Goal: Contribute content: Add original content to the website for others to see

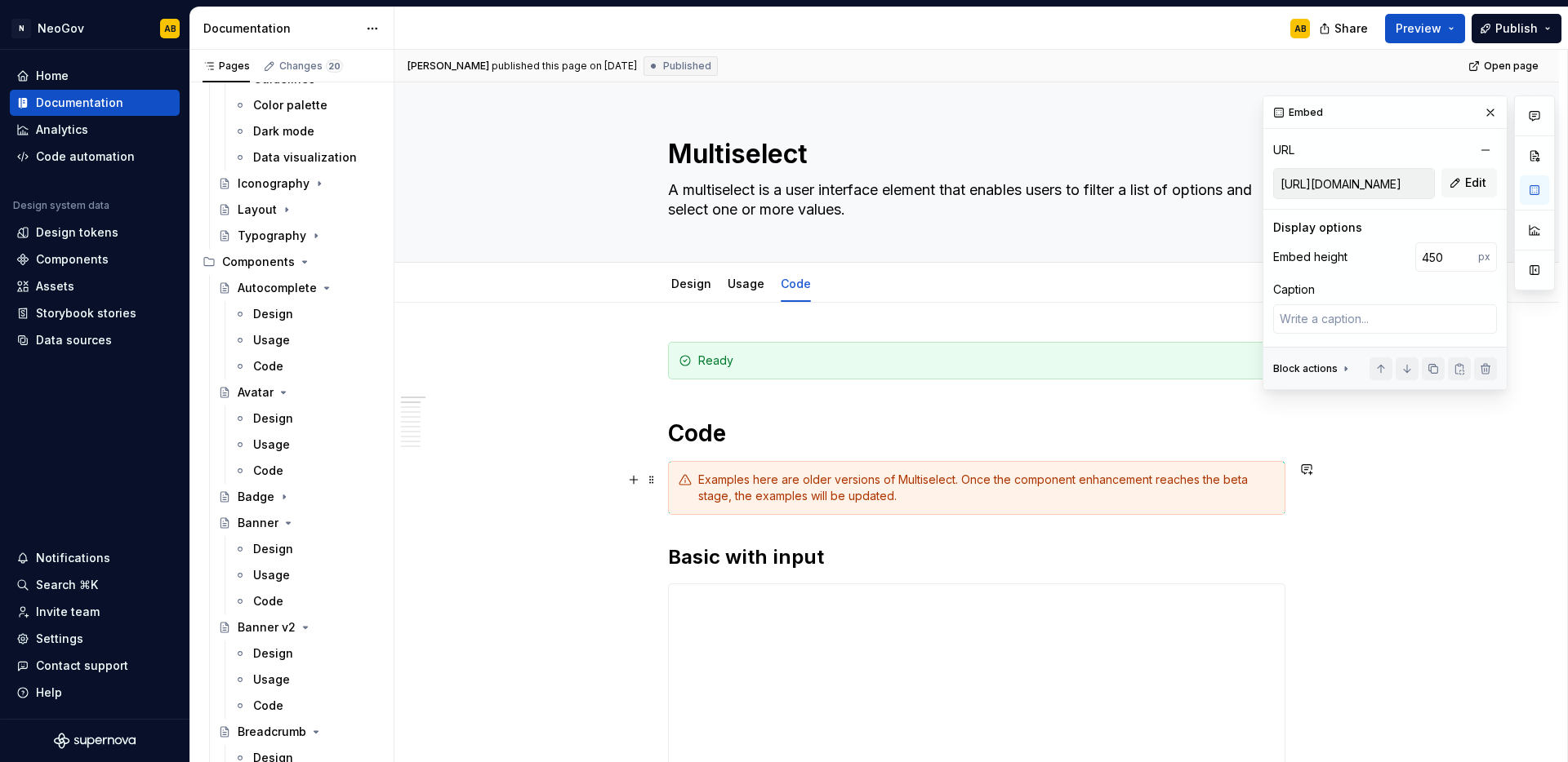
click at [794, 503] on div "Examples here are older versions of Multiselect. Once the component enhancement…" at bounding box center [986, 487] width 577 height 32
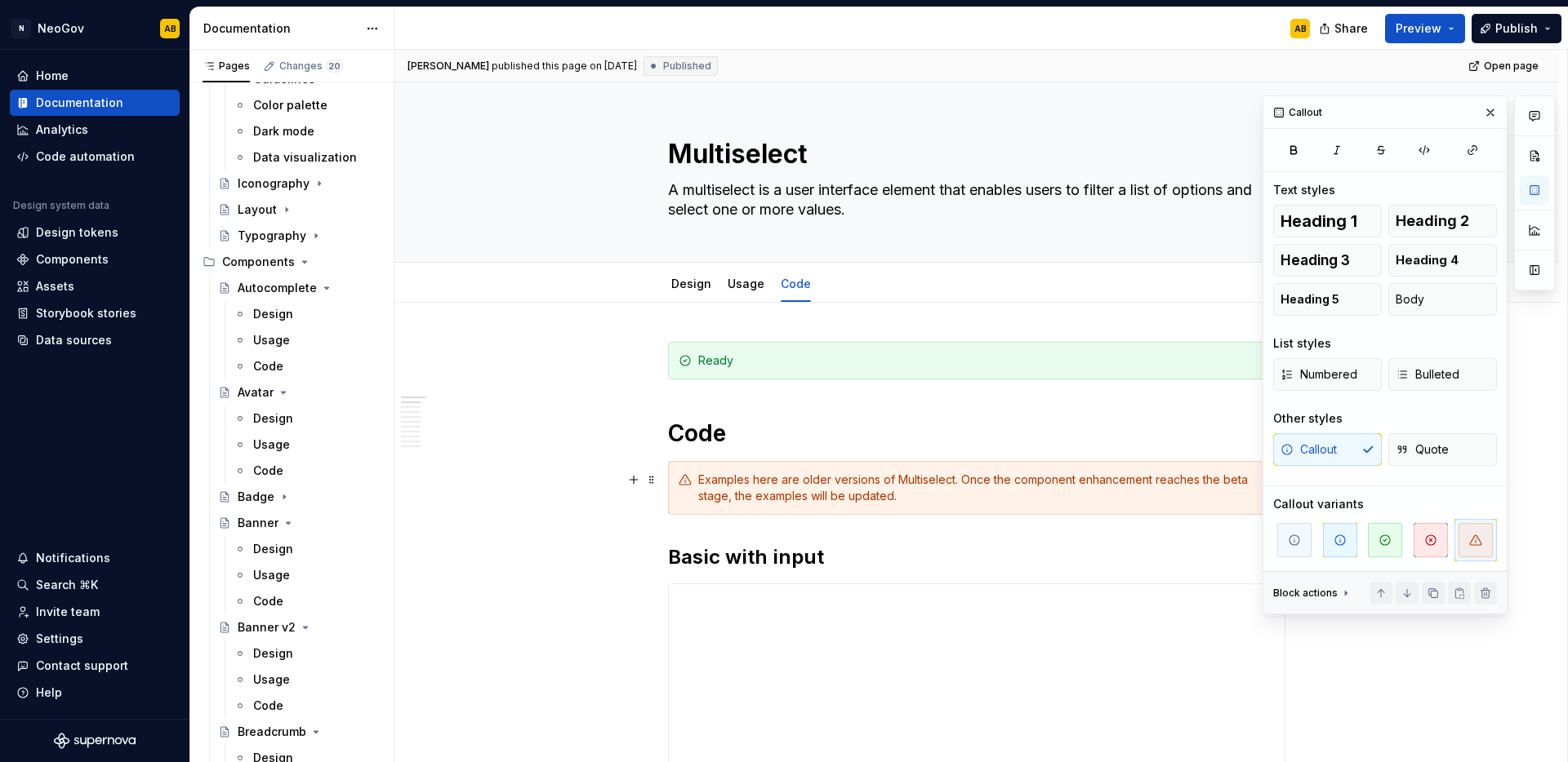
click at [975, 487] on div "Examples here are older versions of Multiselect. Once the component enhancement…" at bounding box center [986, 487] width 577 height 32
click at [652, 480] on span at bounding box center [652, 480] width 13 height 23
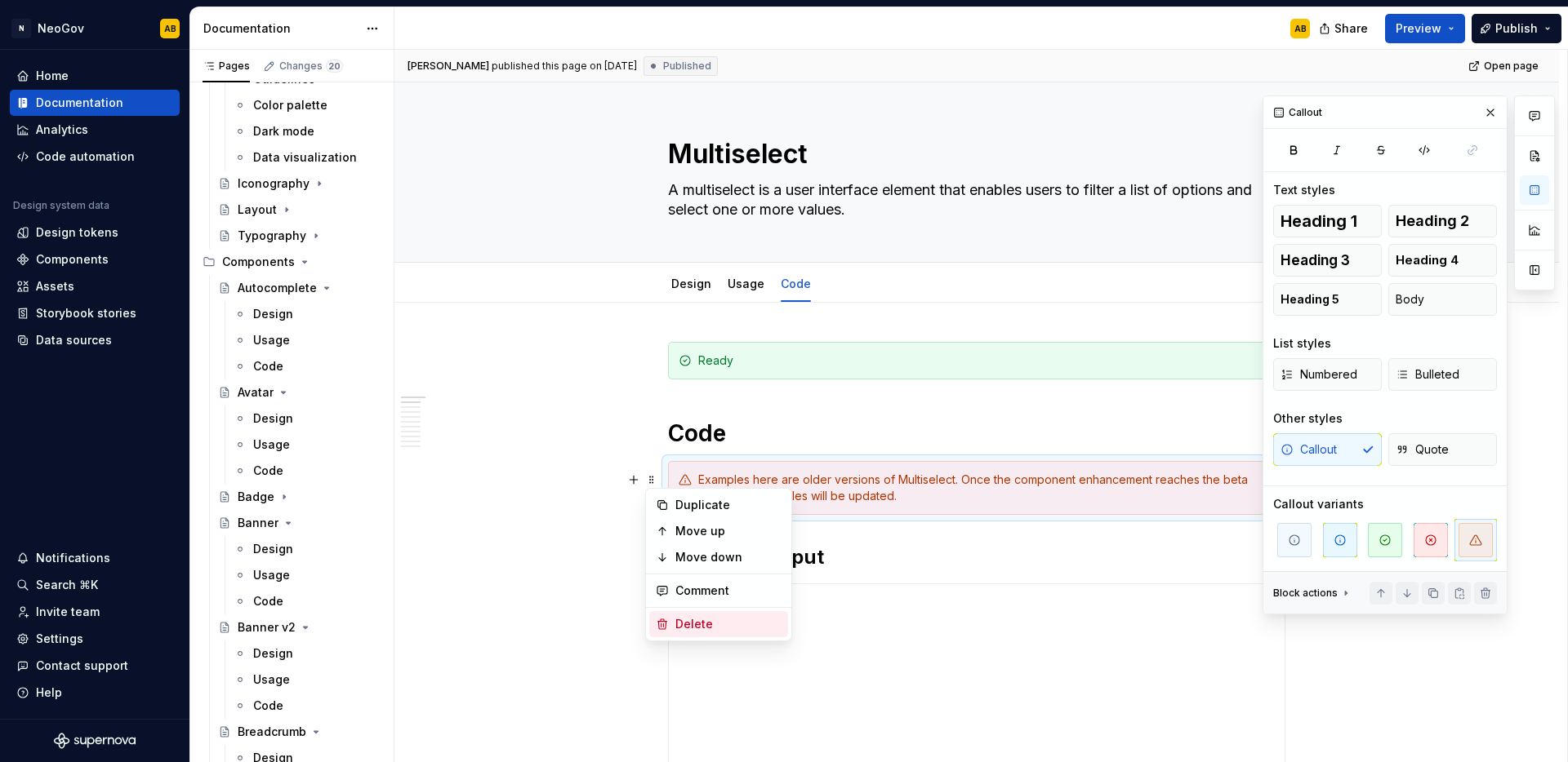
click at [688, 616] on div "Delete" at bounding box center [728, 625] width 106 height 17
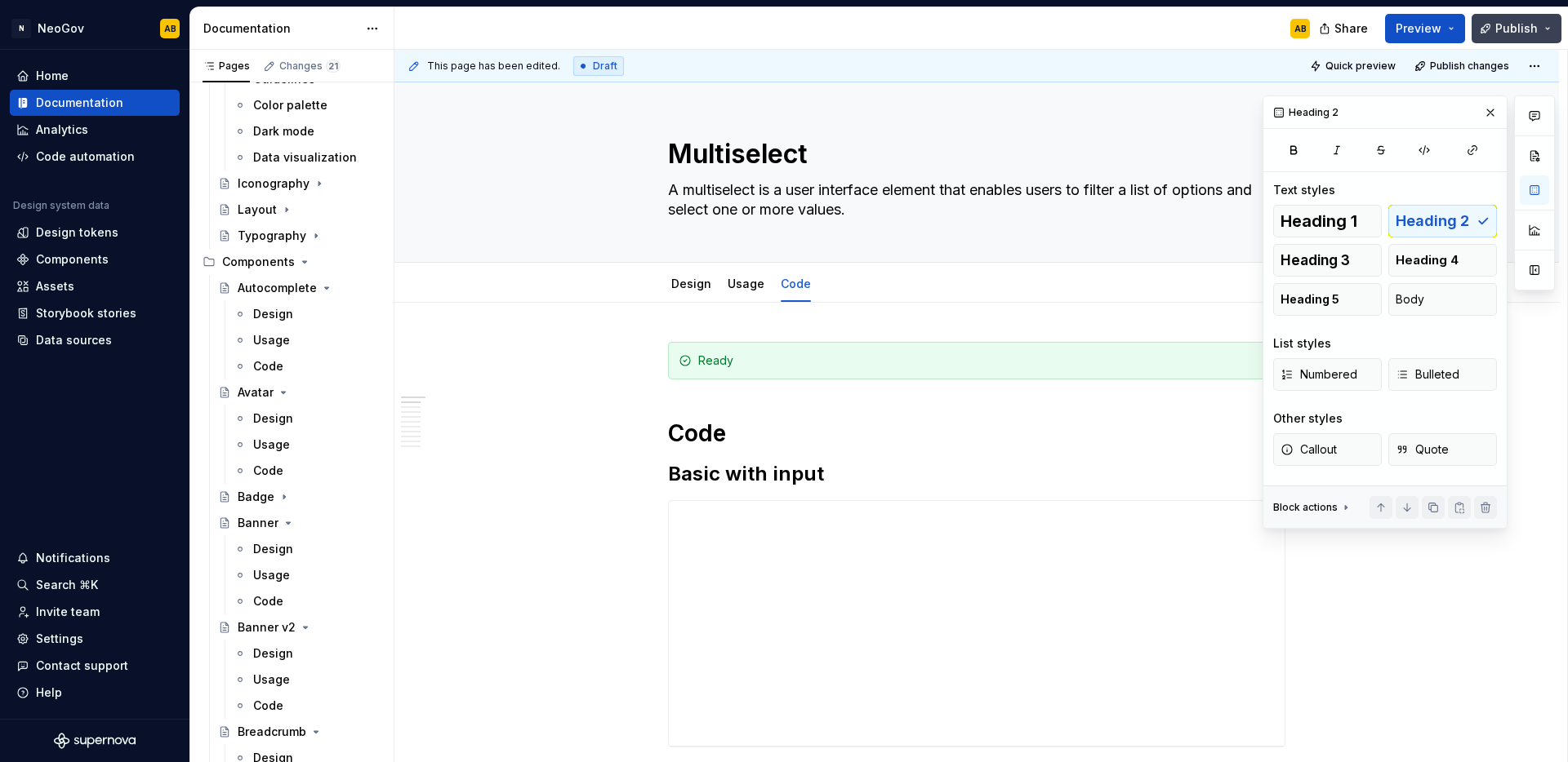
click at [1535, 30] on span "Publish" at bounding box center [1516, 29] width 42 height 17
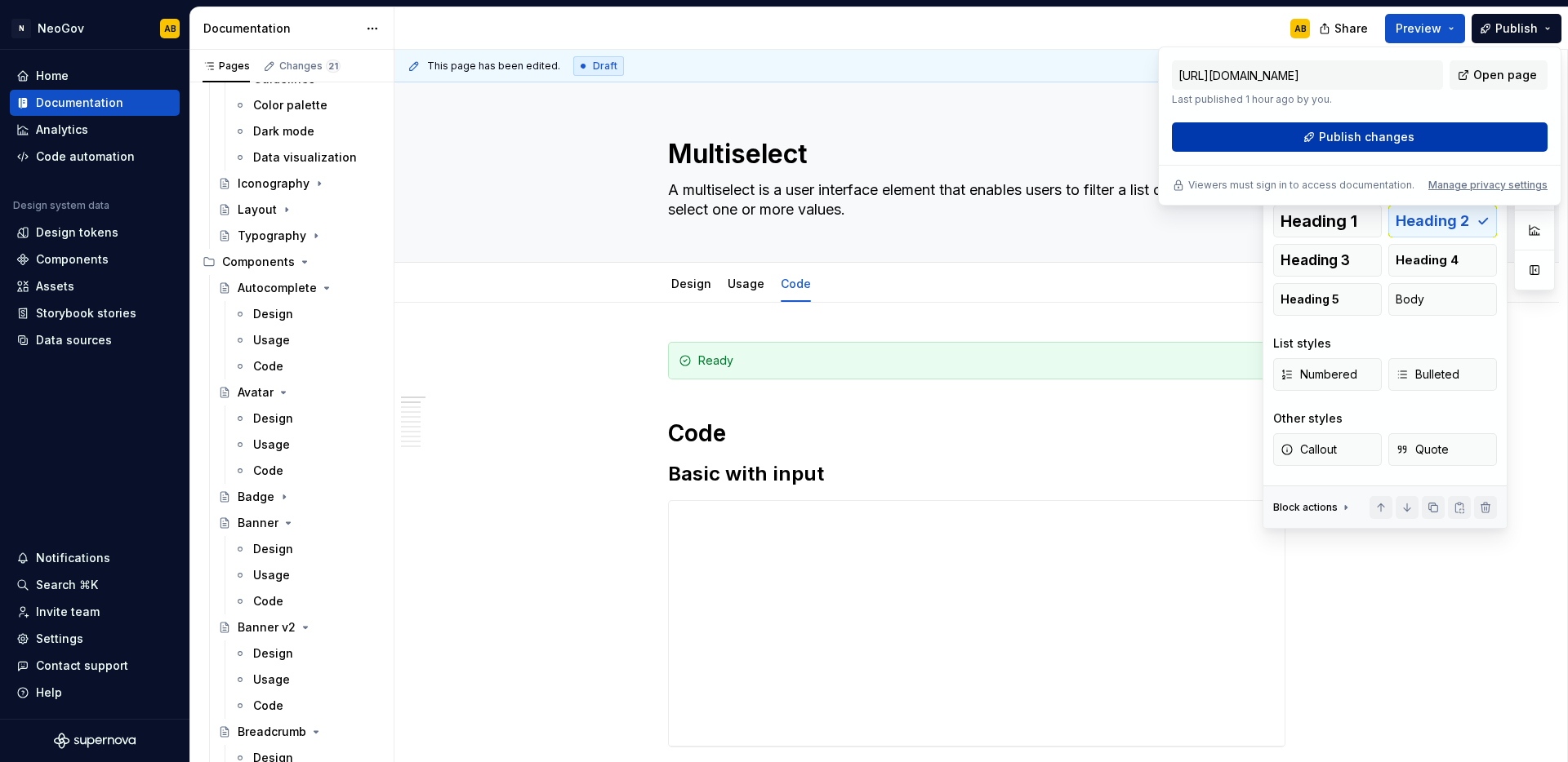
click at [1376, 141] on span "Publish changes" at bounding box center [1367, 137] width 96 height 17
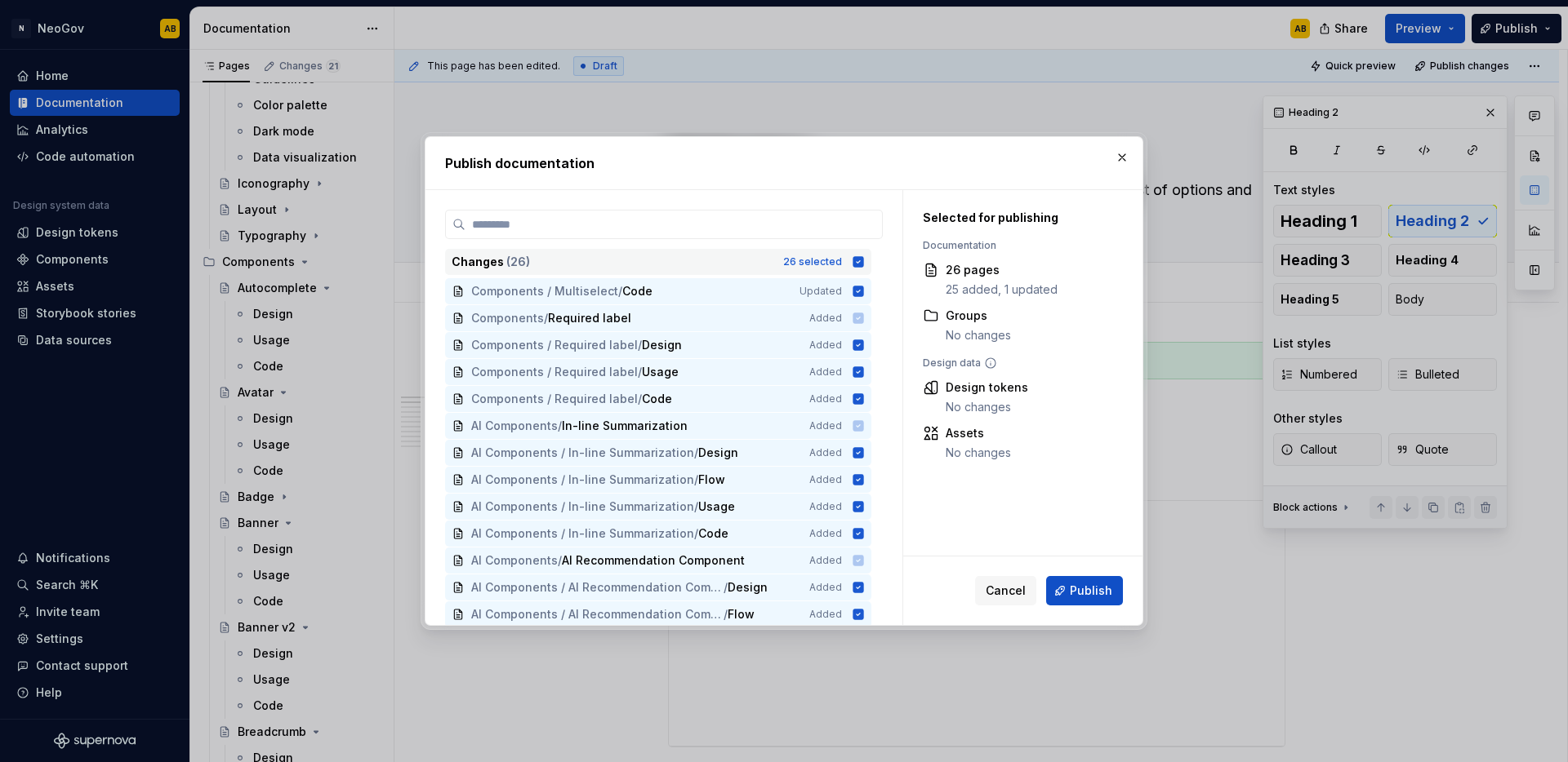
click at [853, 268] on icon at bounding box center [858, 262] width 13 height 13
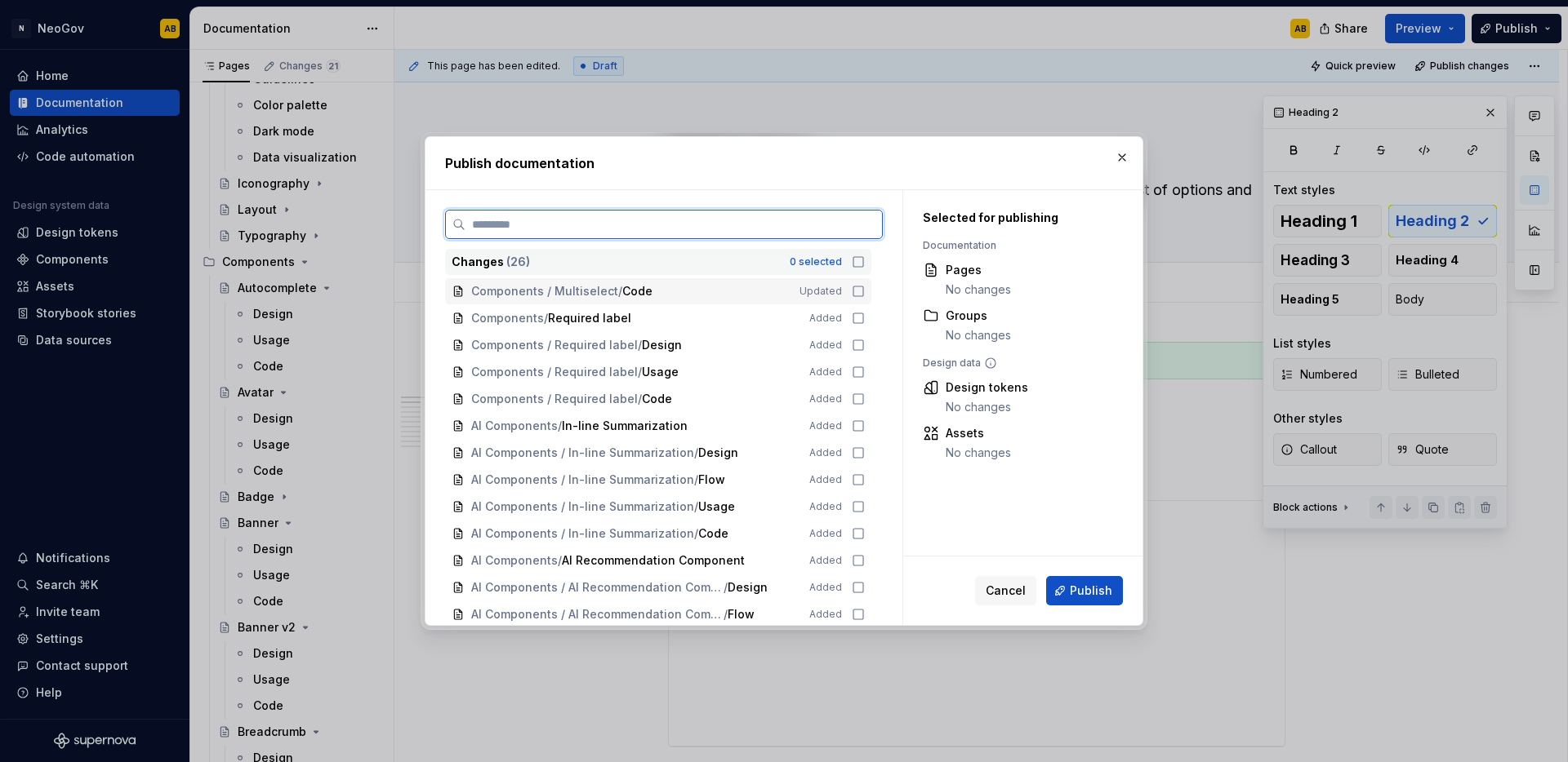
click at [854, 287] on icon at bounding box center [858, 292] width 13 height 13
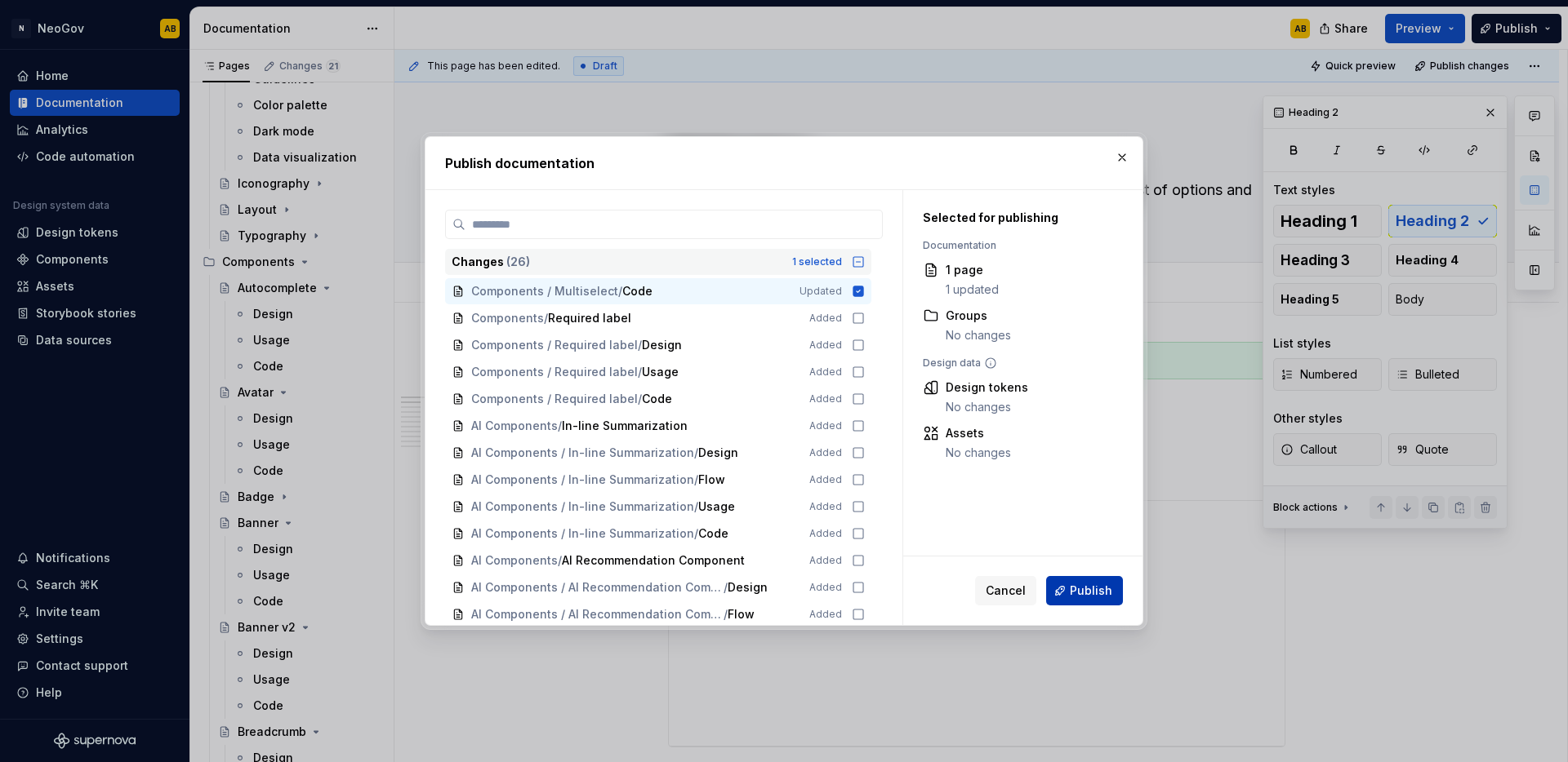
click at [1086, 588] on span "Publish" at bounding box center [1091, 591] width 42 height 17
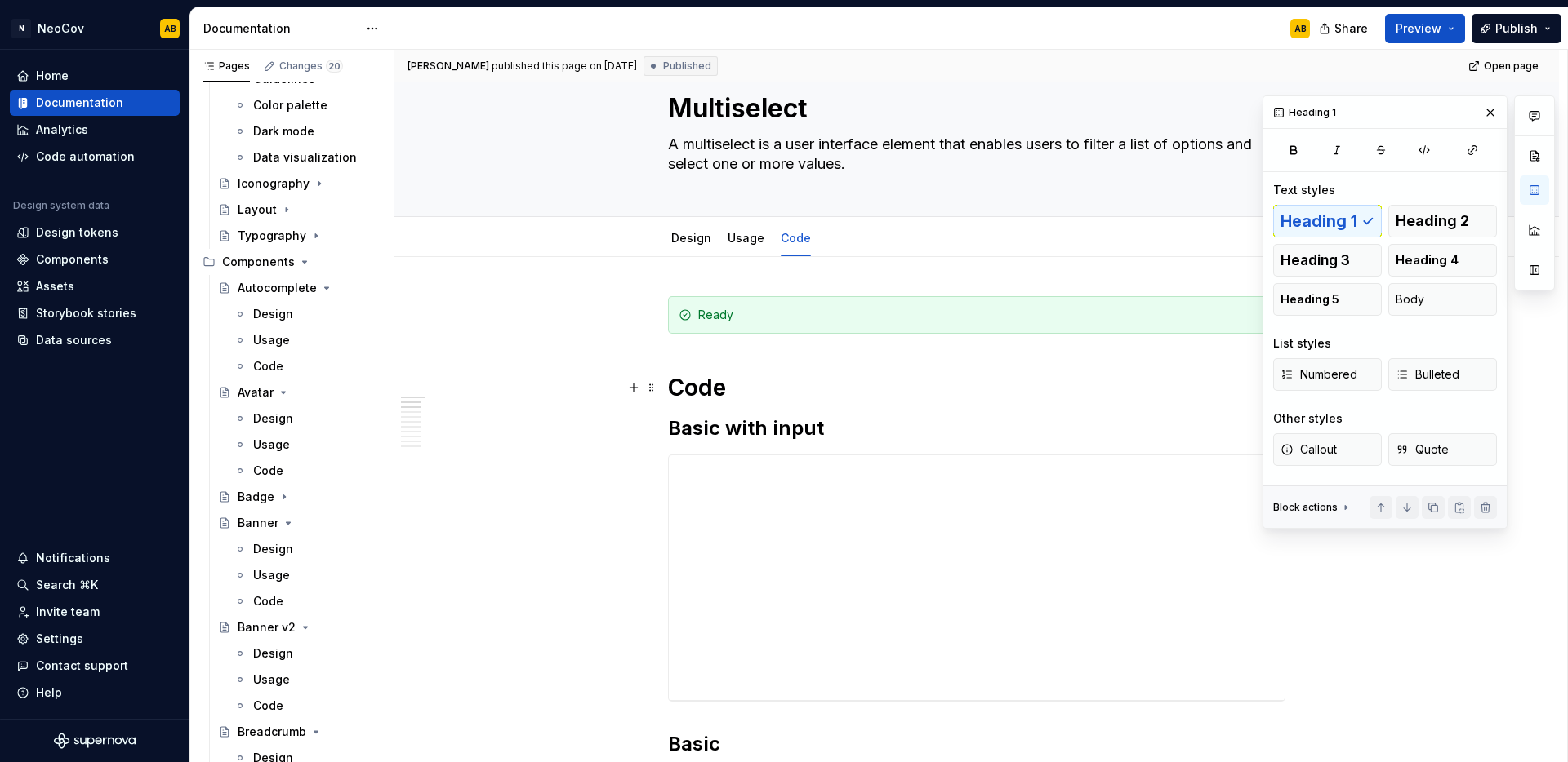
scroll to position [176, 0]
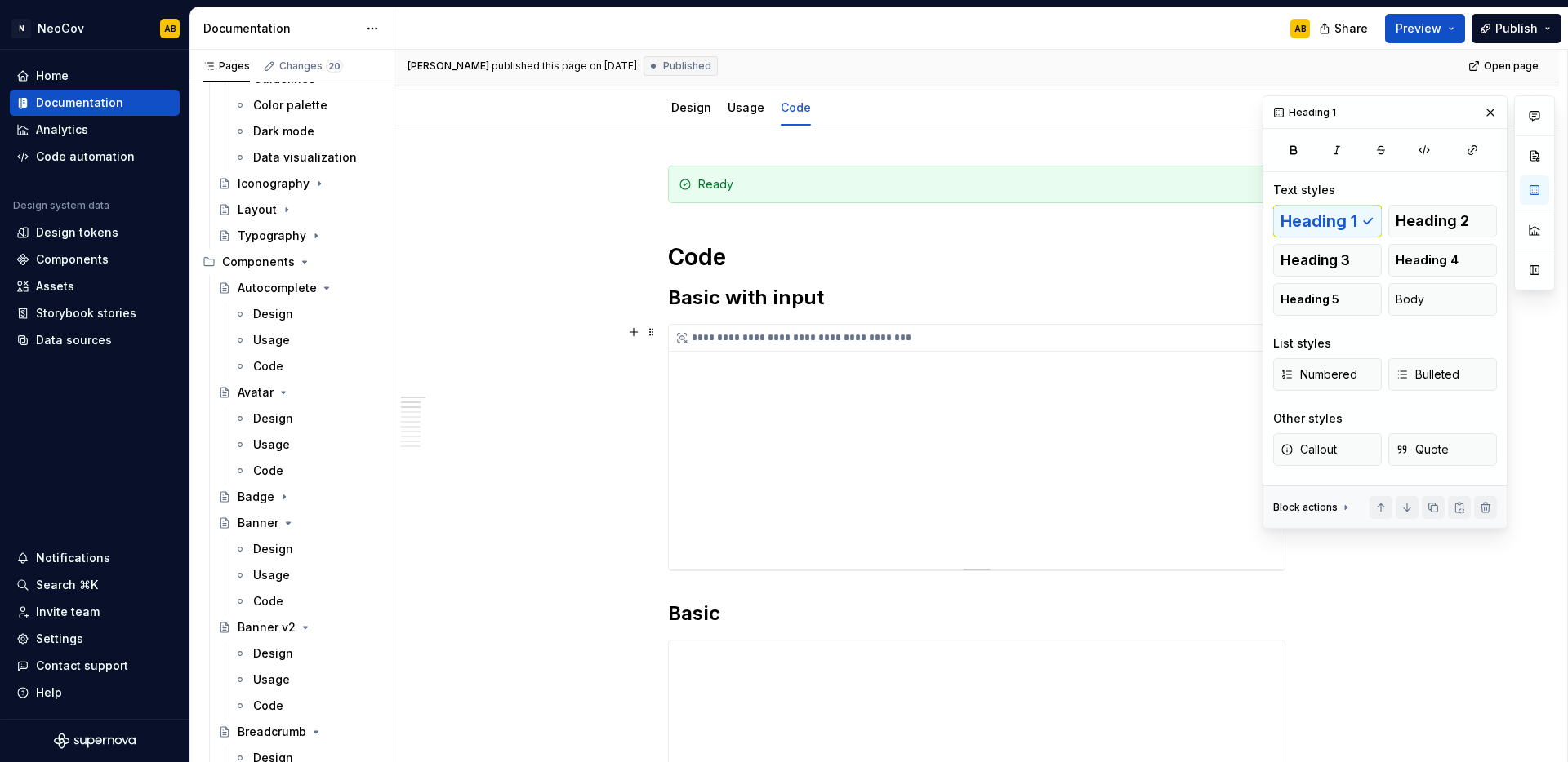
type textarea "*"
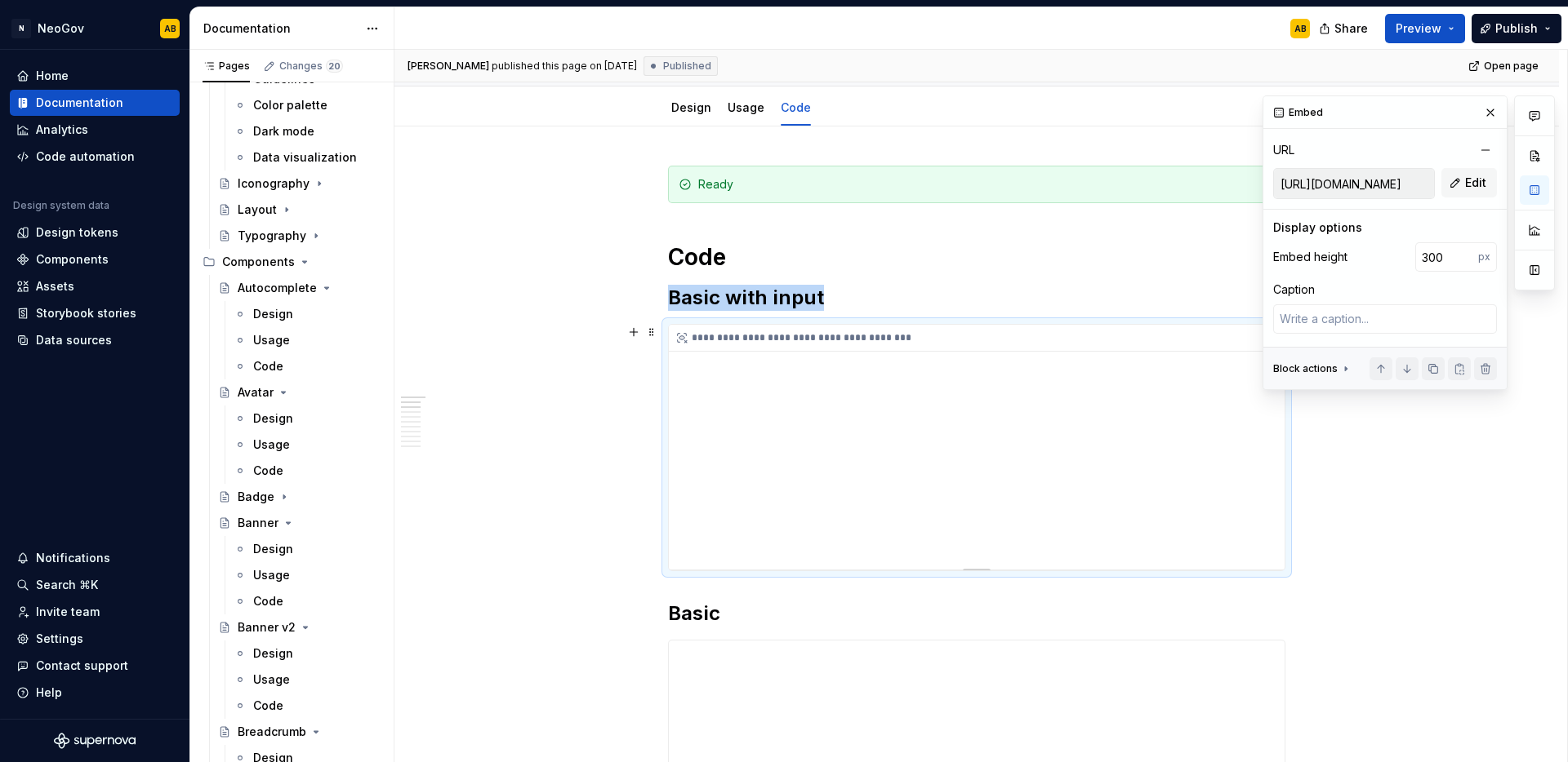
click at [754, 434] on div "**********" at bounding box center [976, 446] width 616 height 244
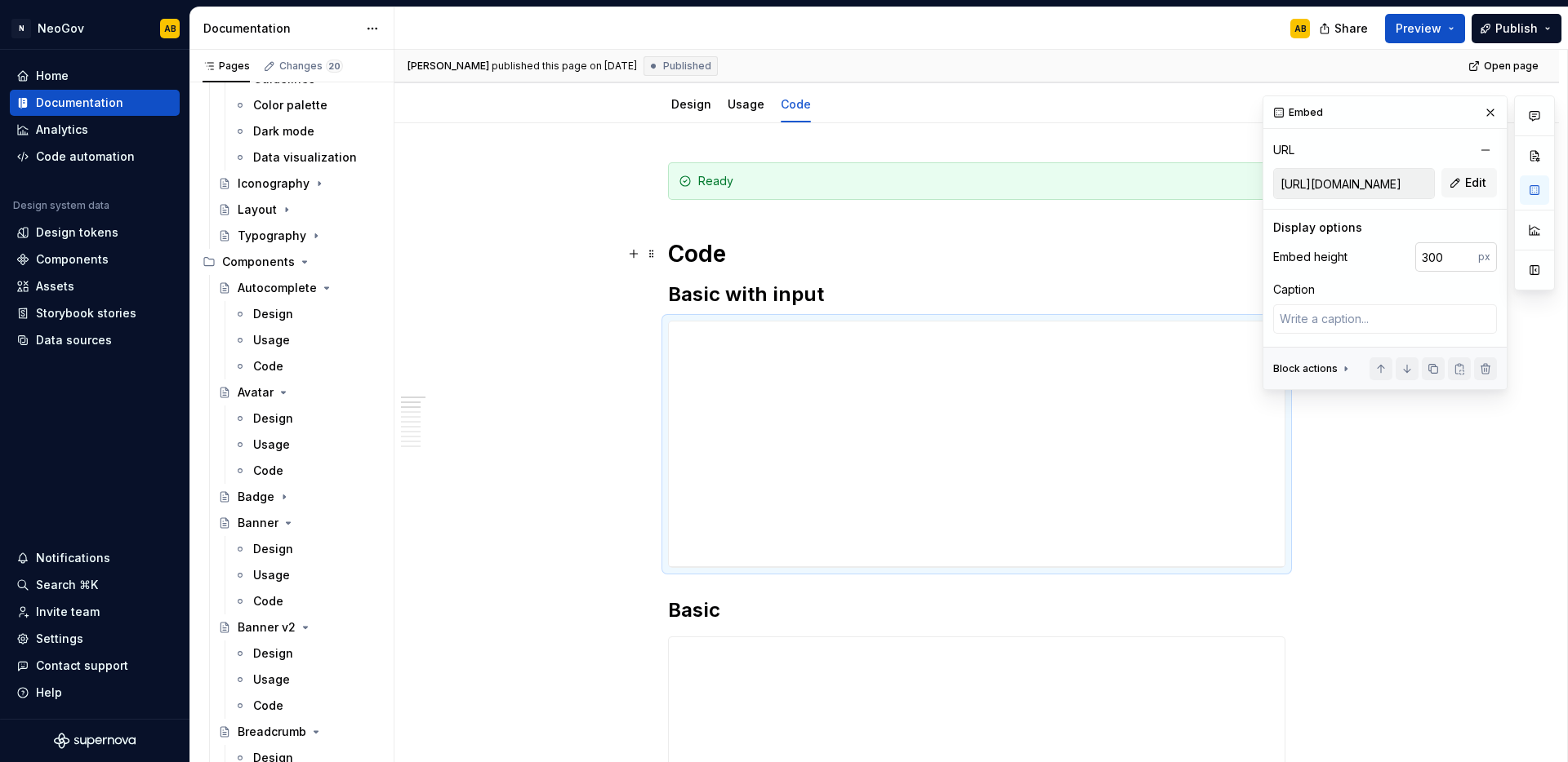
click at [1454, 261] on input "300" at bounding box center [1446, 257] width 63 height 30
drag, startPoint x: 1450, startPoint y: 258, endPoint x: 1420, endPoint y: 257, distance: 30.0
click at [1420, 257] on input "300" at bounding box center [1446, 257] width 63 height 30
click at [1447, 258] on input "300" at bounding box center [1446, 257] width 63 height 30
drag, startPoint x: 1446, startPoint y: 256, endPoint x: 1422, endPoint y: 257, distance: 24.0
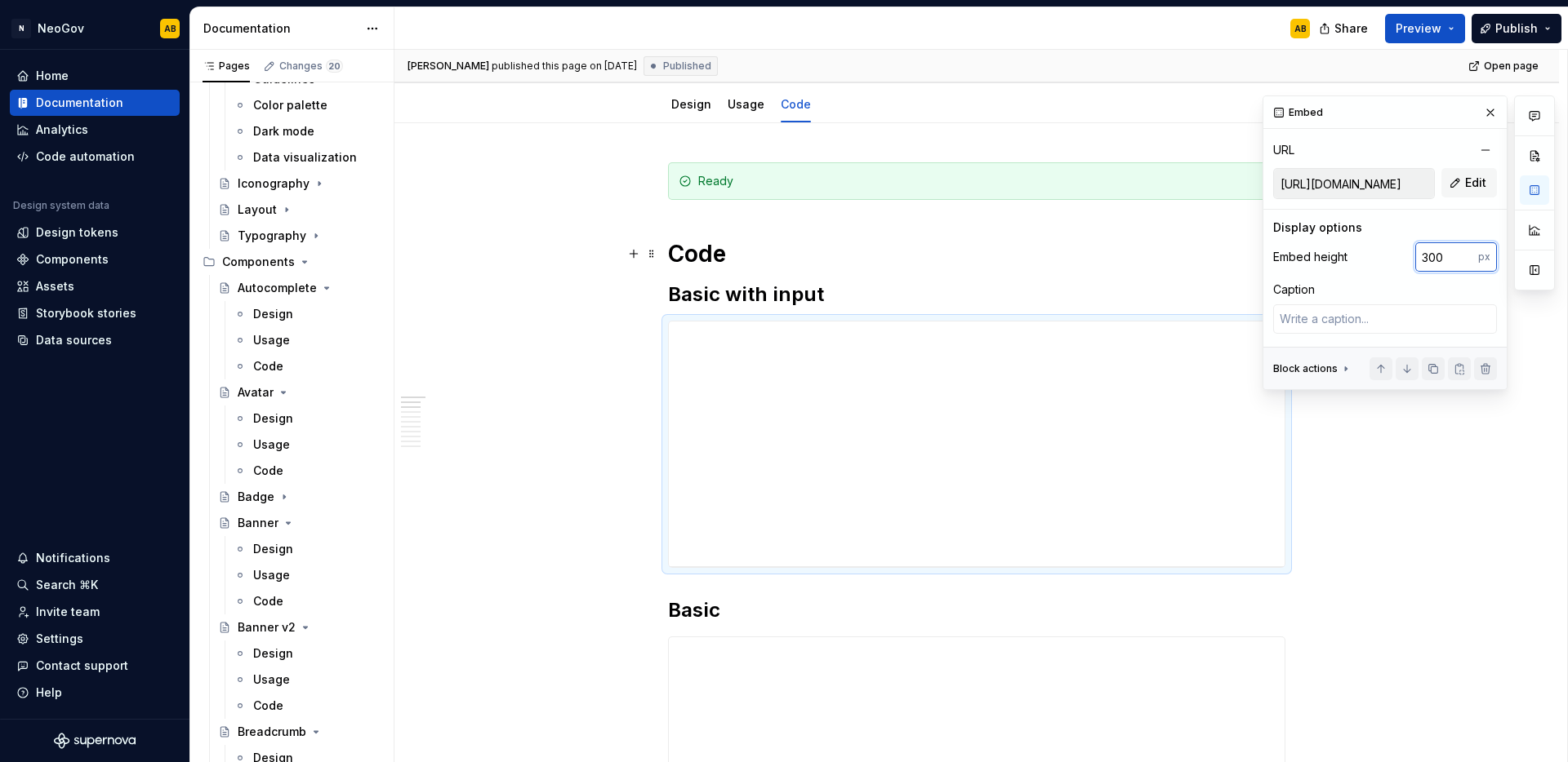
click at [1423, 256] on input "300" at bounding box center [1446, 257] width 63 height 30
type input "400"
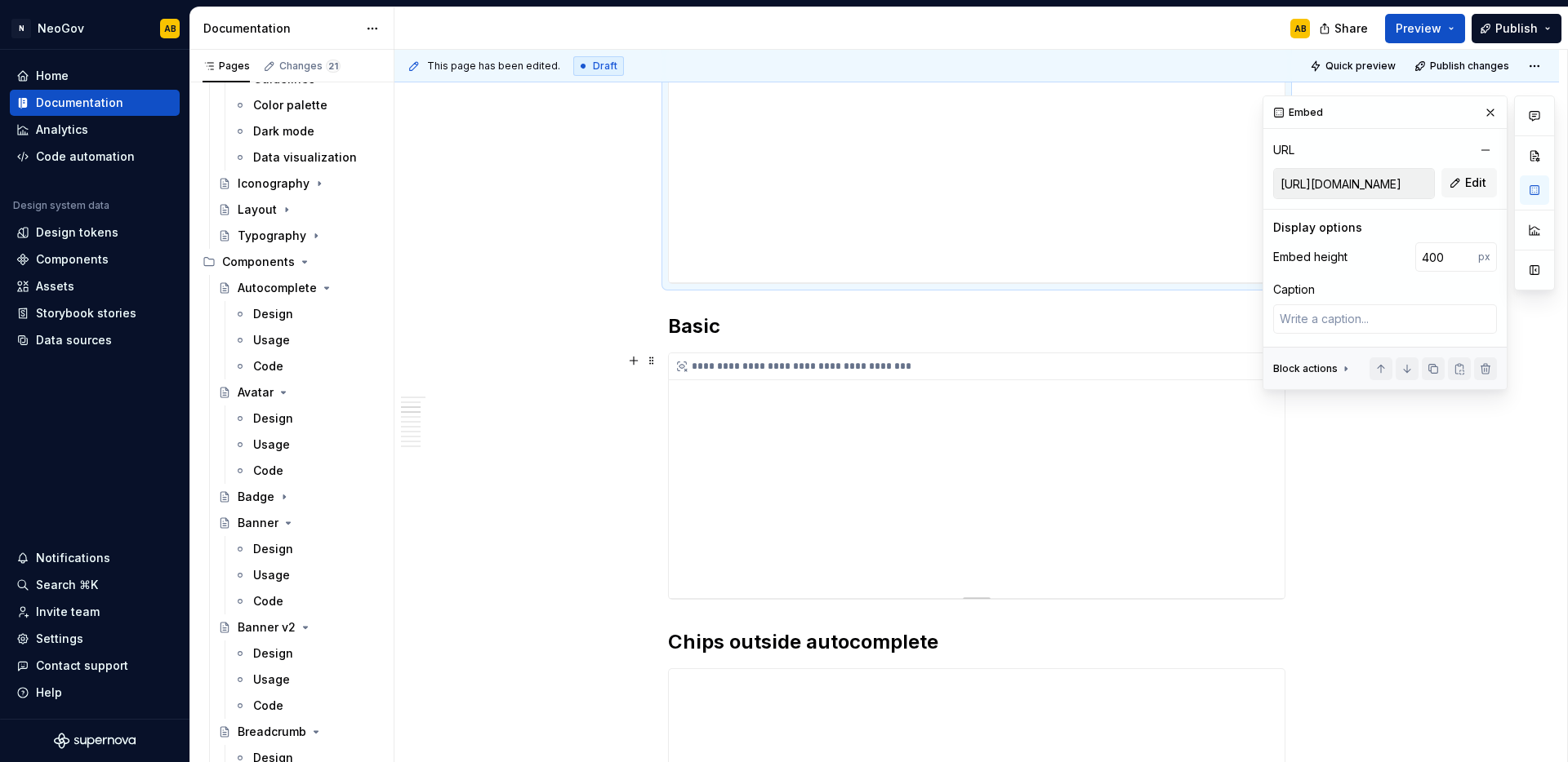
scroll to position [578, 0]
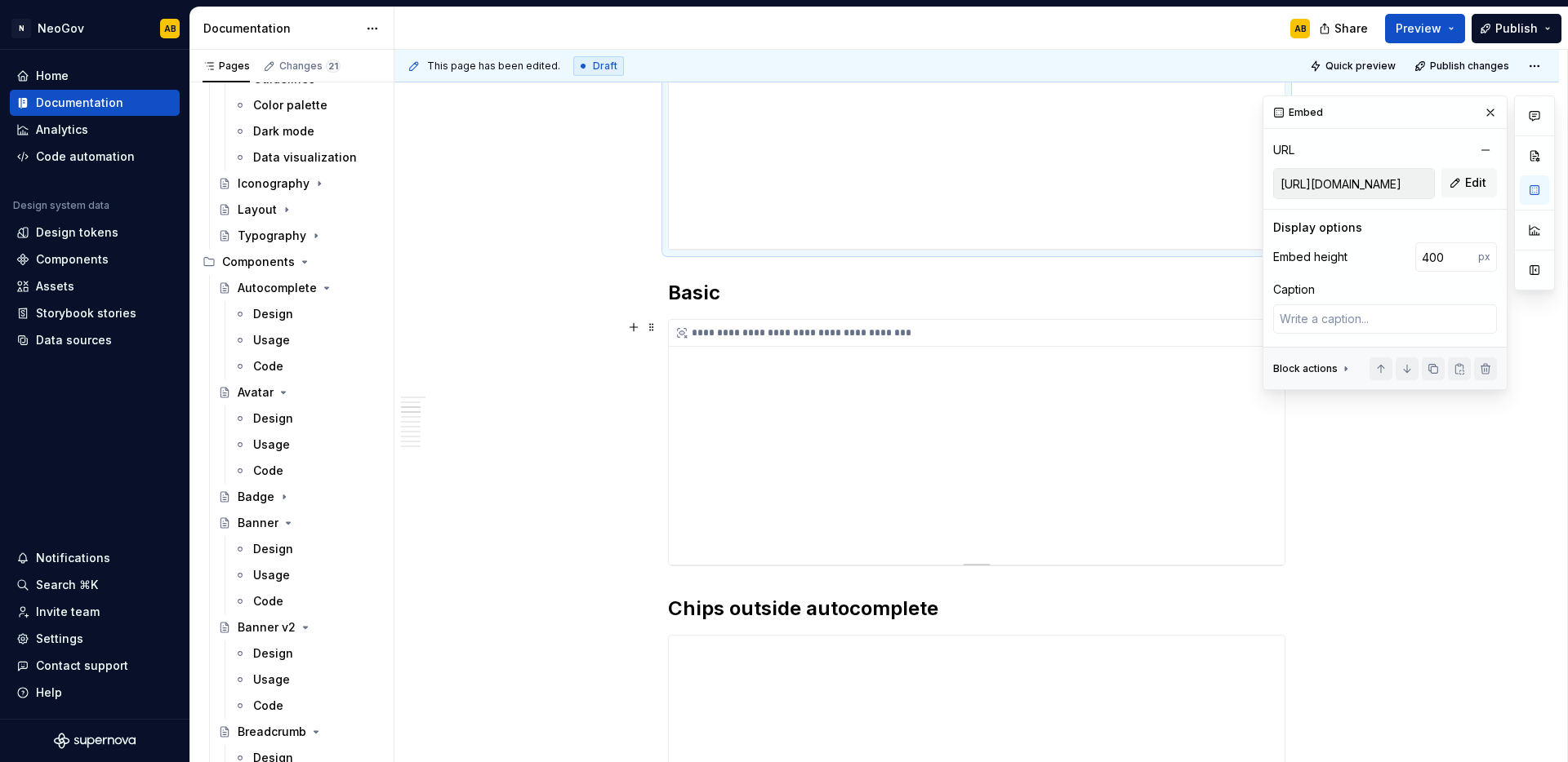
type textarea "*"
type input "[URL][DOMAIN_NAME]"
click at [1120, 489] on div "**********" at bounding box center [976, 442] width 616 height 244
drag, startPoint x: 1428, startPoint y: 262, endPoint x: 1393, endPoint y: 259, distance: 35.1
click at [1393, 259] on div "Embed height 300 px" at bounding box center [1384, 257] width 223 height 30
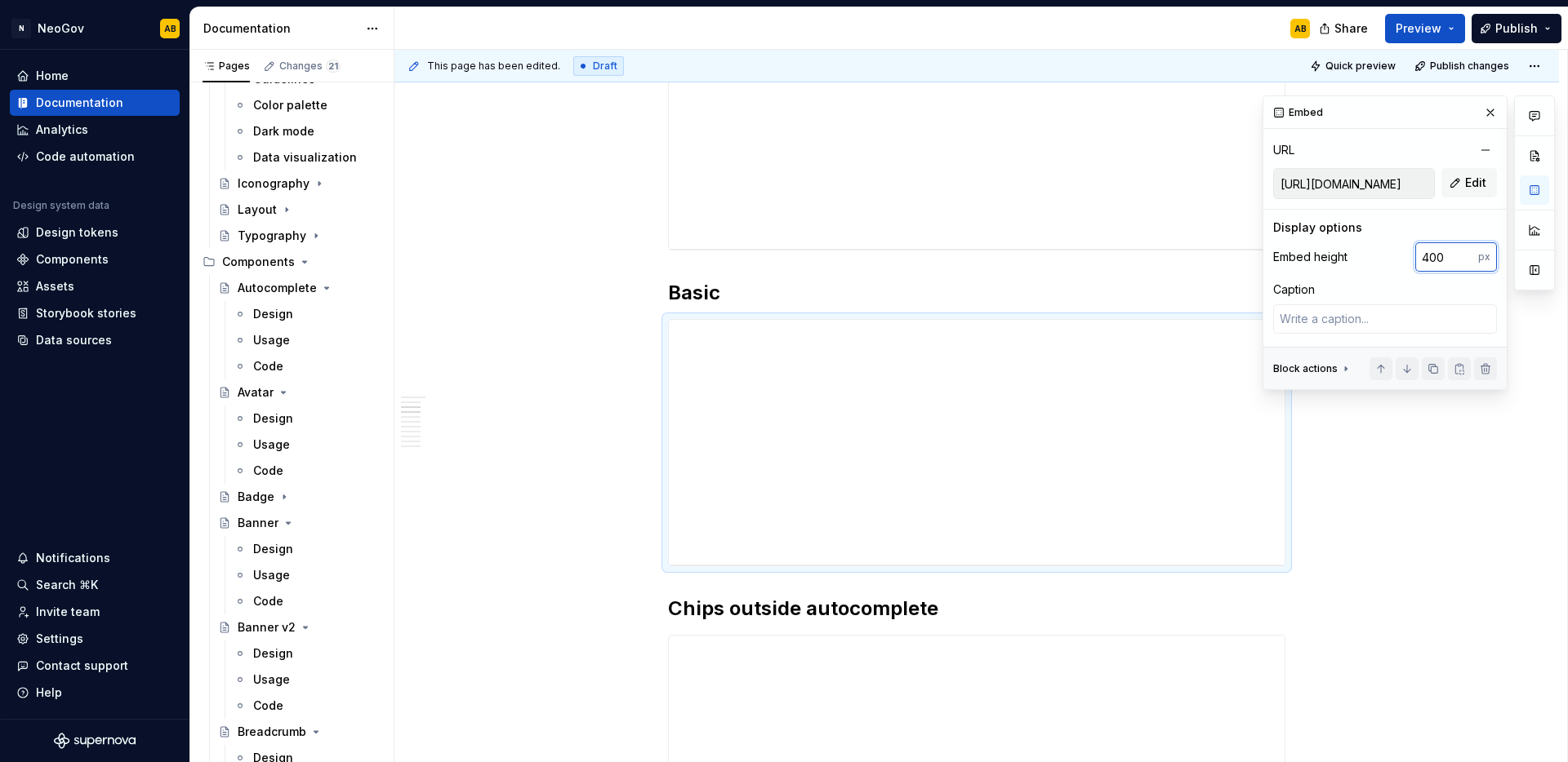
type input "400"
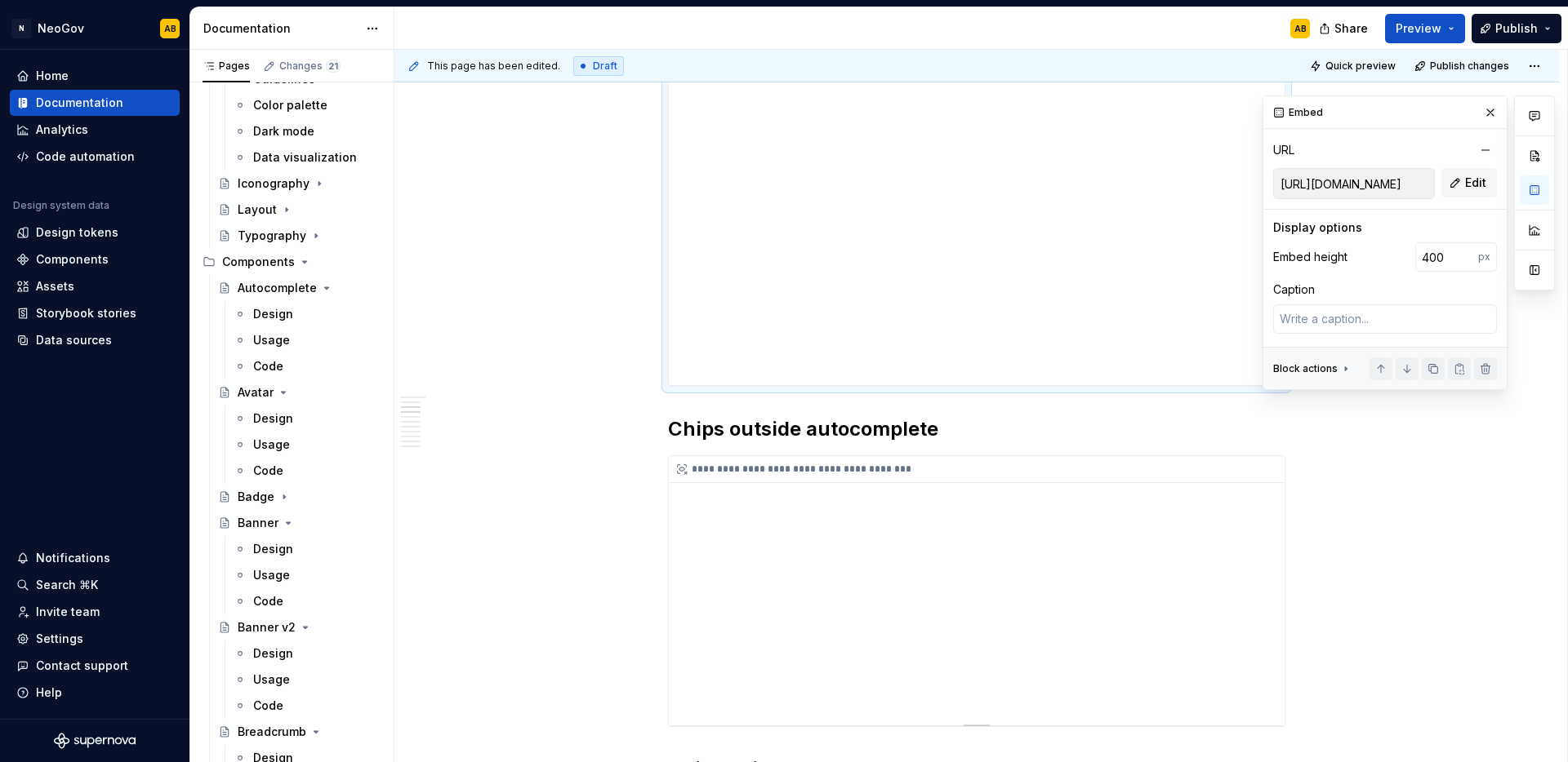
scroll to position [970, 0]
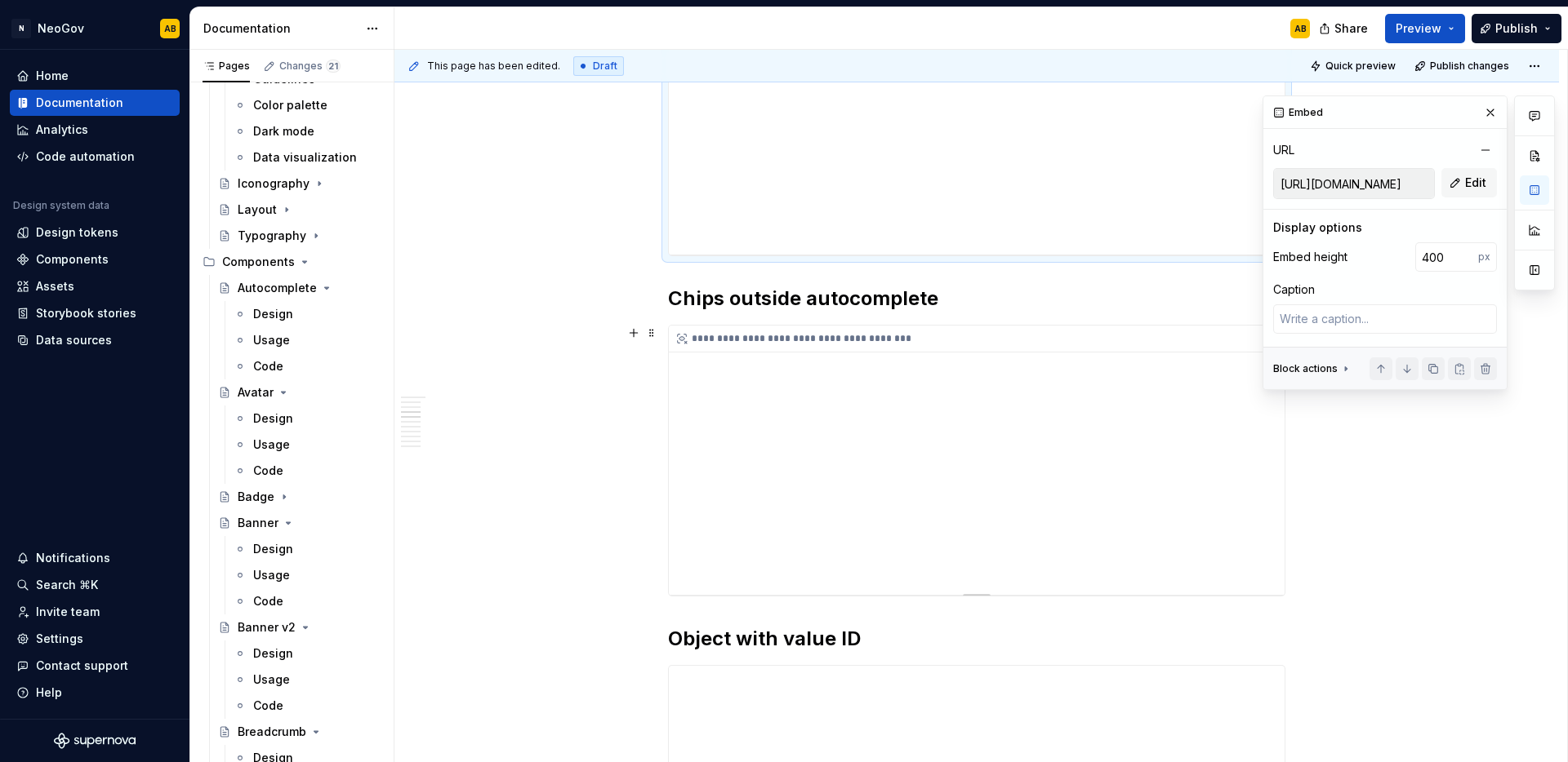
type textarea "*"
type input "[URL][DOMAIN_NAME]"
click at [1130, 533] on div "**********" at bounding box center [976, 460] width 616 height 269
drag, startPoint x: 1429, startPoint y: 258, endPoint x: 1412, endPoint y: 258, distance: 17.0
click at [1412, 258] on div "Embed height 330 px" at bounding box center [1384, 257] width 223 height 30
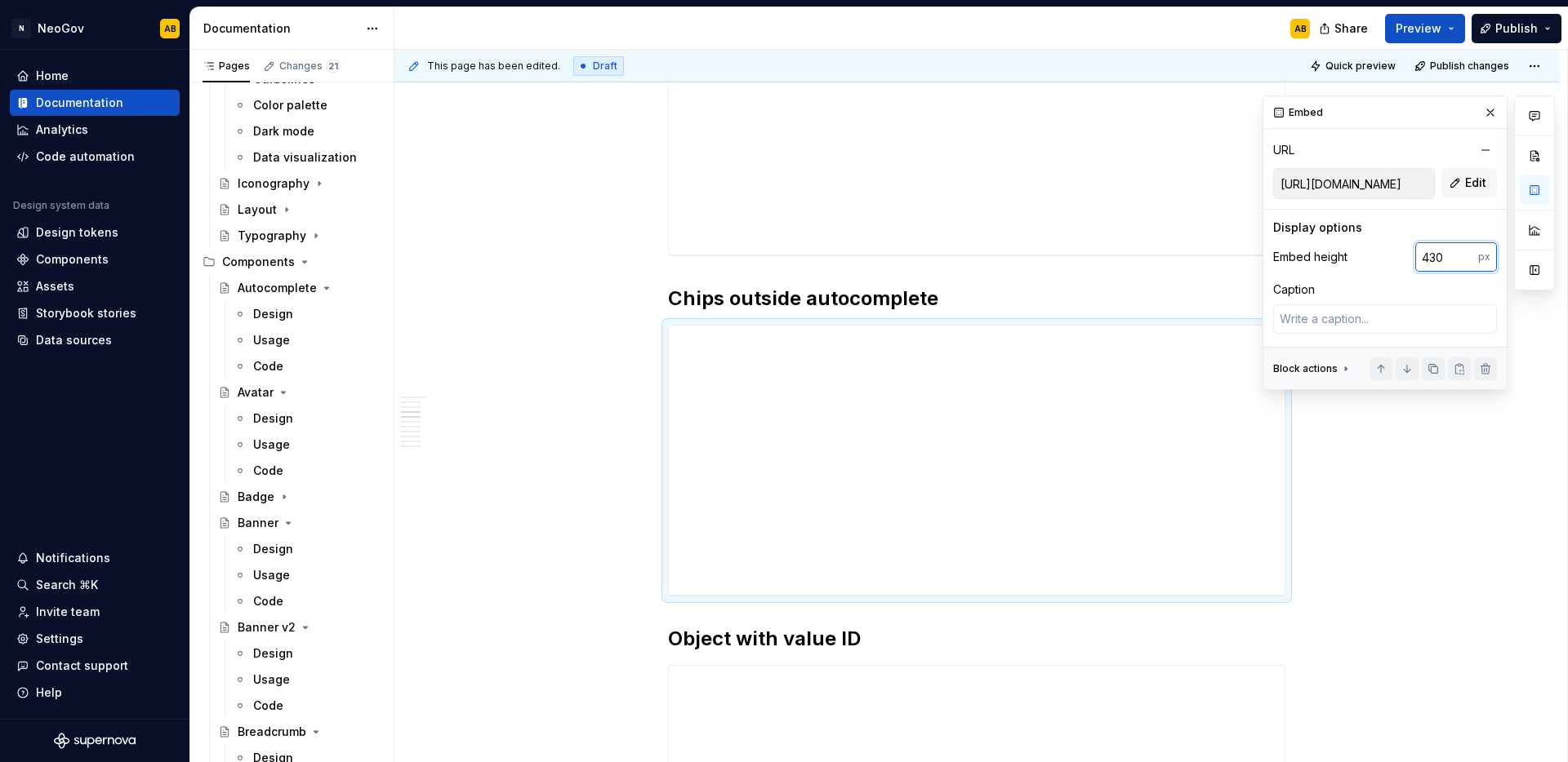
type input "430"
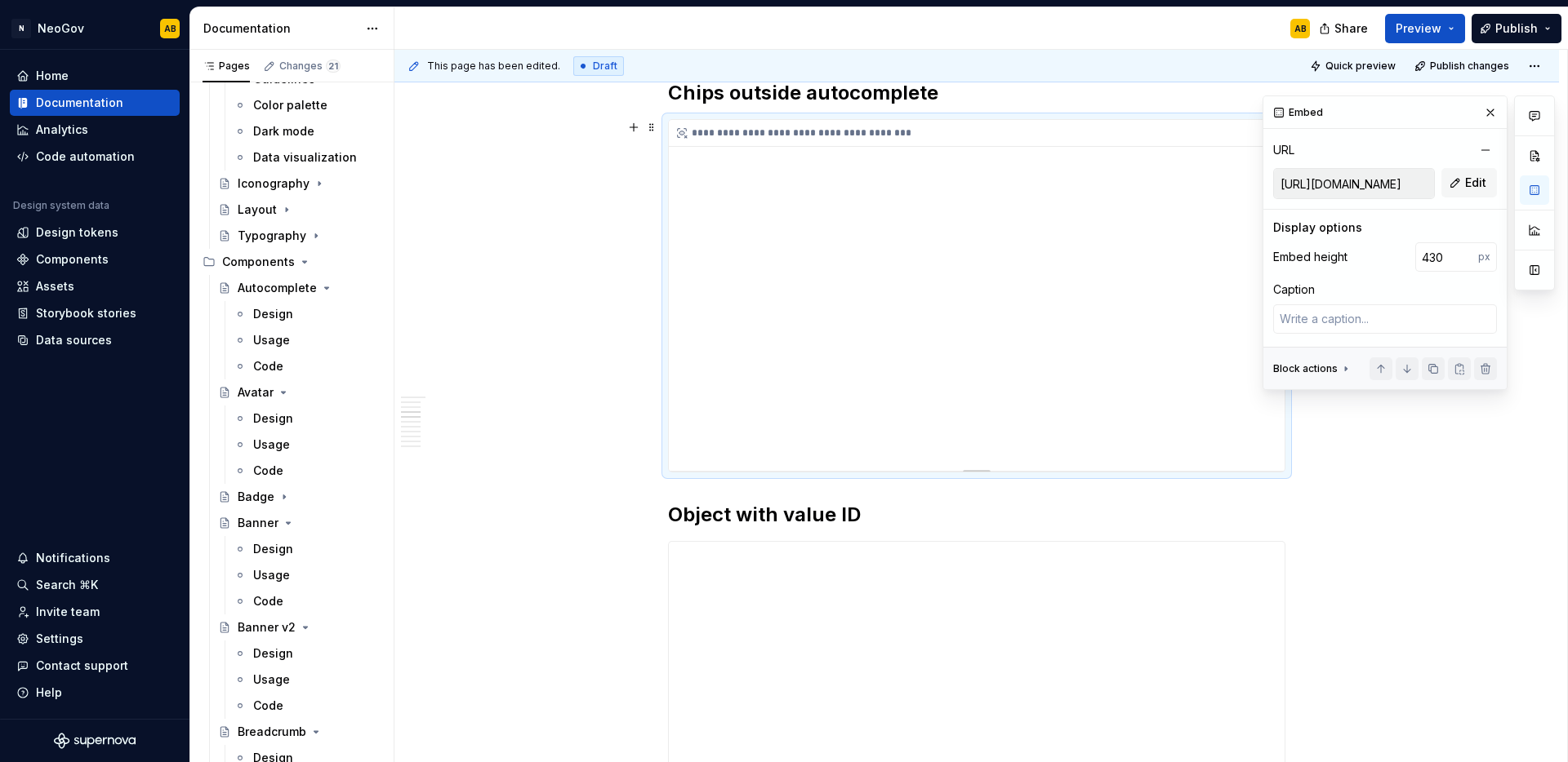
scroll to position [1324, 0]
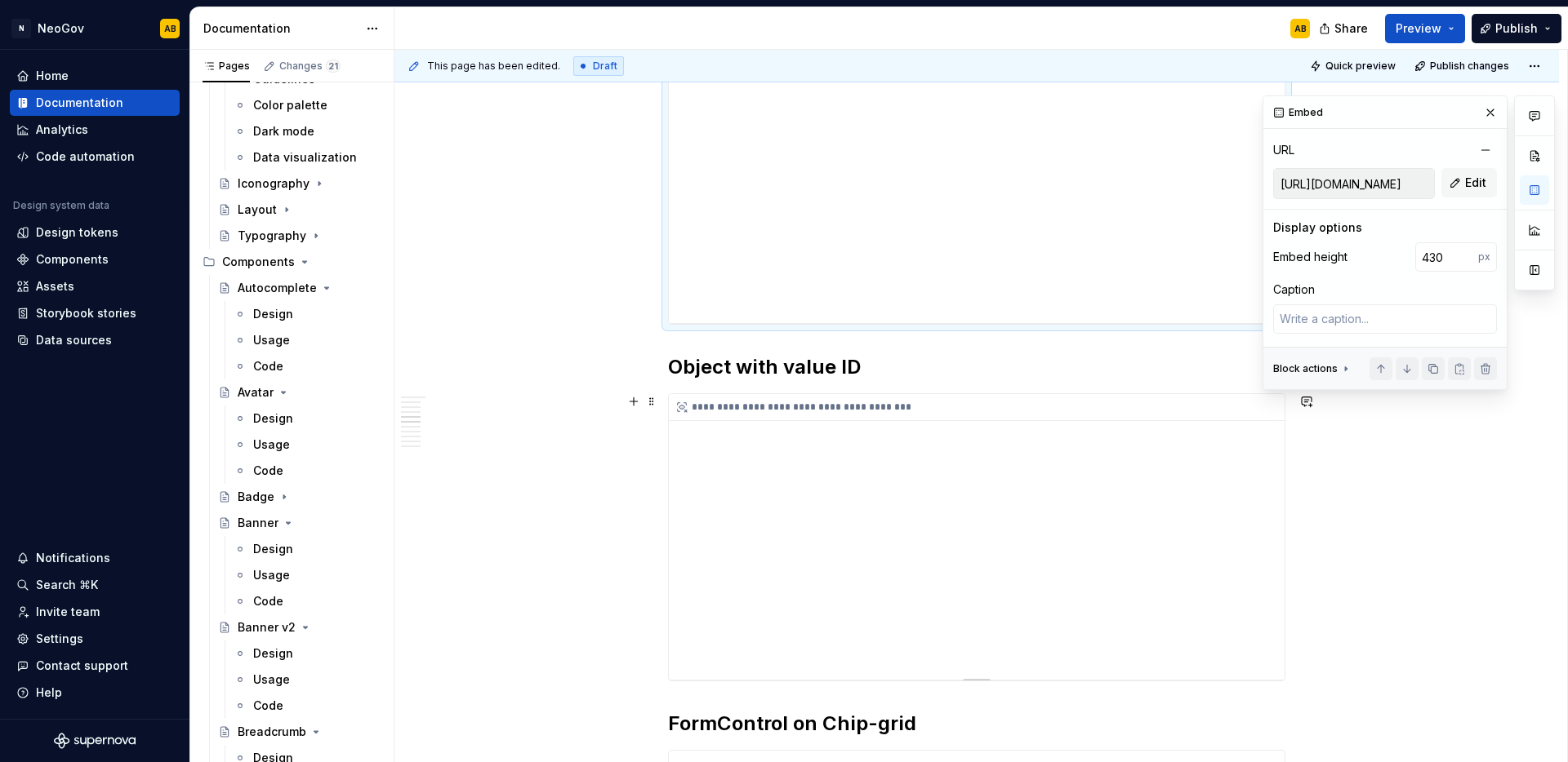
type textarea "*"
type input "[URL][DOMAIN_NAME]"
click at [1106, 543] on div "**********" at bounding box center [976, 537] width 616 height 286
drag, startPoint x: 1434, startPoint y: 258, endPoint x: 1399, endPoint y: 258, distance: 35.0
click at [1399, 258] on div "Embed height 350 px" at bounding box center [1384, 257] width 223 height 30
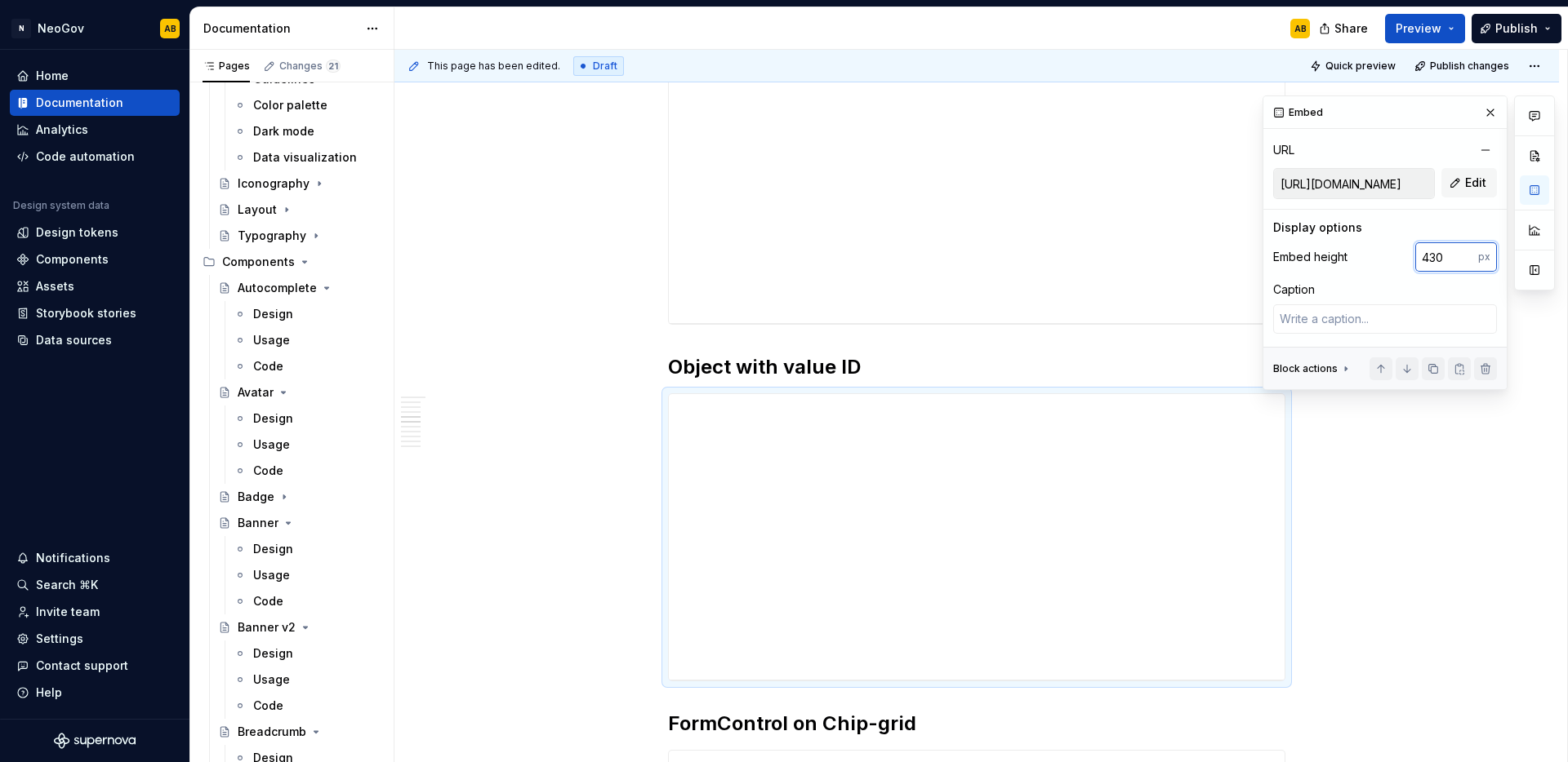
type input "430"
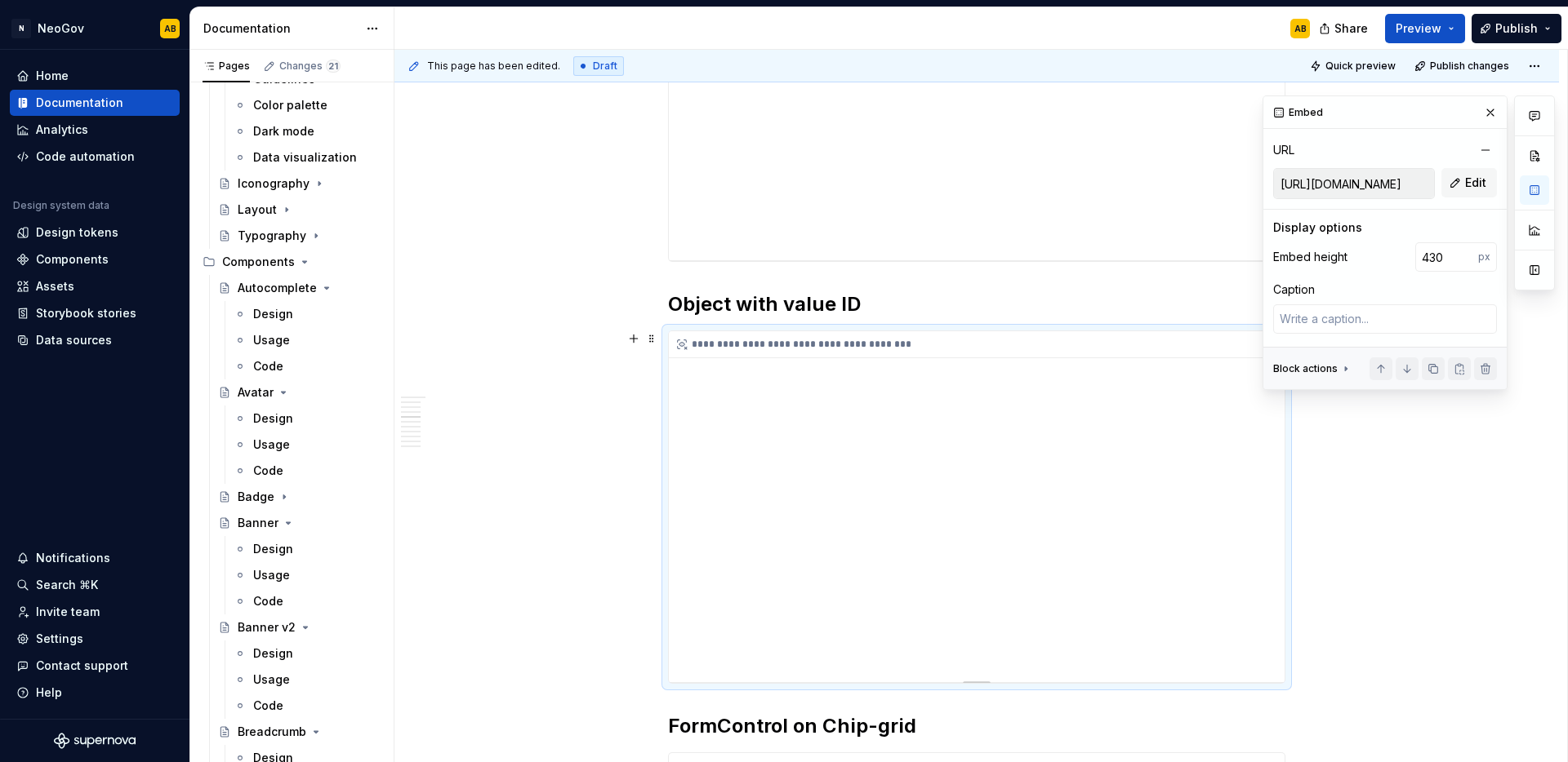
scroll to position [1753, 0]
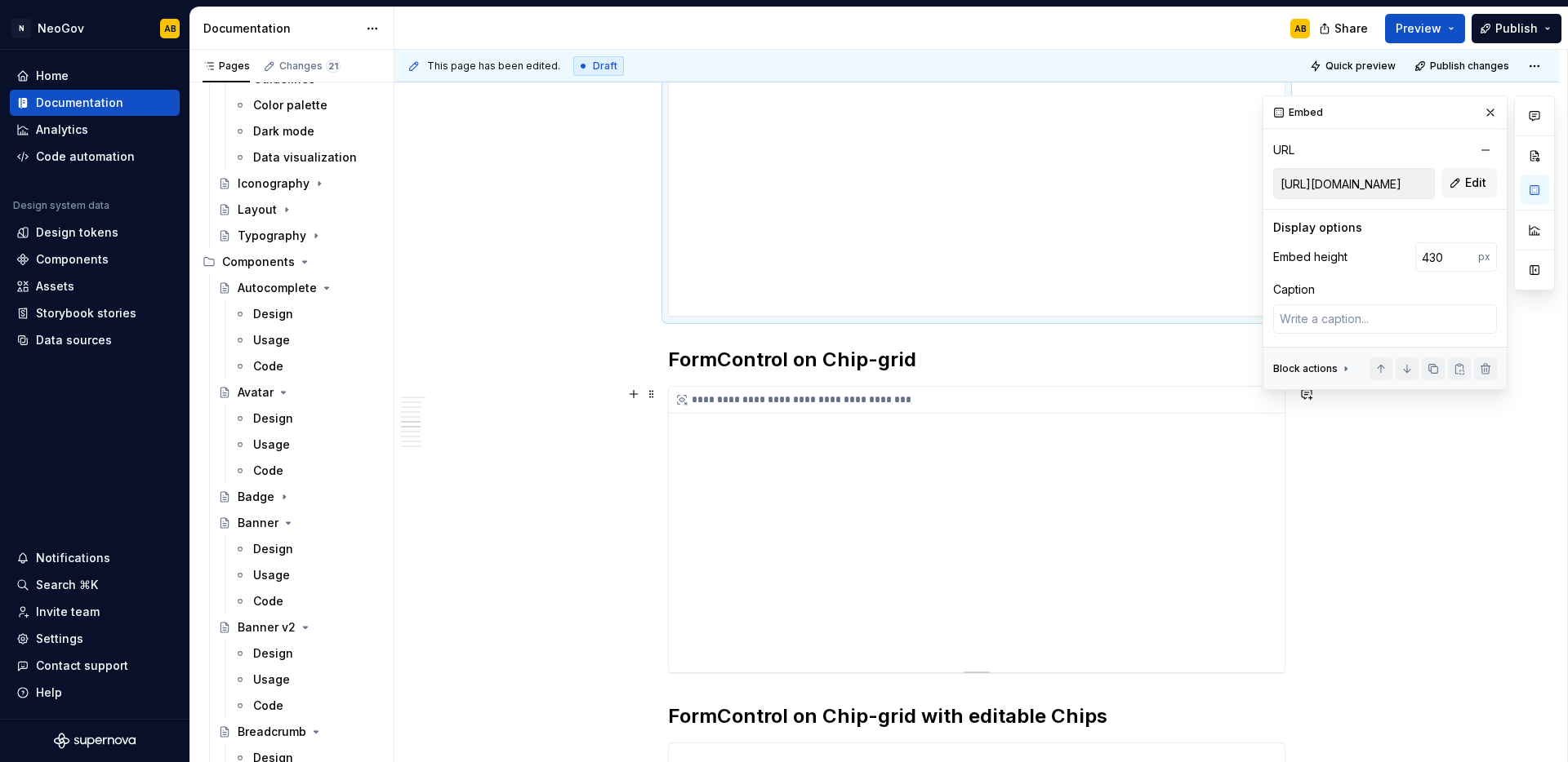
type textarea "*"
type input "[URL][DOMAIN_NAME]"
click at [1039, 444] on div "**********" at bounding box center [976, 530] width 616 height 286
drag, startPoint x: 1442, startPoint y: 260, endPoint x: 1417, endPoint y: 259, distance: 25.0
click at [1417, 259] on input "350" at bounding box center [1446, 257] width 63 height 30
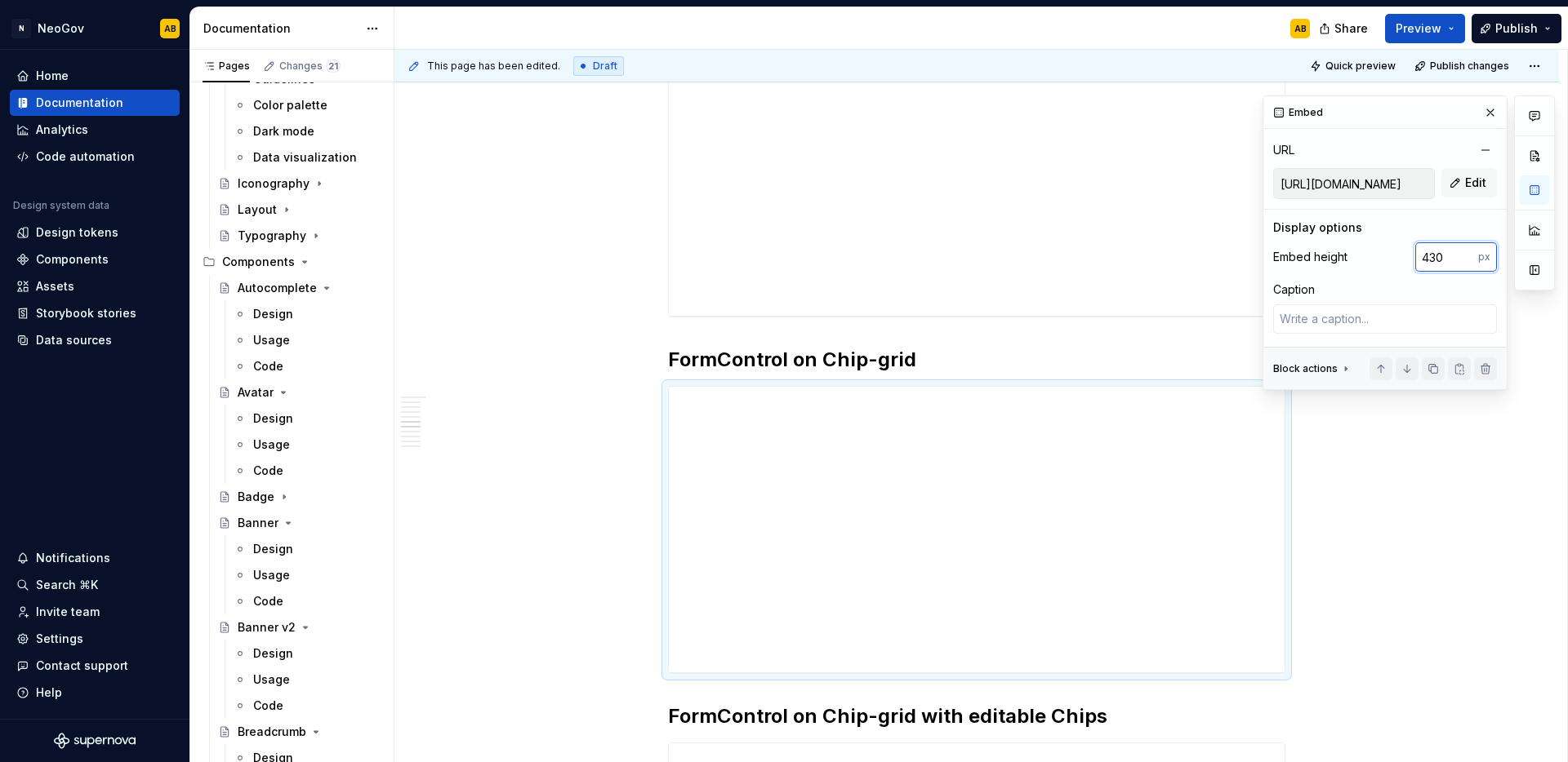
type input "430"
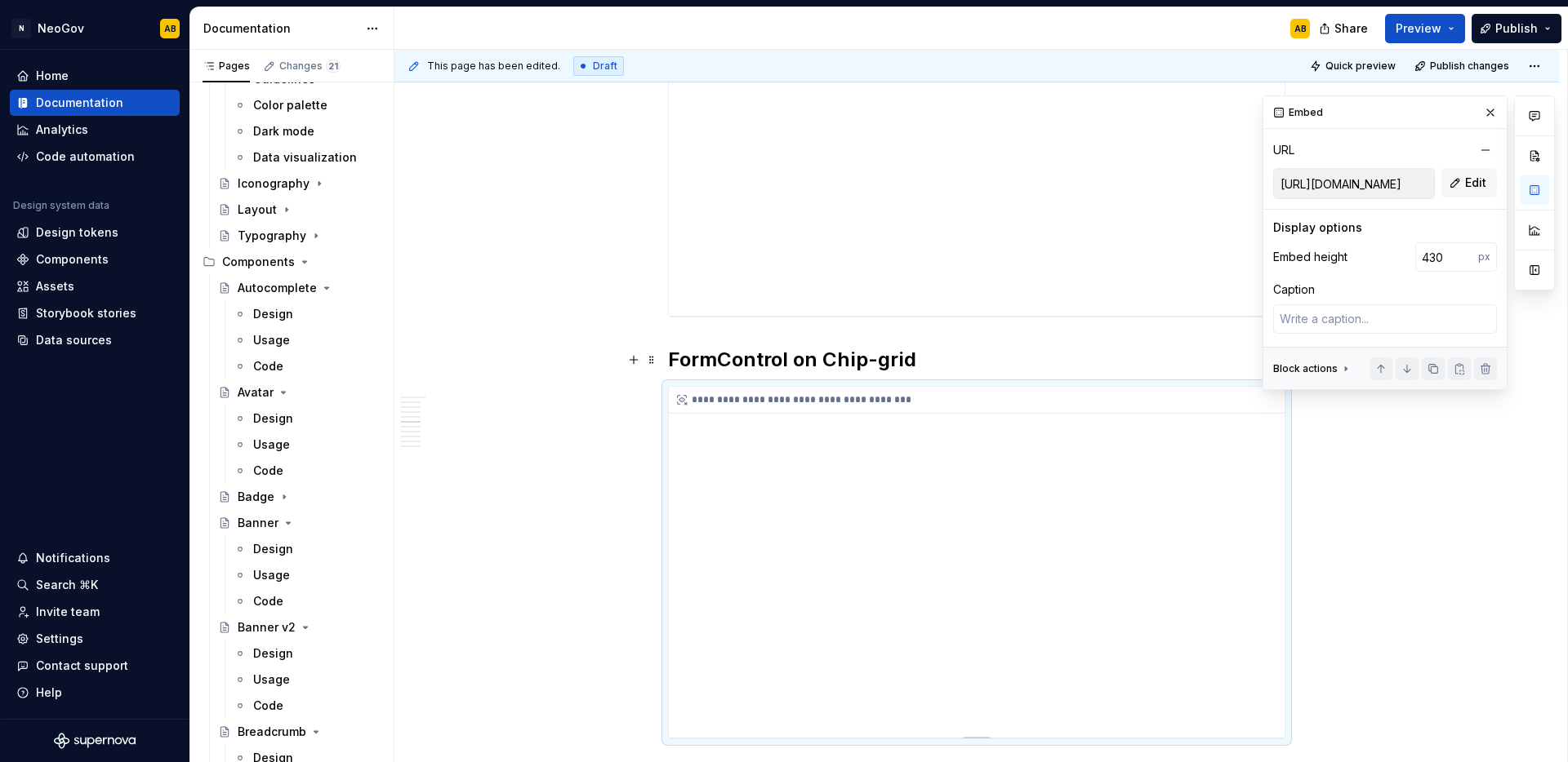
scroll to position [2184, 0]
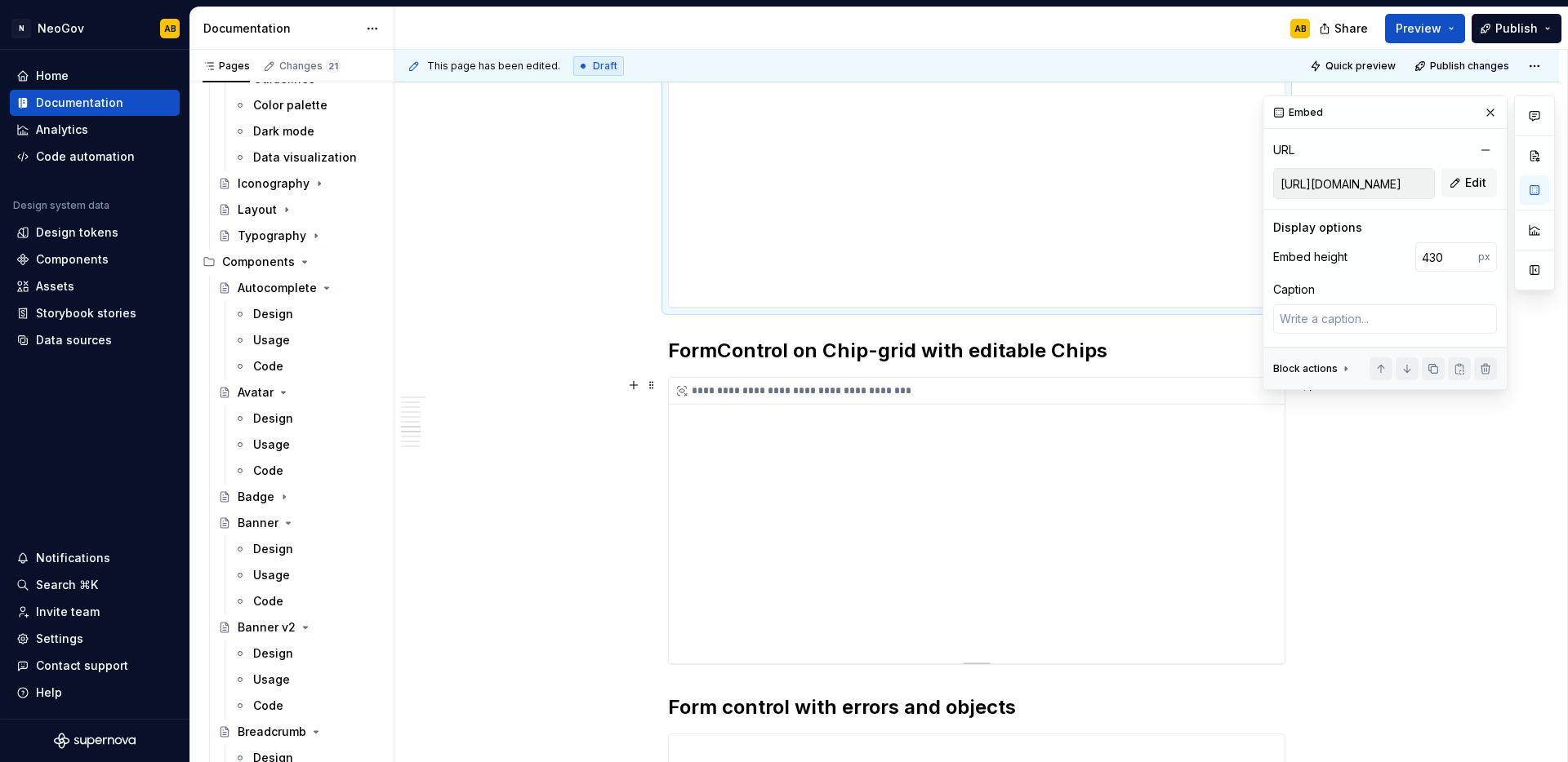
type textarea "*"
type input "[URL][DOMAIN_NAME]"
click at [1129, 475] on div "**********" at bounding box center [976, 521] width 616 height 286
drag, startPoint x: 1455, startPoint y: 261, endPoint x: 1374, endPoint y: 257, distance: 81.1
click at [1374, 257] on div "Embed height 350 px" at bounding box center [1384, 257] width 223 height 30
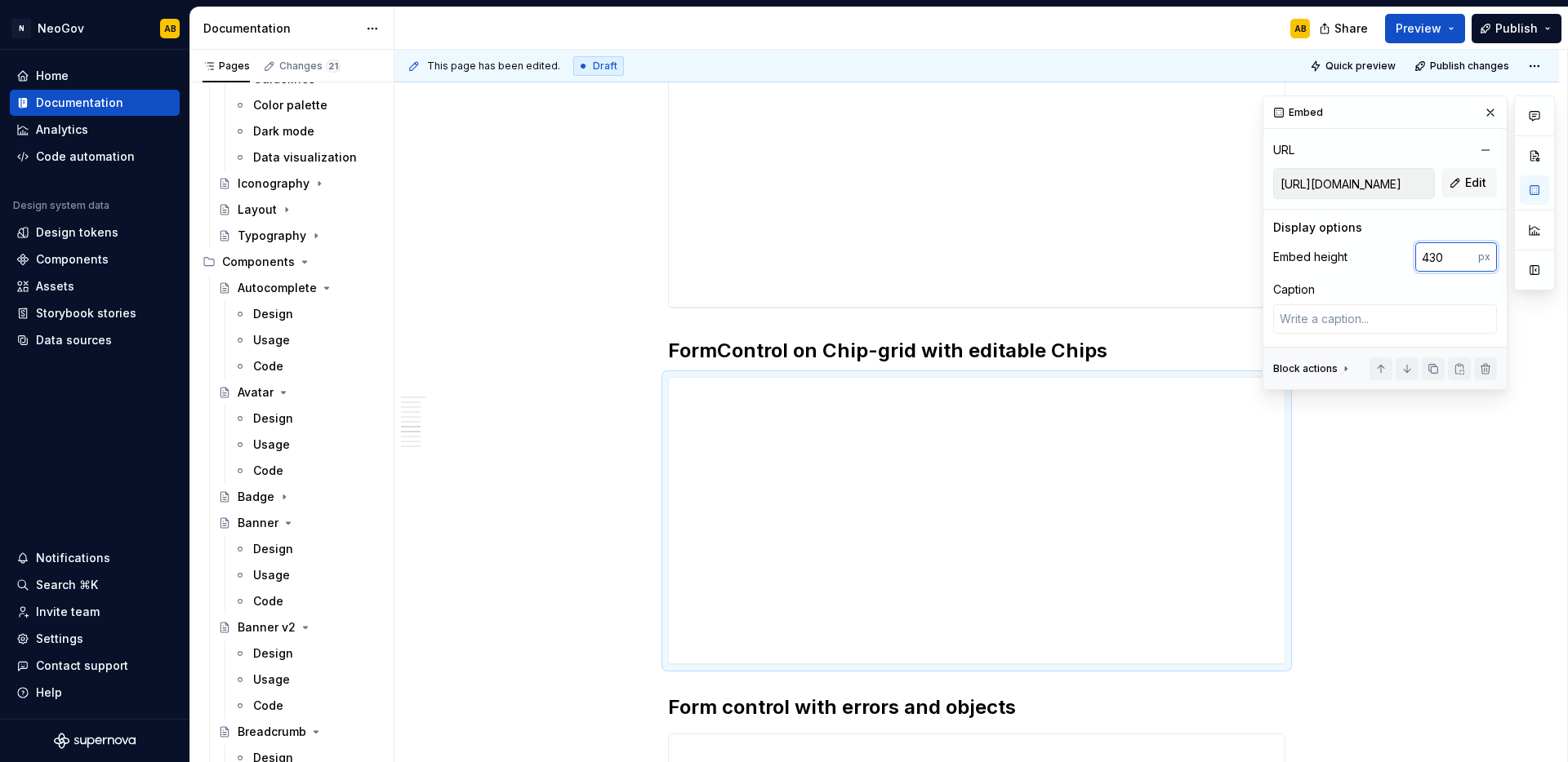
type input "430"
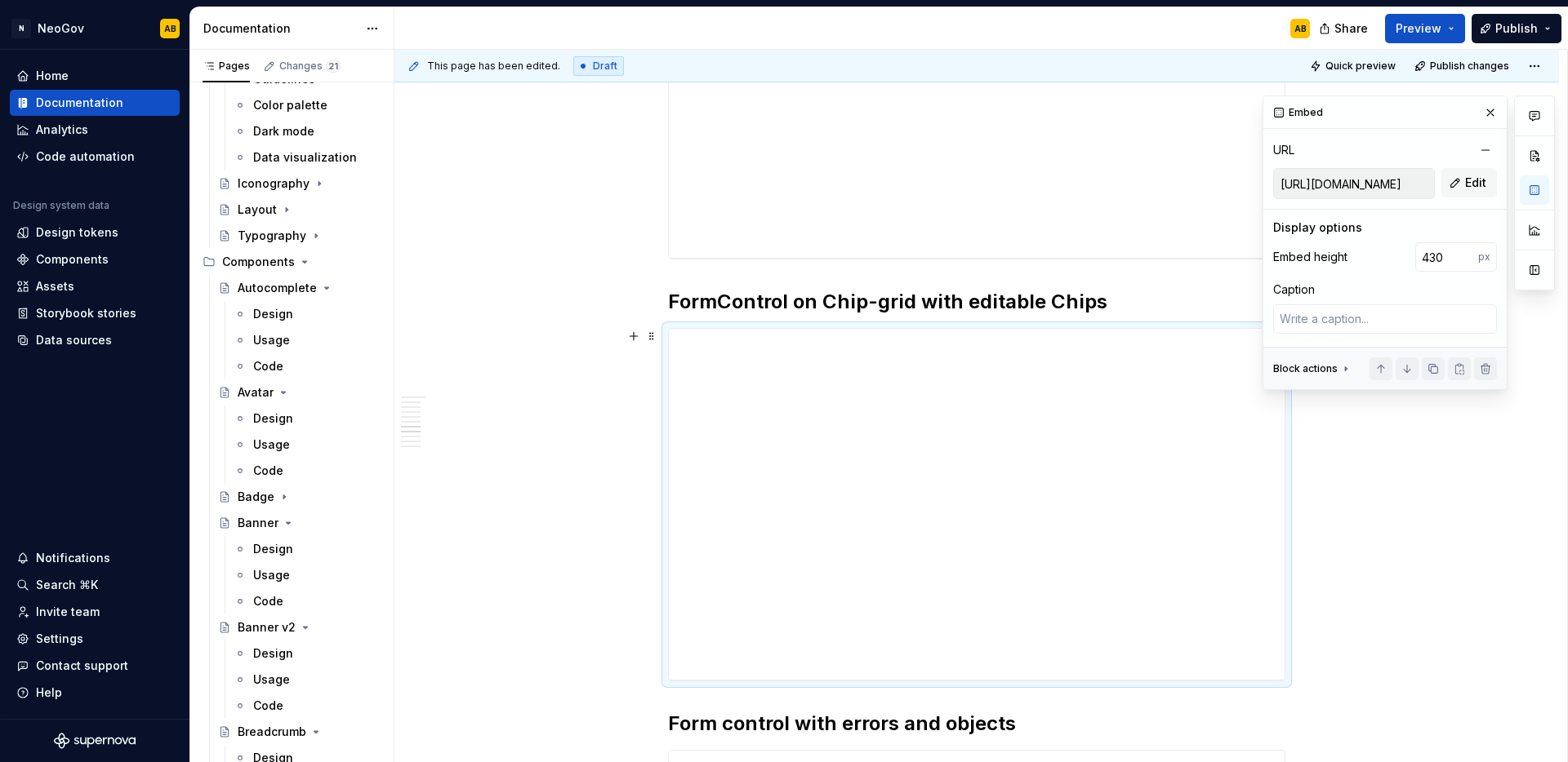
scroll to position [2602, 0]
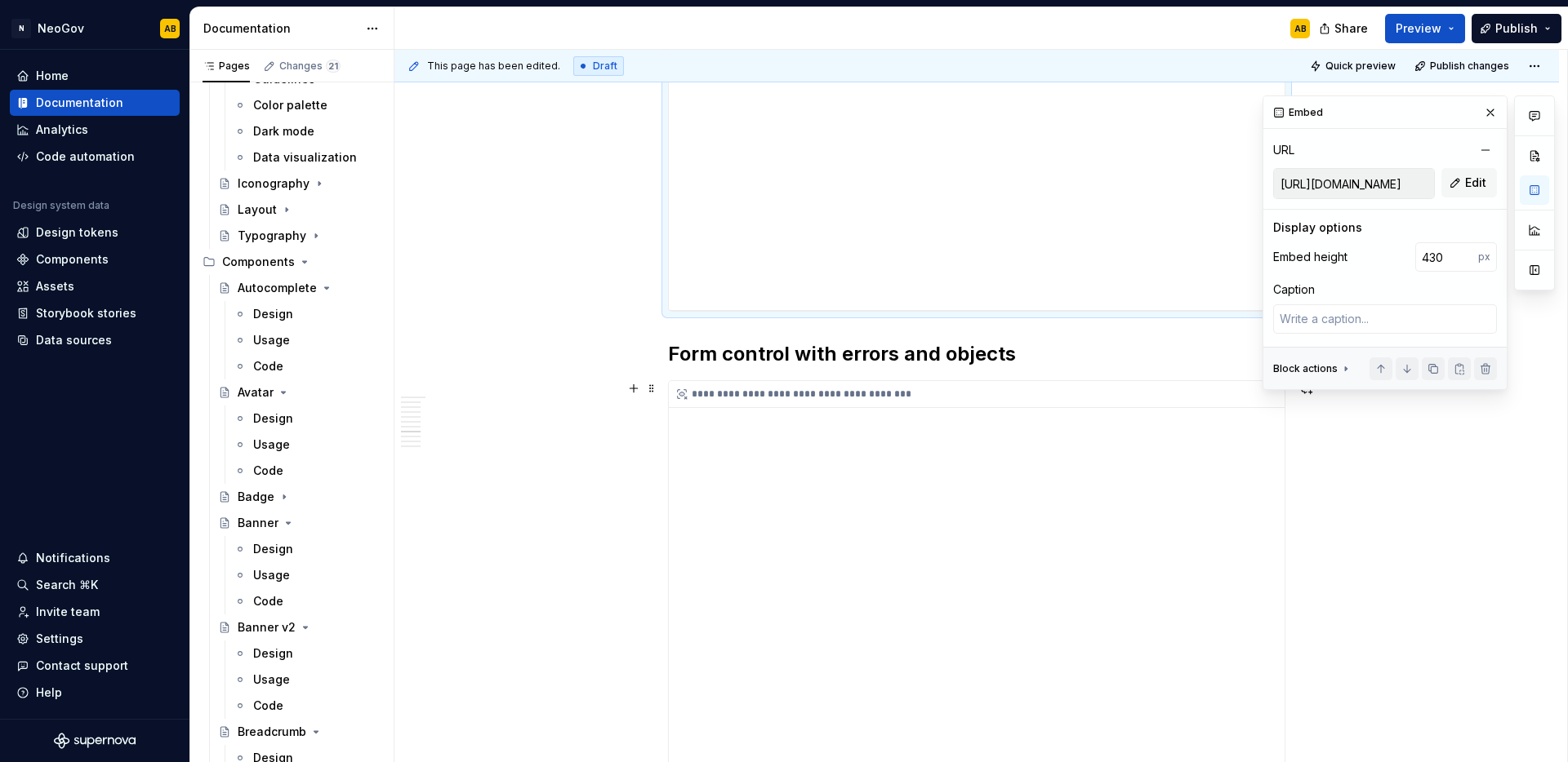
type textarea "*"
type input "[URL][DOMAIN_NAME]"
click at [1134, 520] on div "**********" at bounding box center [976, 575] width 616 height 387
drag, startPoint x: 1410, startPoint y: 260, endPoint x: 1387, endPoint y: 258, distance: 23.1
click at [1387, 258] on div "Embed height 475 px" at bounding box center [1384, 257] width 223 height 30
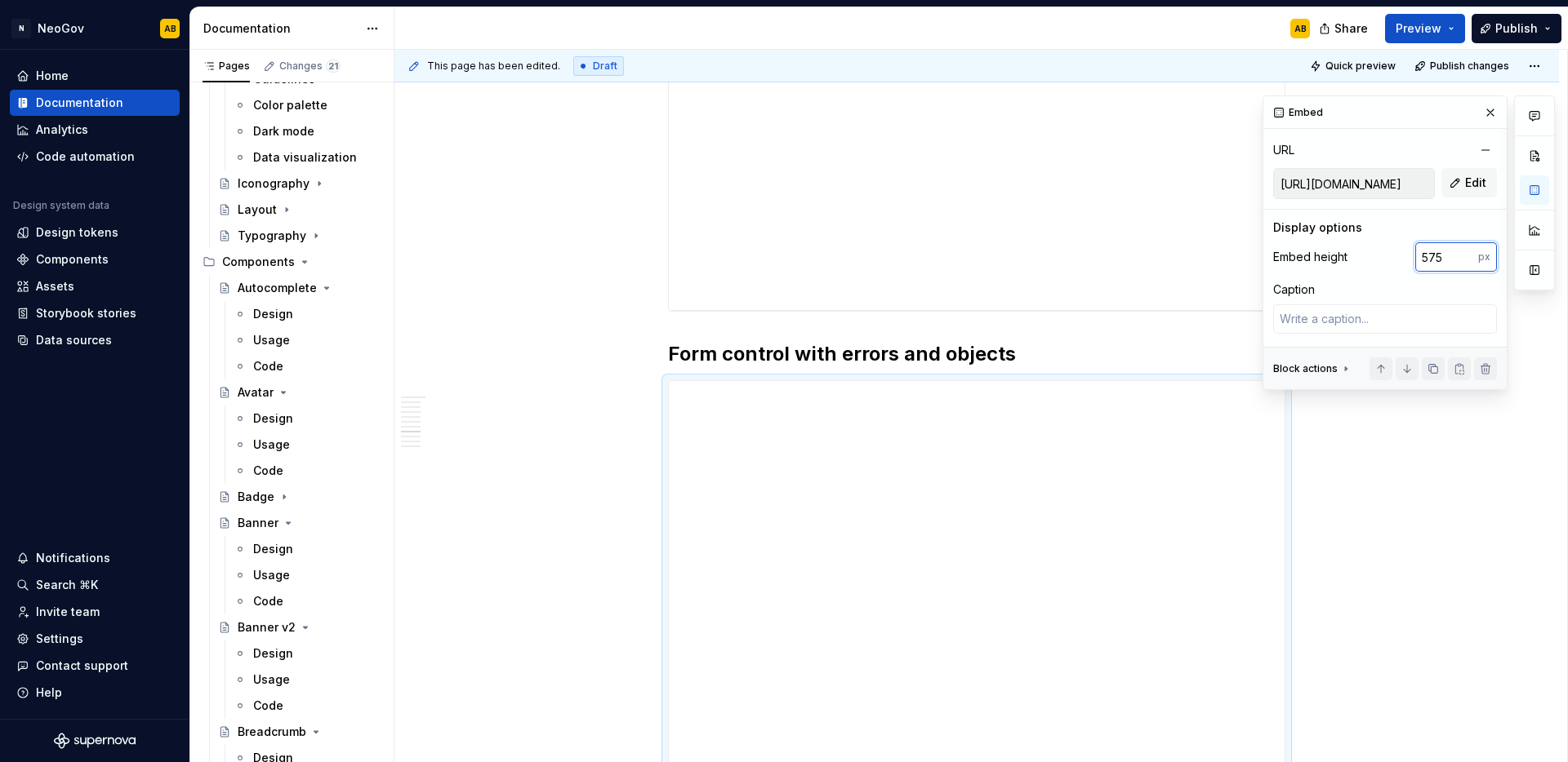
type input "575"
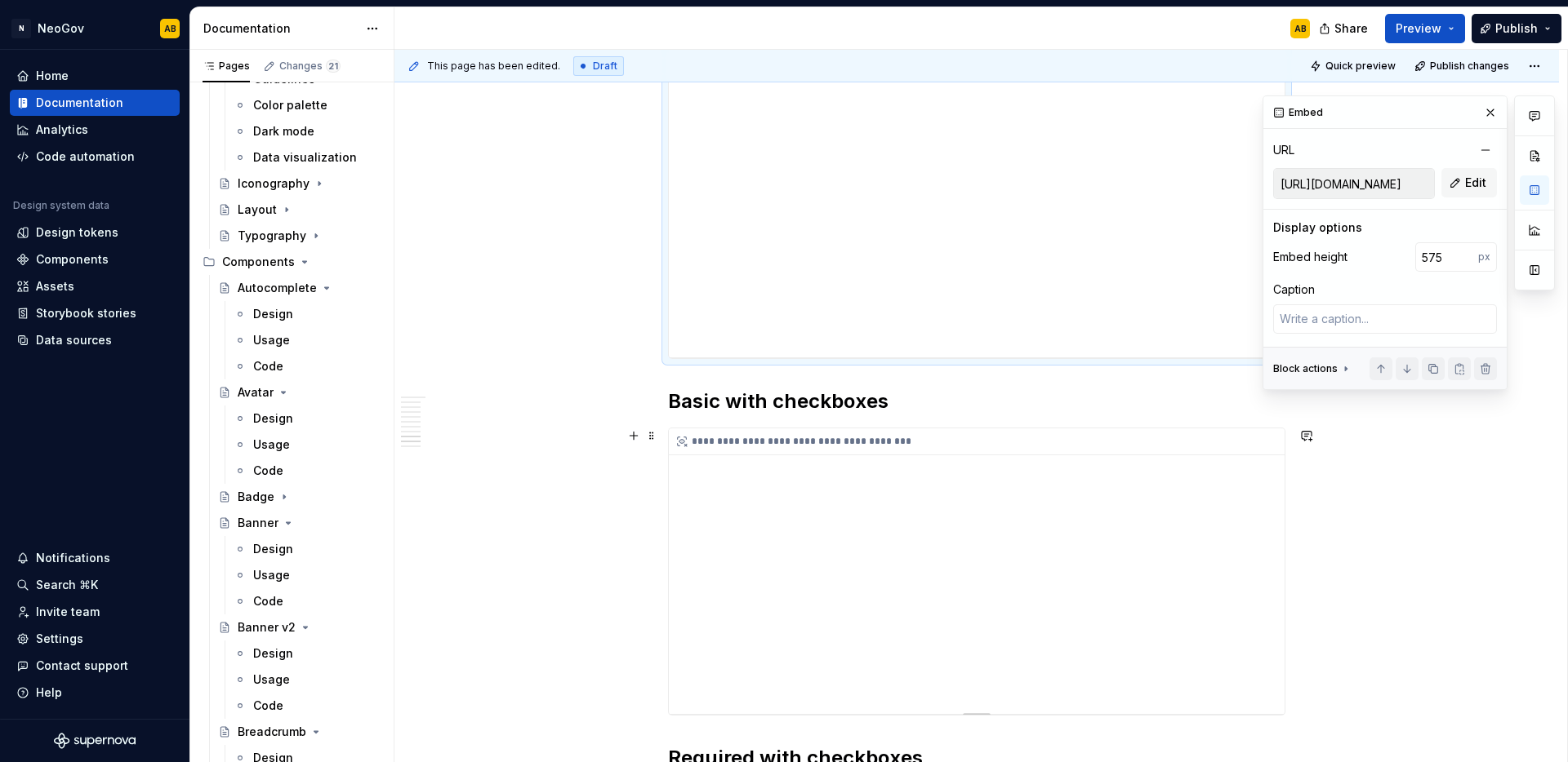
scroll to position [3097, 0]
type textarea "*"
type input "[URL][DOMAIN_NAME]"
click at [1123, 585] on div "**********" at bounding box center [976, 570] width 616 height 286
drag, startPoint x: 1452, startPoint y: 253, endPoint x: 1418, endPoint y: 256, distance: 34.1
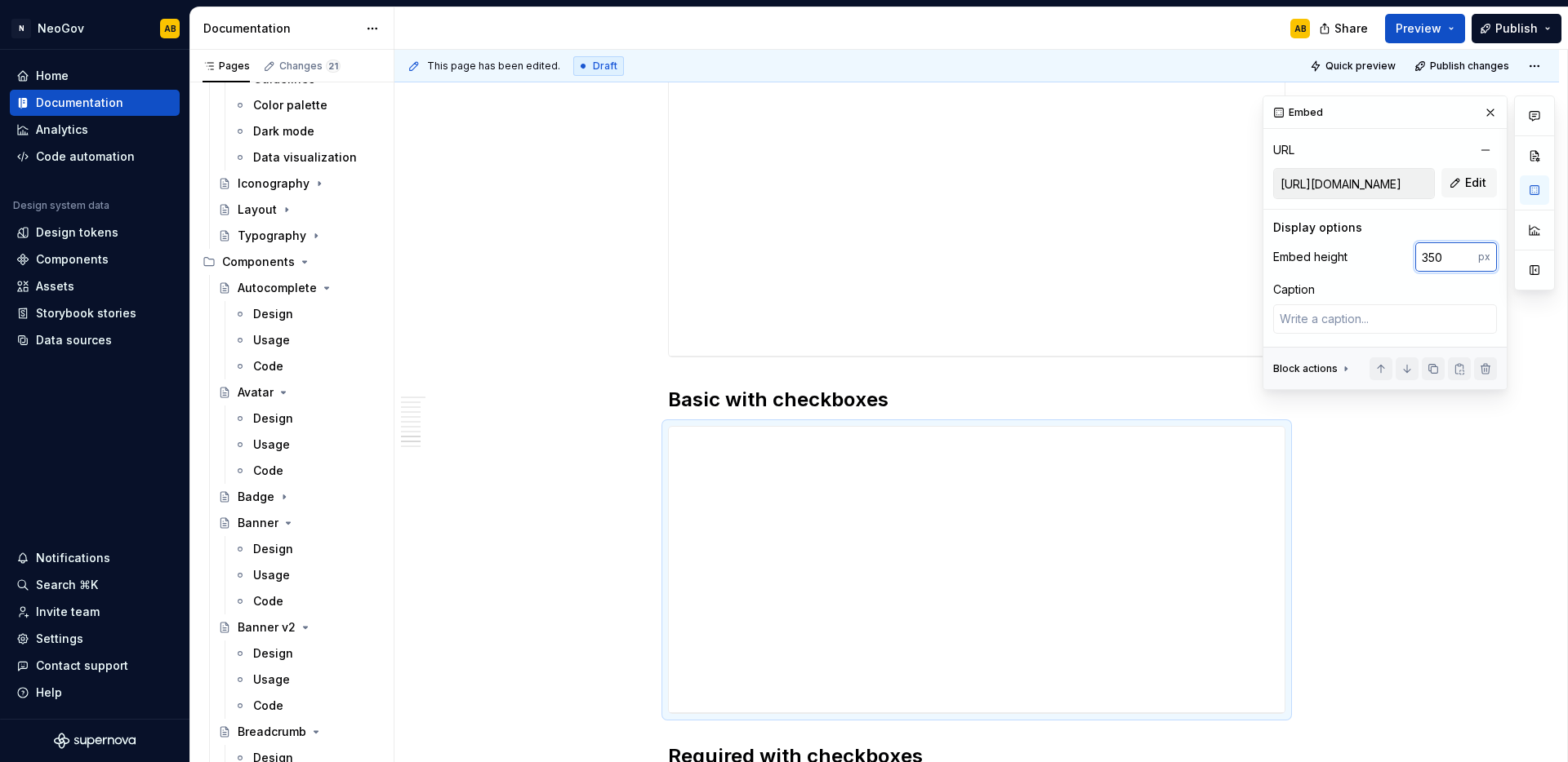
click at [1418, 256] on input "350" at bounding box center [1446, 257] width 63 height 30
type input "430"
click at [1214, 496] on div "**********" at bounding box center [976, 570] width 616 height 286
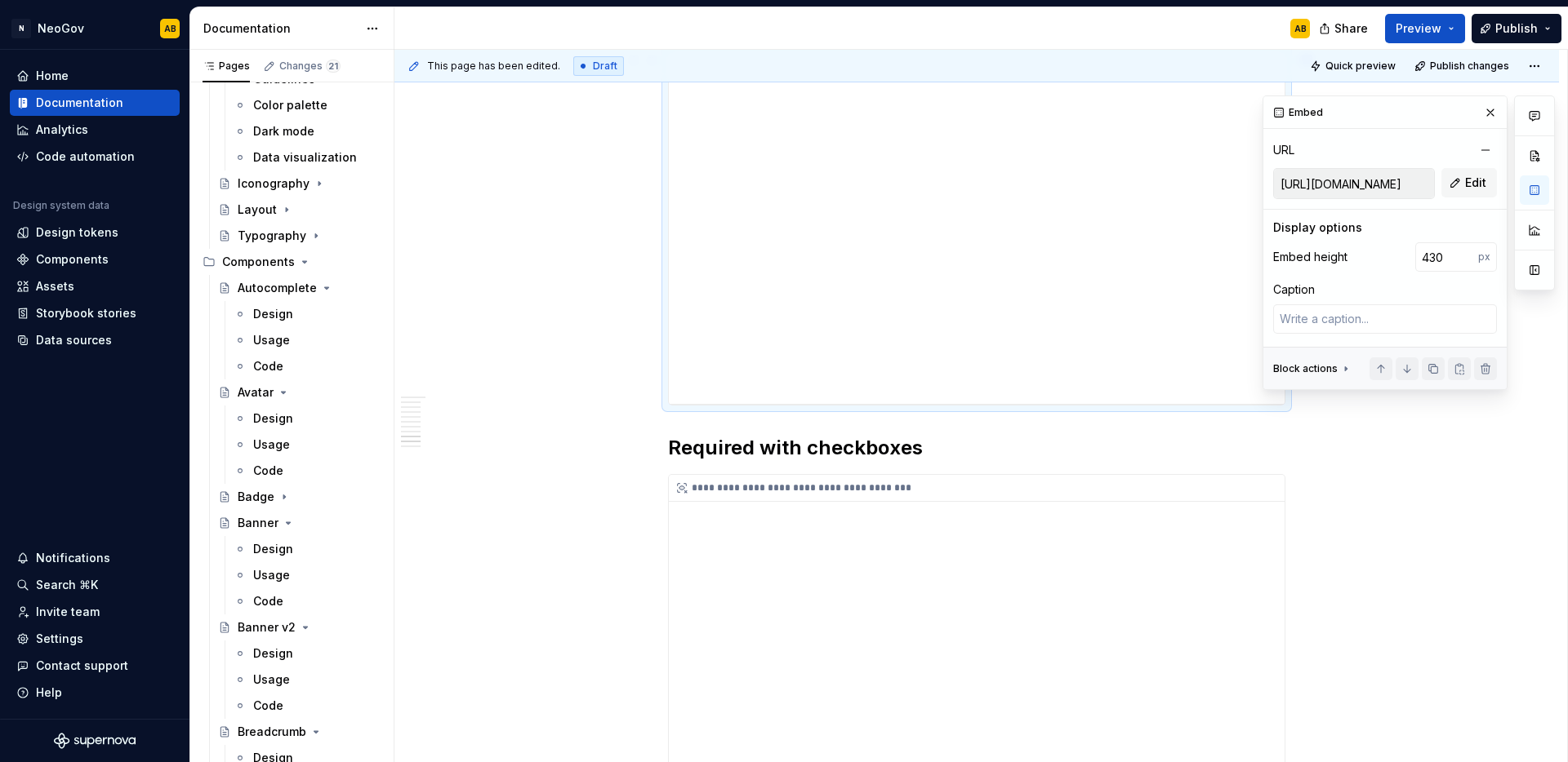
scroll to position [3475, 0]
type textarea "*"
type input "[URL][DOMAIN_NAME]"
click at [1120, 570] on div "**********" at bounding box center [976, 654] width 616 height 367
drag, startPoint x: 1444, startPoint y: 257, endPoint x: 1409, endPoint y: 257, distance: 35.0
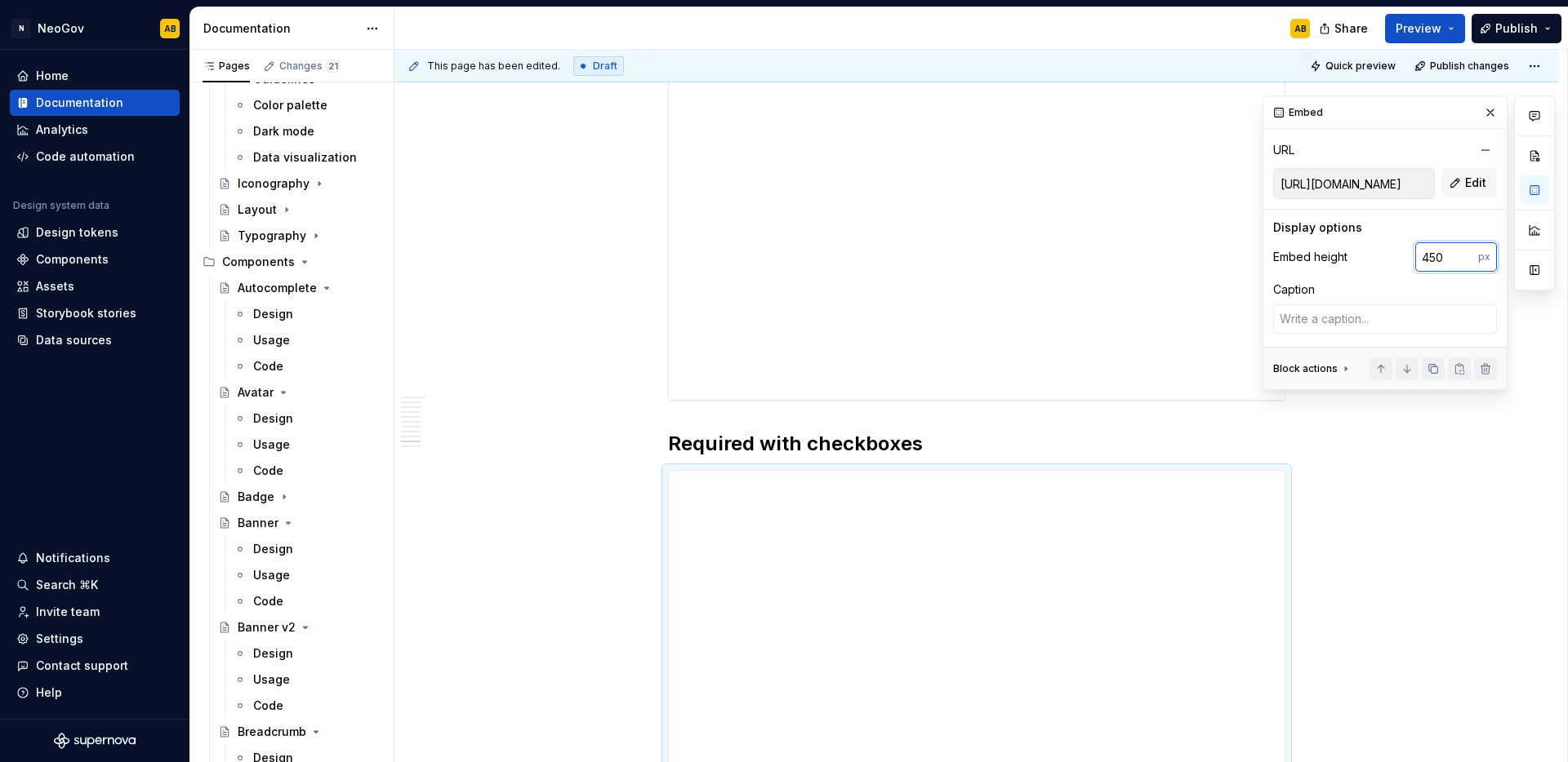
click at [1409, 257] on div "Embed height 450 px" at bounding box center [1384, 257] width 223 height 30
type input "550"
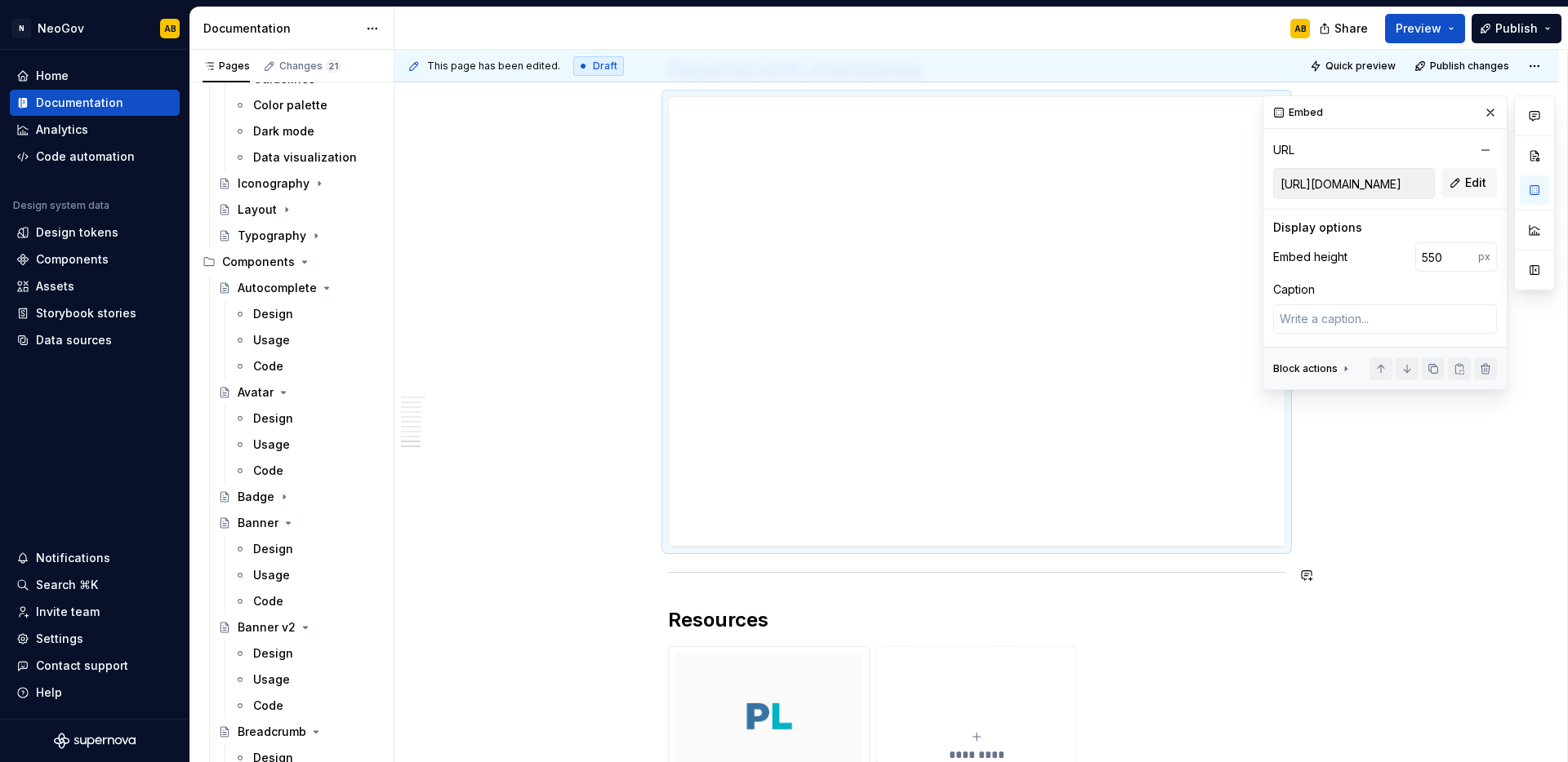
scroll to position [3854, 0]
click at [1505, 39] on button "Publish" at bounding box center [1515, 29] width 90 height 30
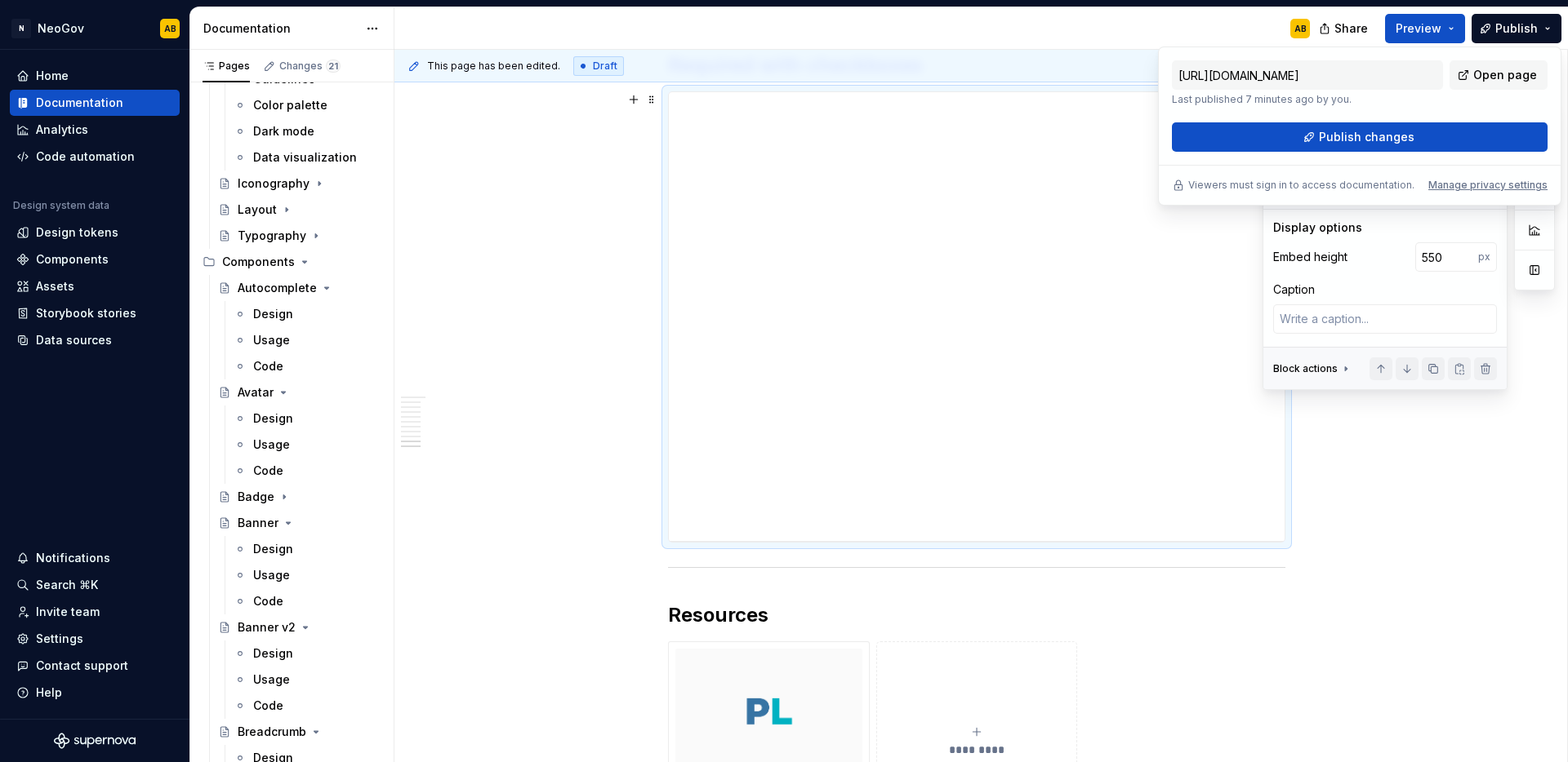
click at [1344, 152] on div "[URL][DOMAIN_NAME] Last published 7 minutes ago by you. Open page Publish chang…" at bounding box center [1359, 125] width 403 height 160
click at [1349, 147] on button "Publish changes" at bounding box center [1359, 137] width 376 height 30
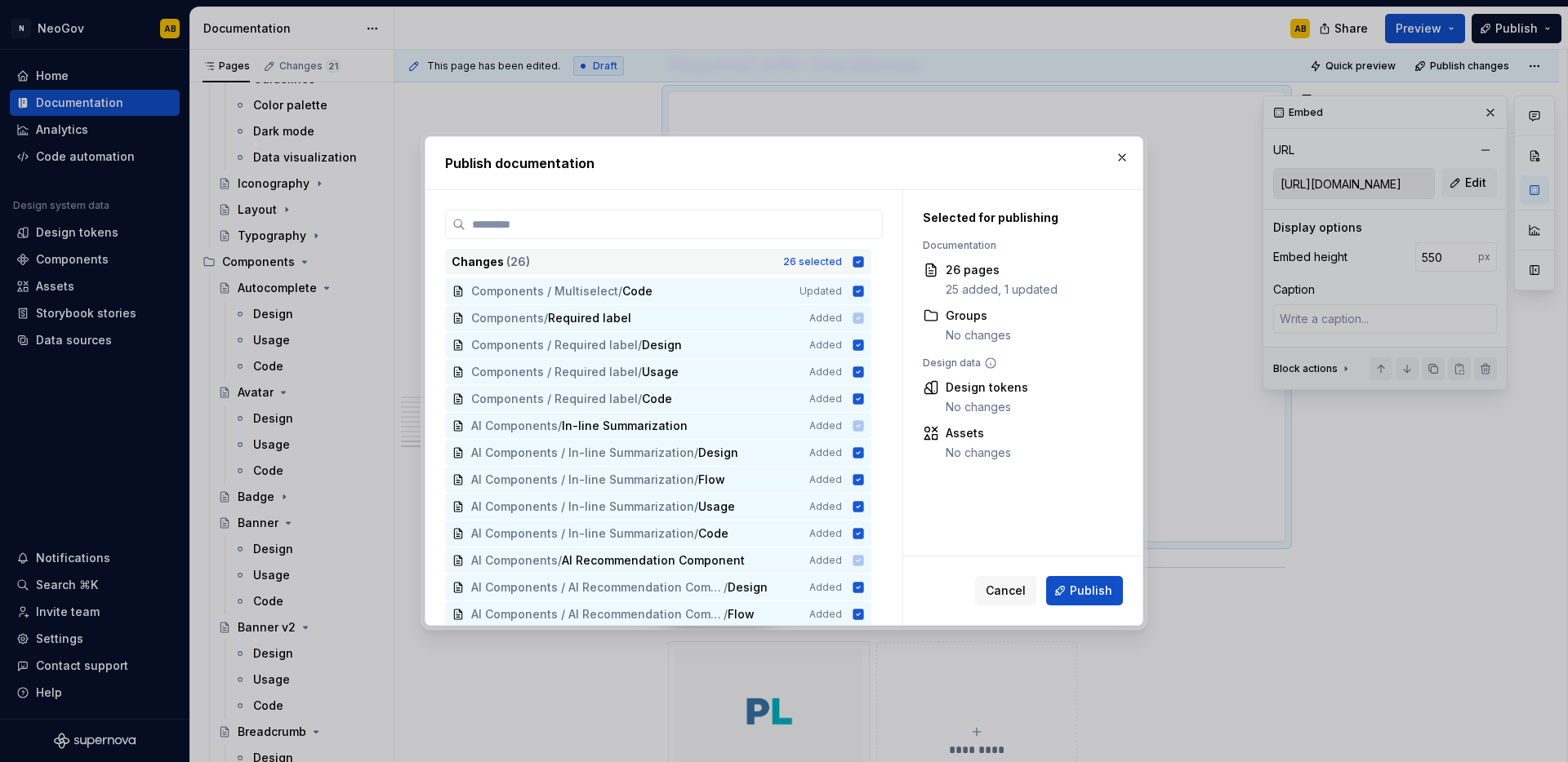
click at [860, 263] on icon at bounding box center [859, 262] width 11 height 11
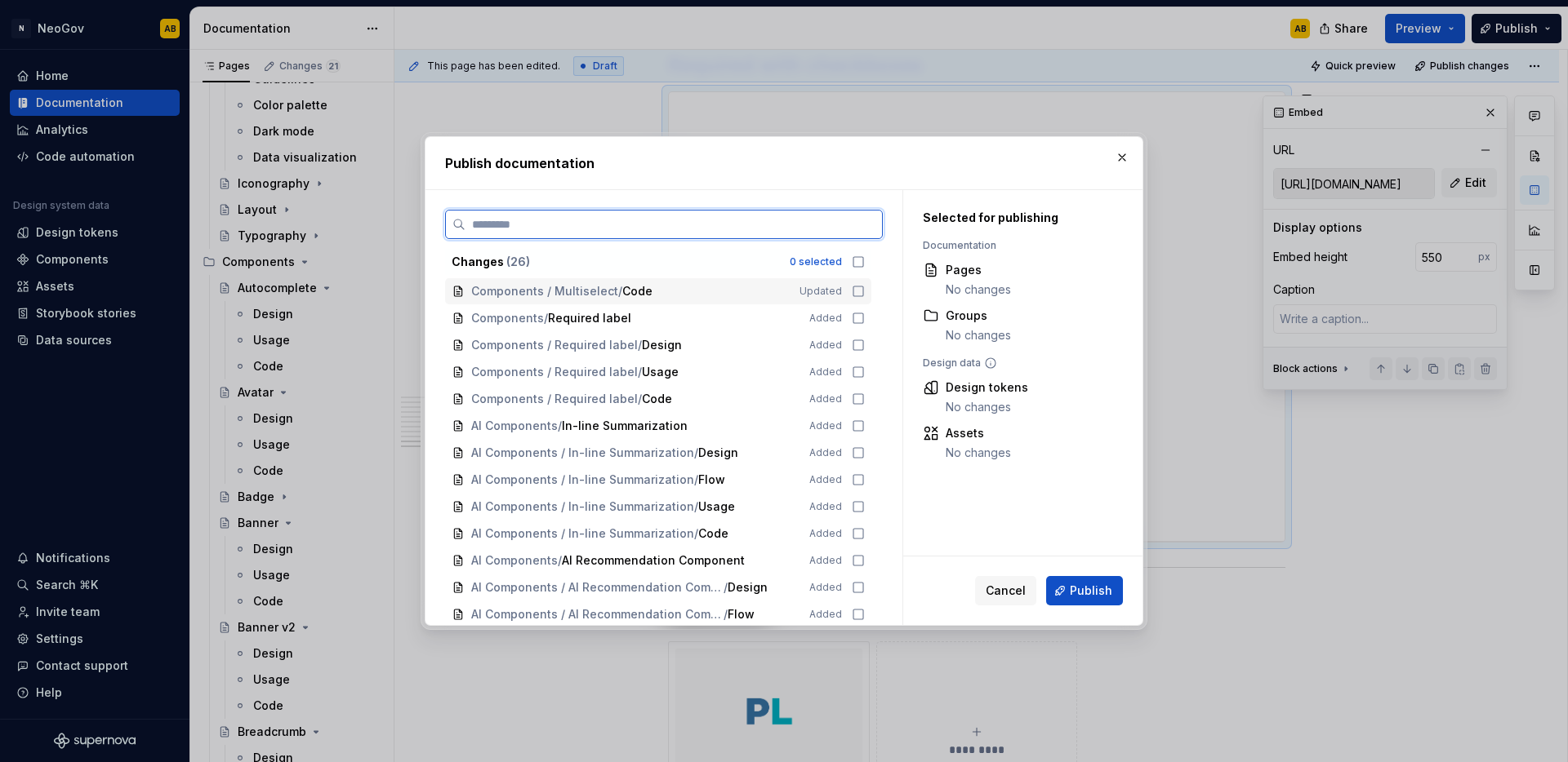
click at [861, 289] on icon at bounding box center [858, 292] width 13 height 13
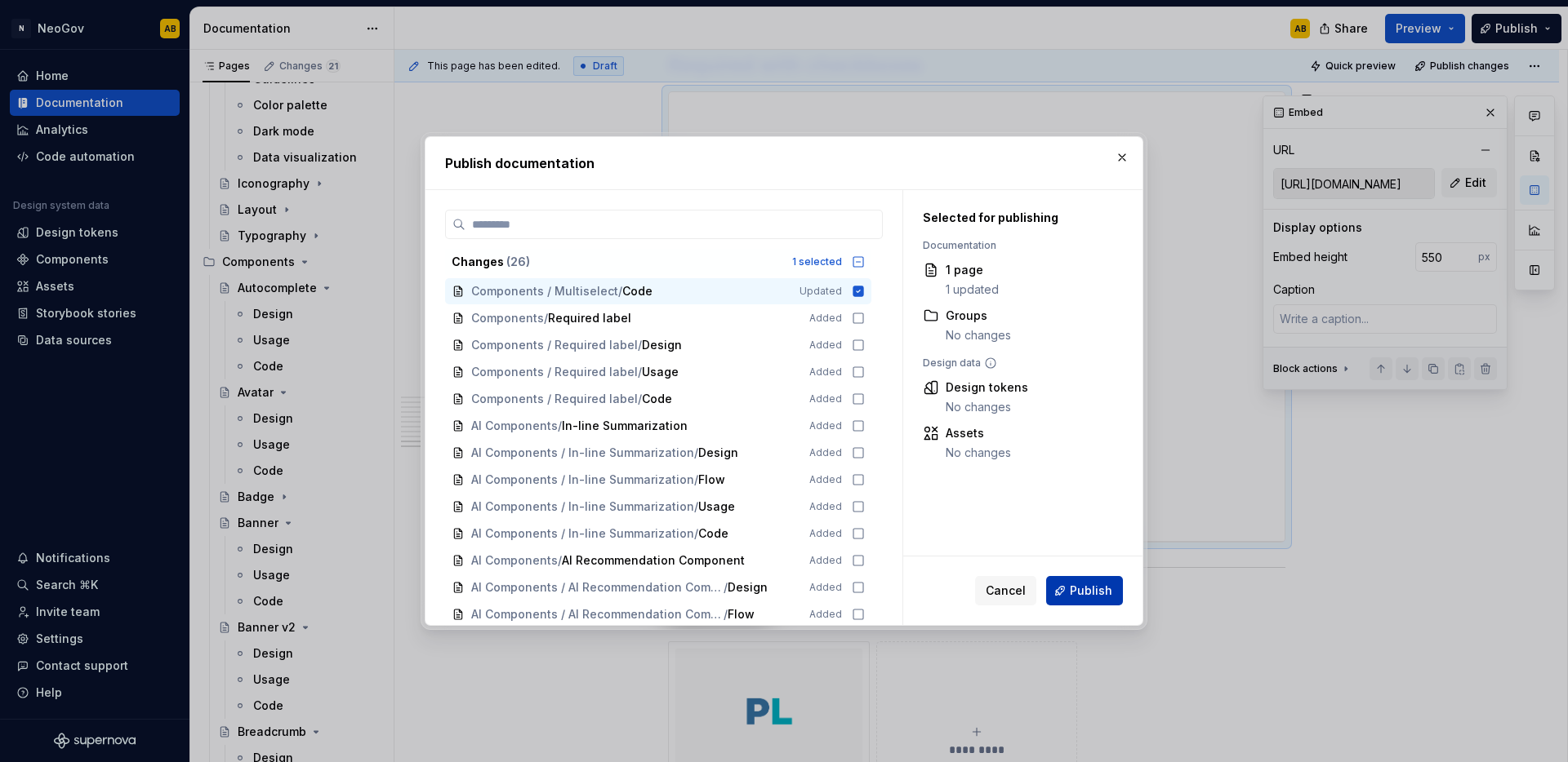
click at [1095, 596] on span "Publish" at bounding box center [1091, 591] width 42 height 17
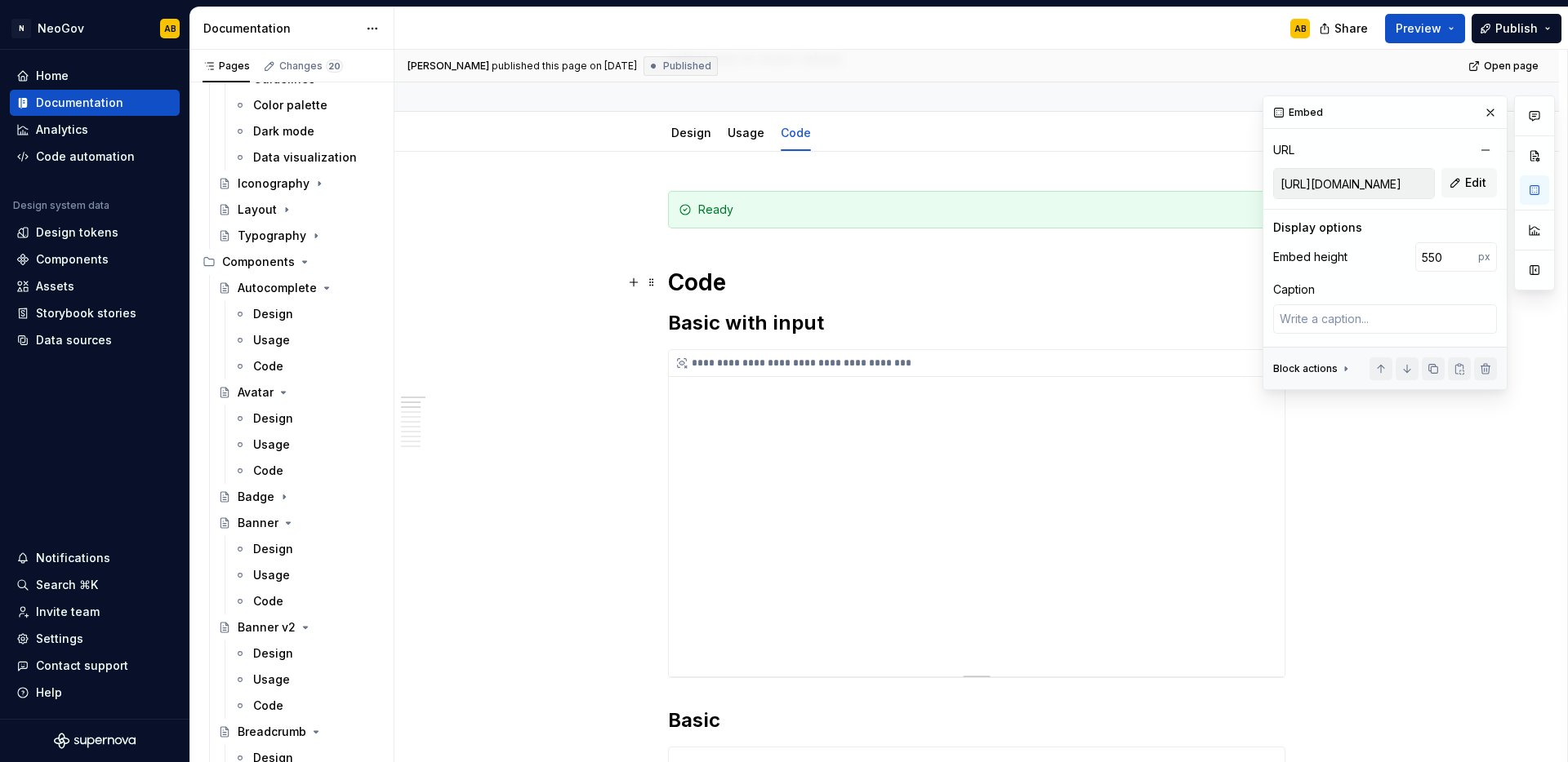
scroll to position [192, 0]
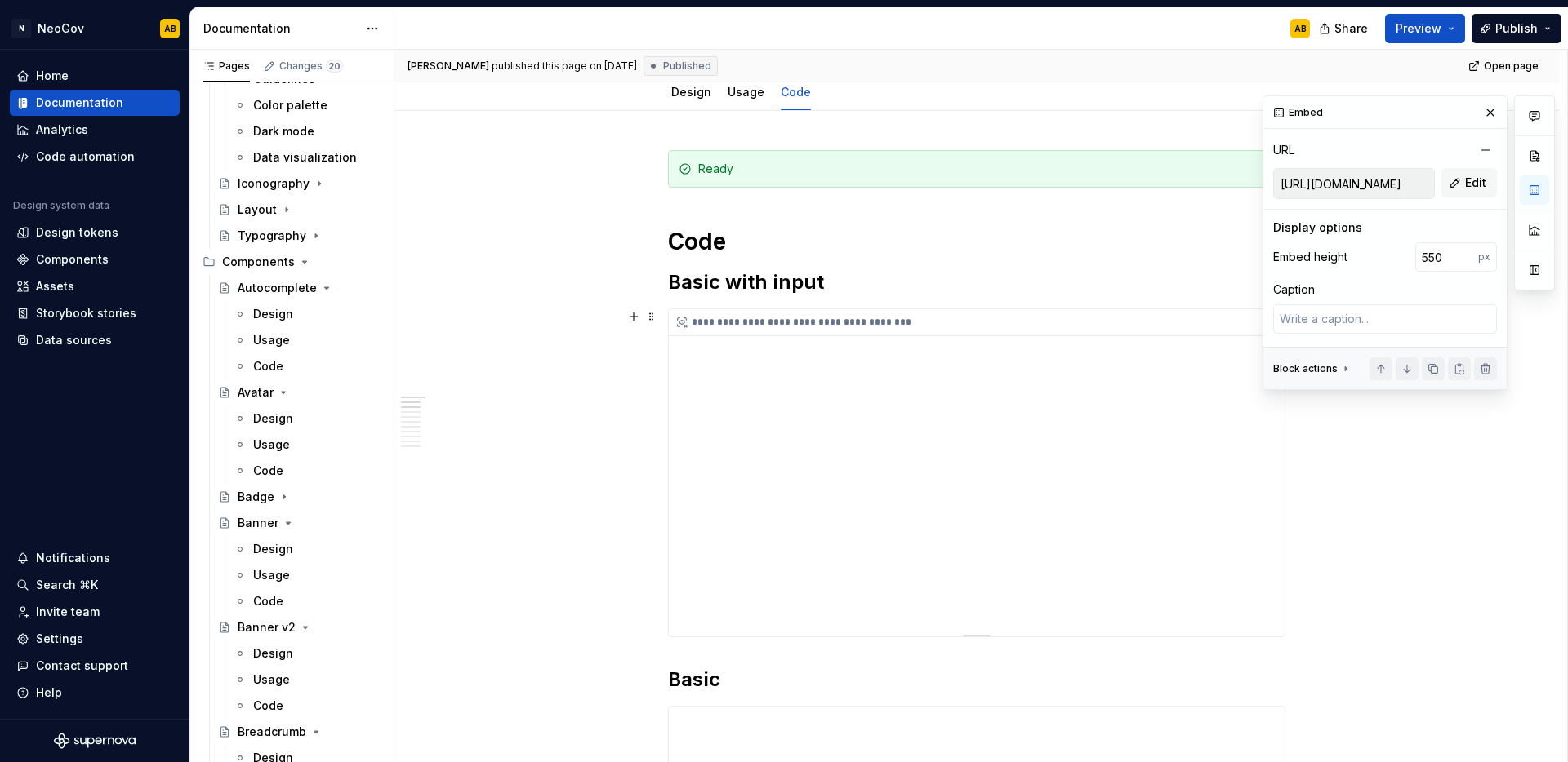
type textarea "*"
type input "[URL][DOMAIN_NAME]"
click at [1094, 438] on div "**********" at bounding box center [976, 472] width 616 height 327
drag, startPoint x: 1445, startPoint y: 254, endPoint x: 1383, endPoint y: 255, distance: 62.0
click at [1383, 255] on div "Embed height 400 px" at bounding box center [1384, 257] width 223 height 30
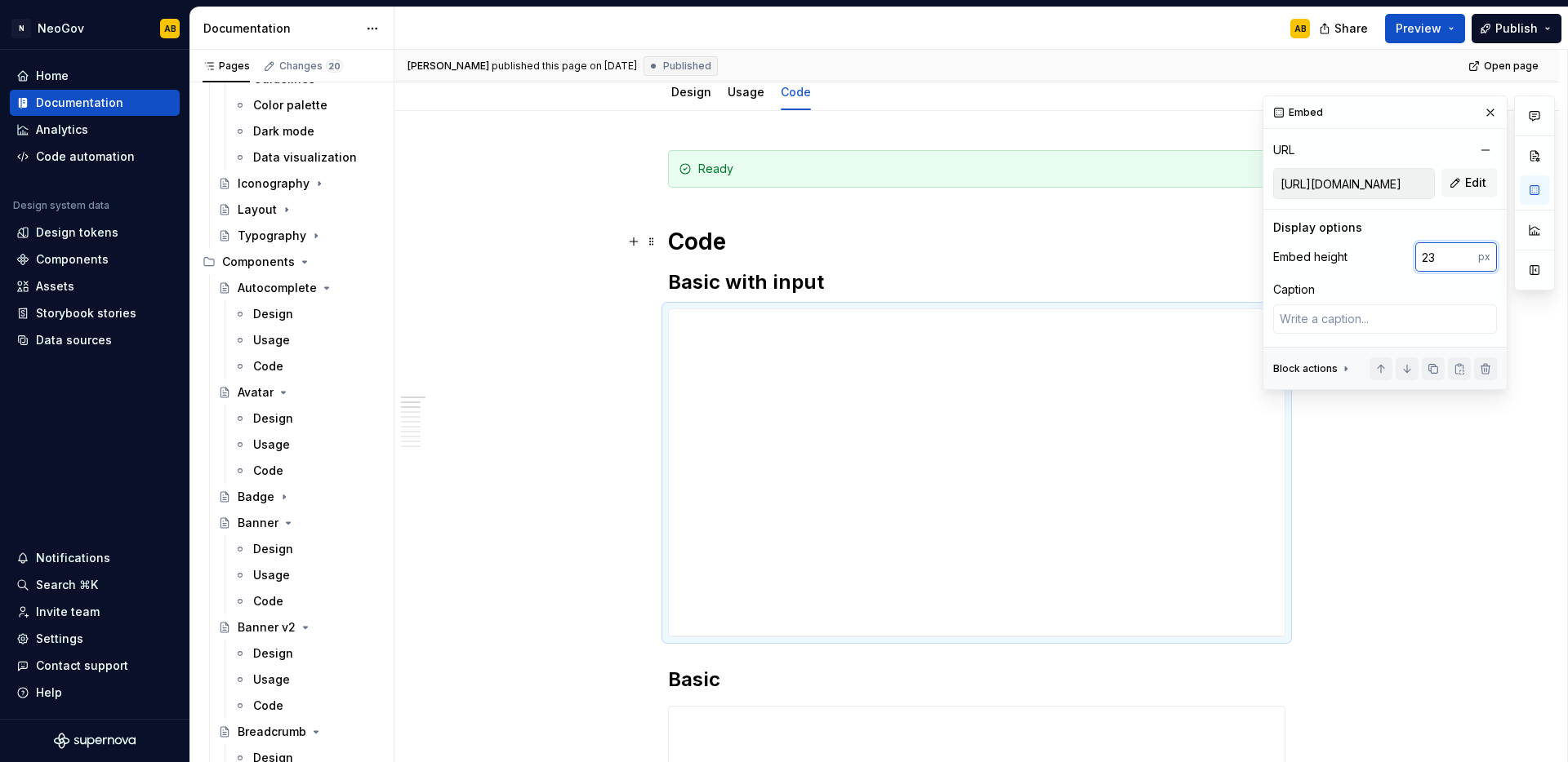
type input "239"
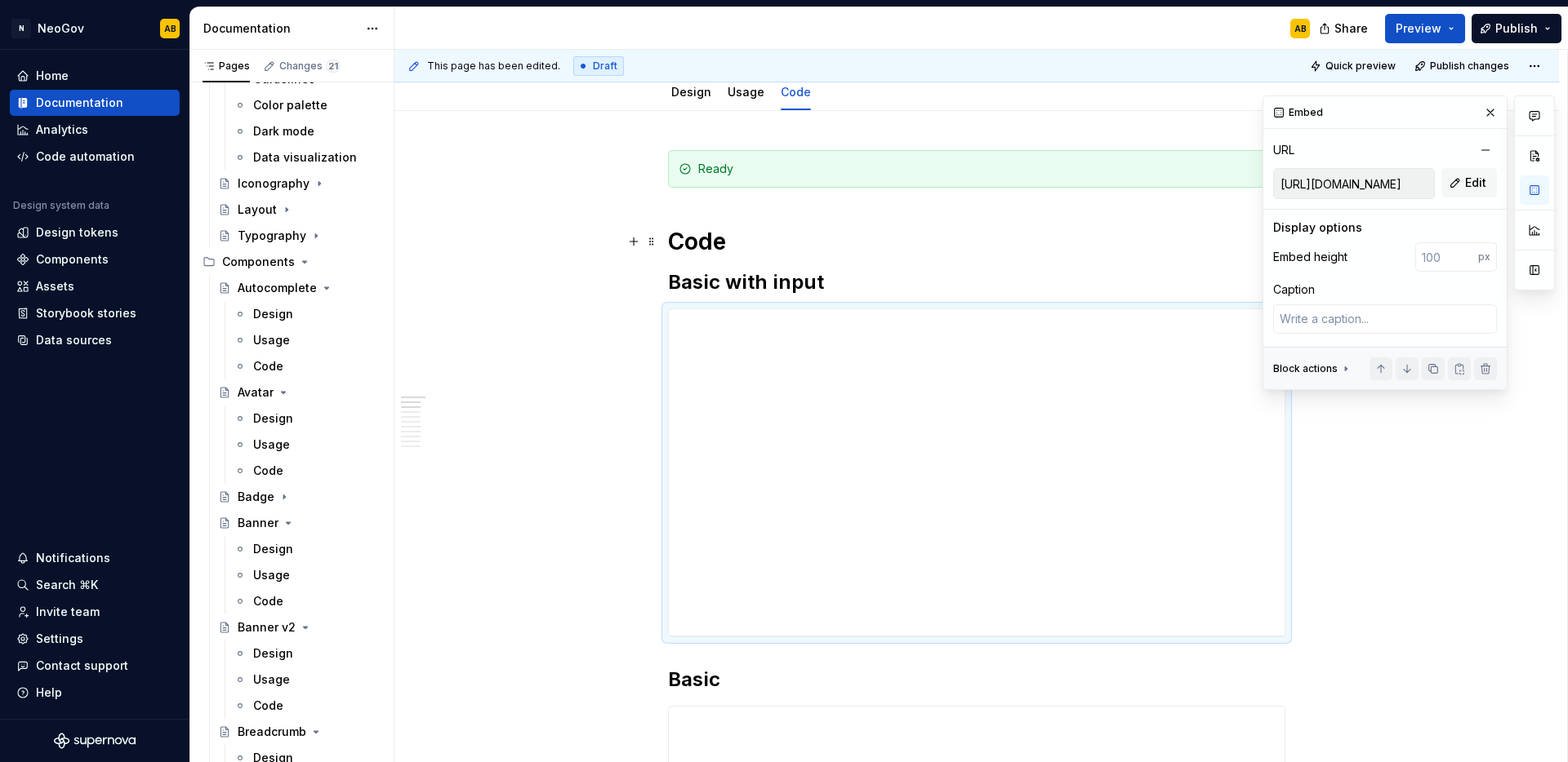
scroll to position [0, 0]
click at [1439, 256] on input "number" at bounding box center [1446, 257] width 63 height 30
type textarea "*"
drag, startPoint x: 1422, startPoint y: 258, endPoint x: 1465, endPoint y: 262, distance: 43.2
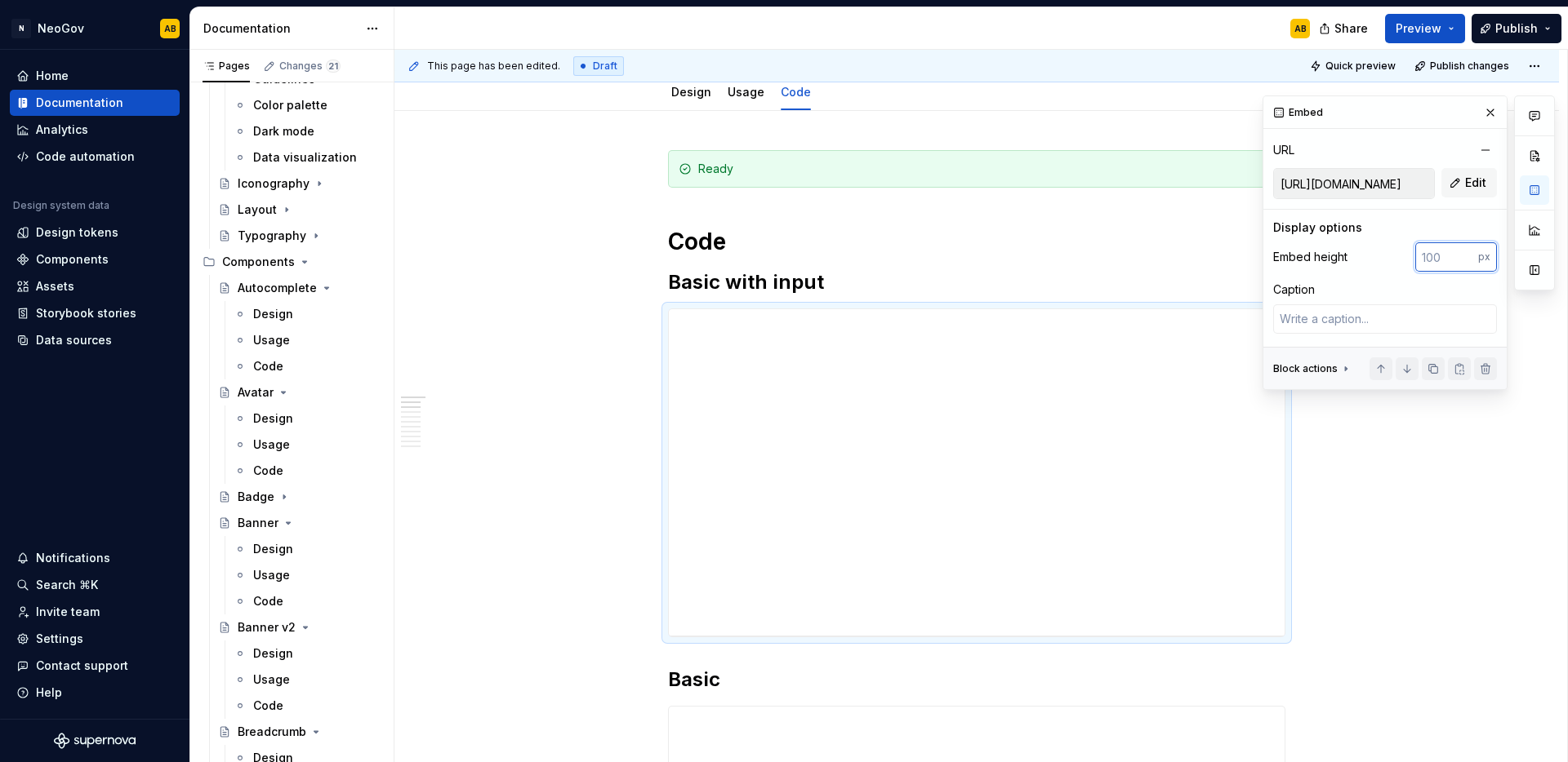
click at [1465, 262] on input "number" at bounding box center [1446, 257] width 63 height 30
type input "495"
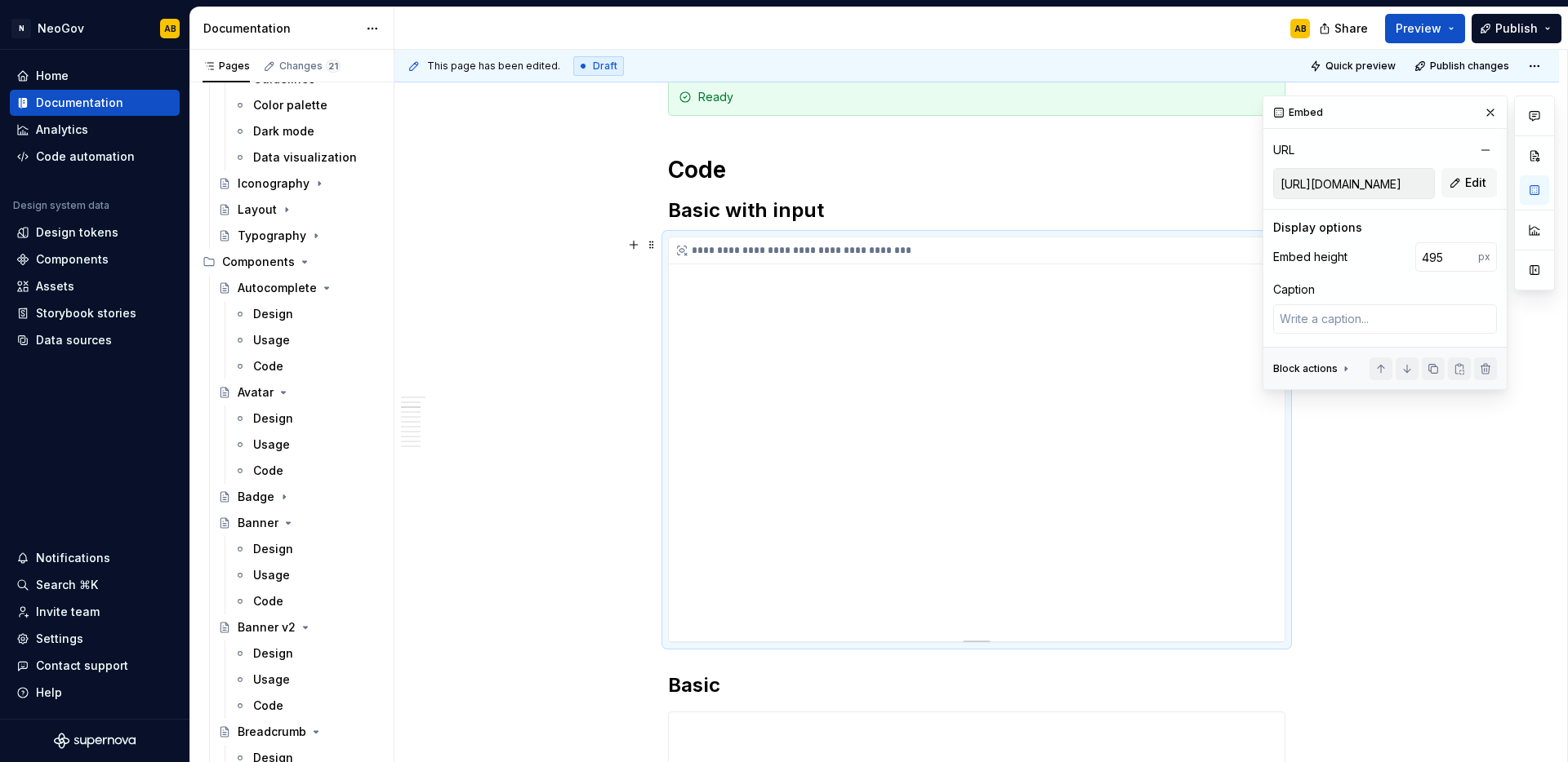
scroll to position [655, 0]
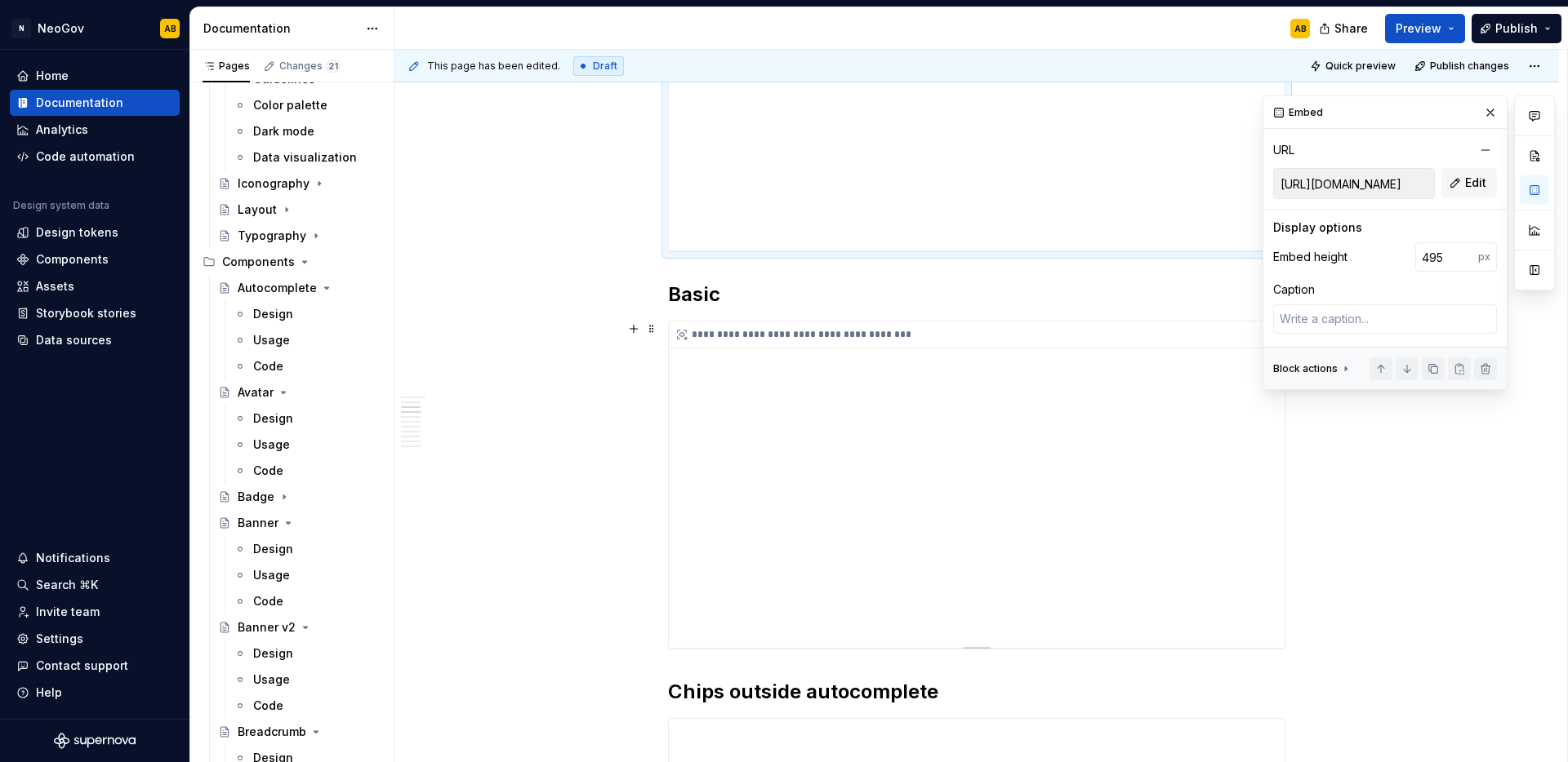
type textarea "*"
type input "[URL][DOMAIN_NAME]"
click at [1041, 420] on div "**********" at bounding box center [976, 485] width 616 height 327
drag, startPoint x: 1446, startPoint y: 261, endPoint x: 1372, endPoint y: 258, distance: 74.1
click at [1372, 258] on div "Embed height 400 px" at bounding box center [1384, 257] width 223 height 30
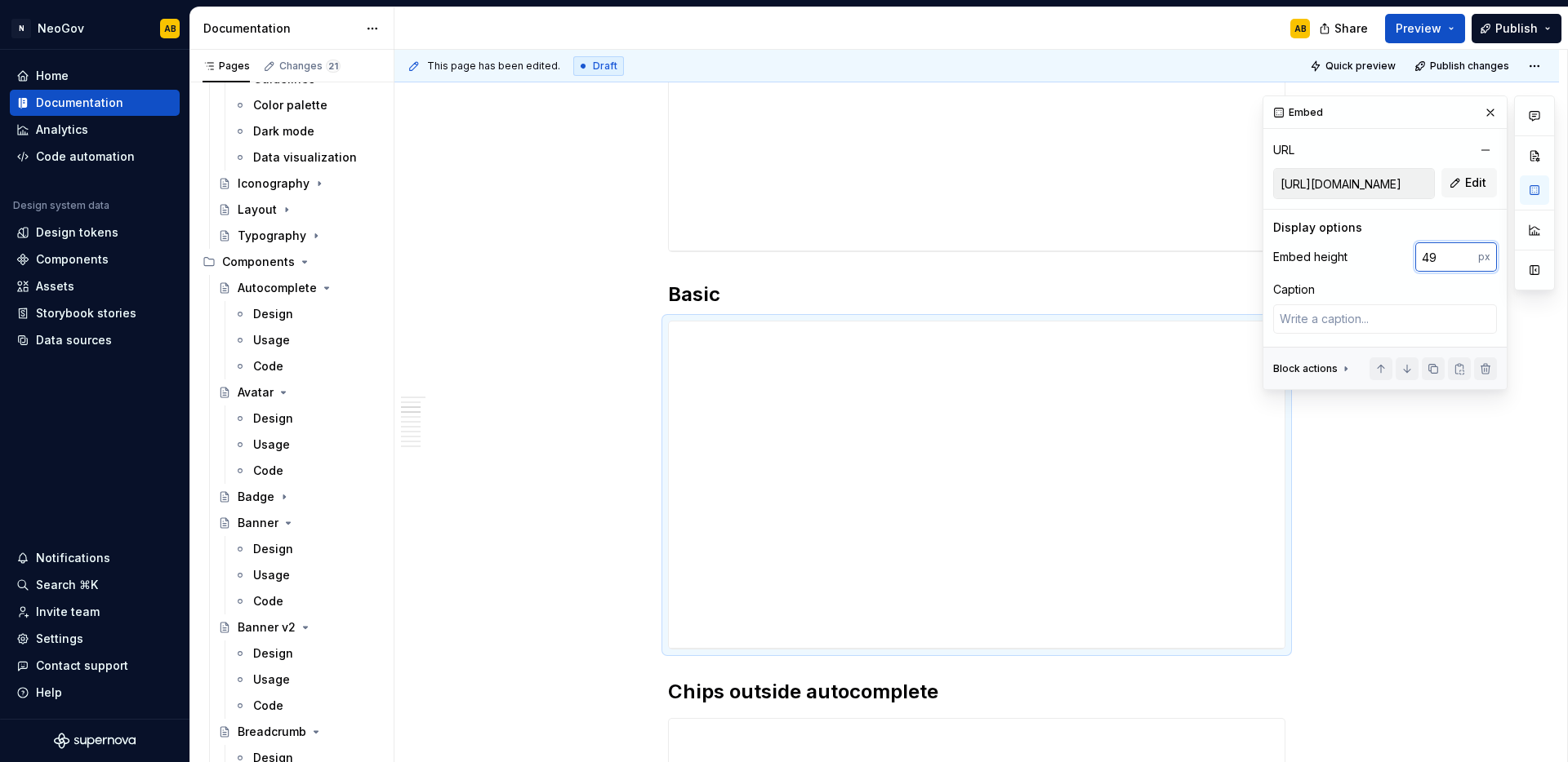
type input "495"
click at [1384, 499] on div "**********" at bounding box center [980, 406] width 1173 height 713
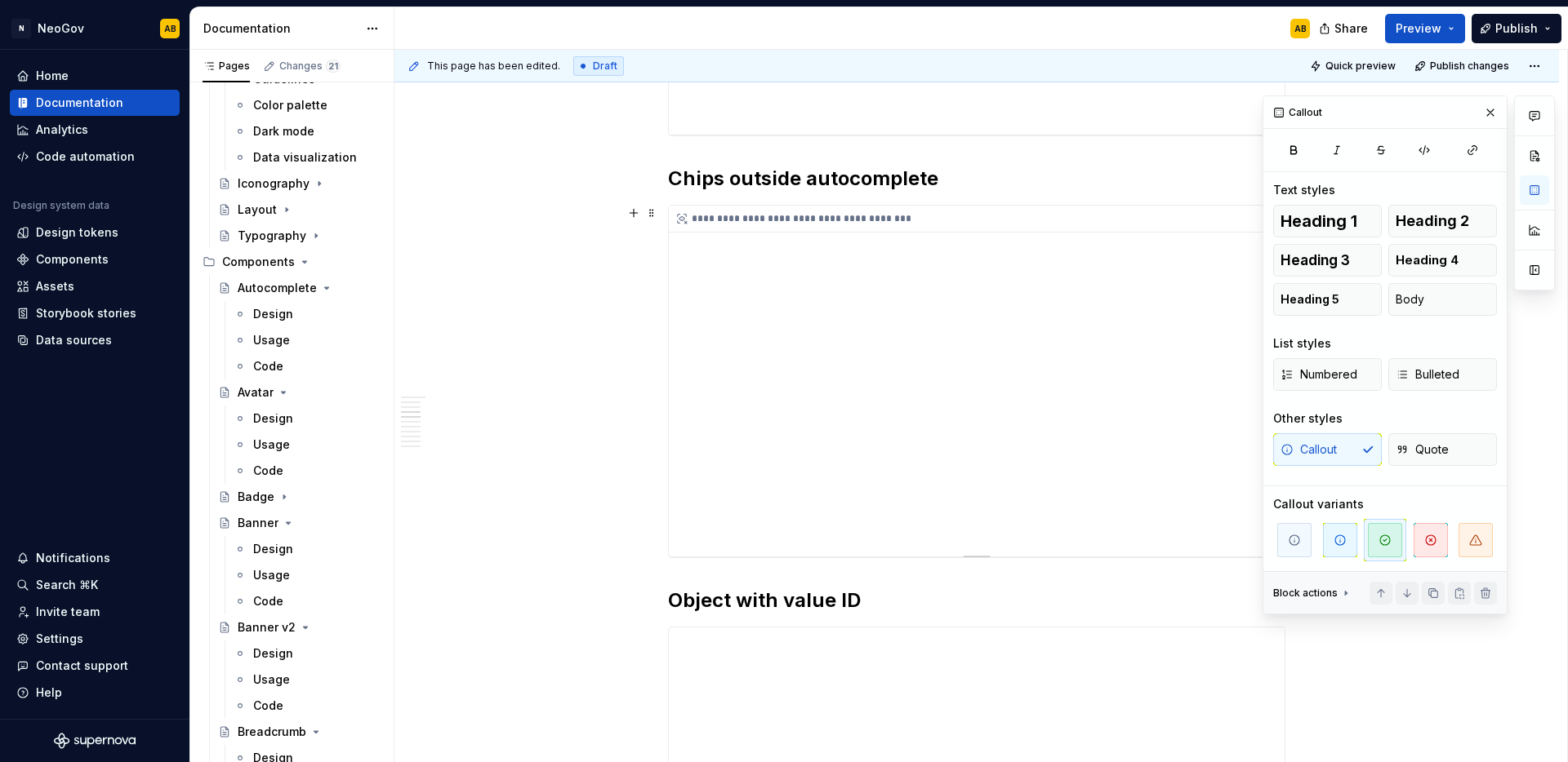
scroll to position [1249, 0]
type textarea "*"
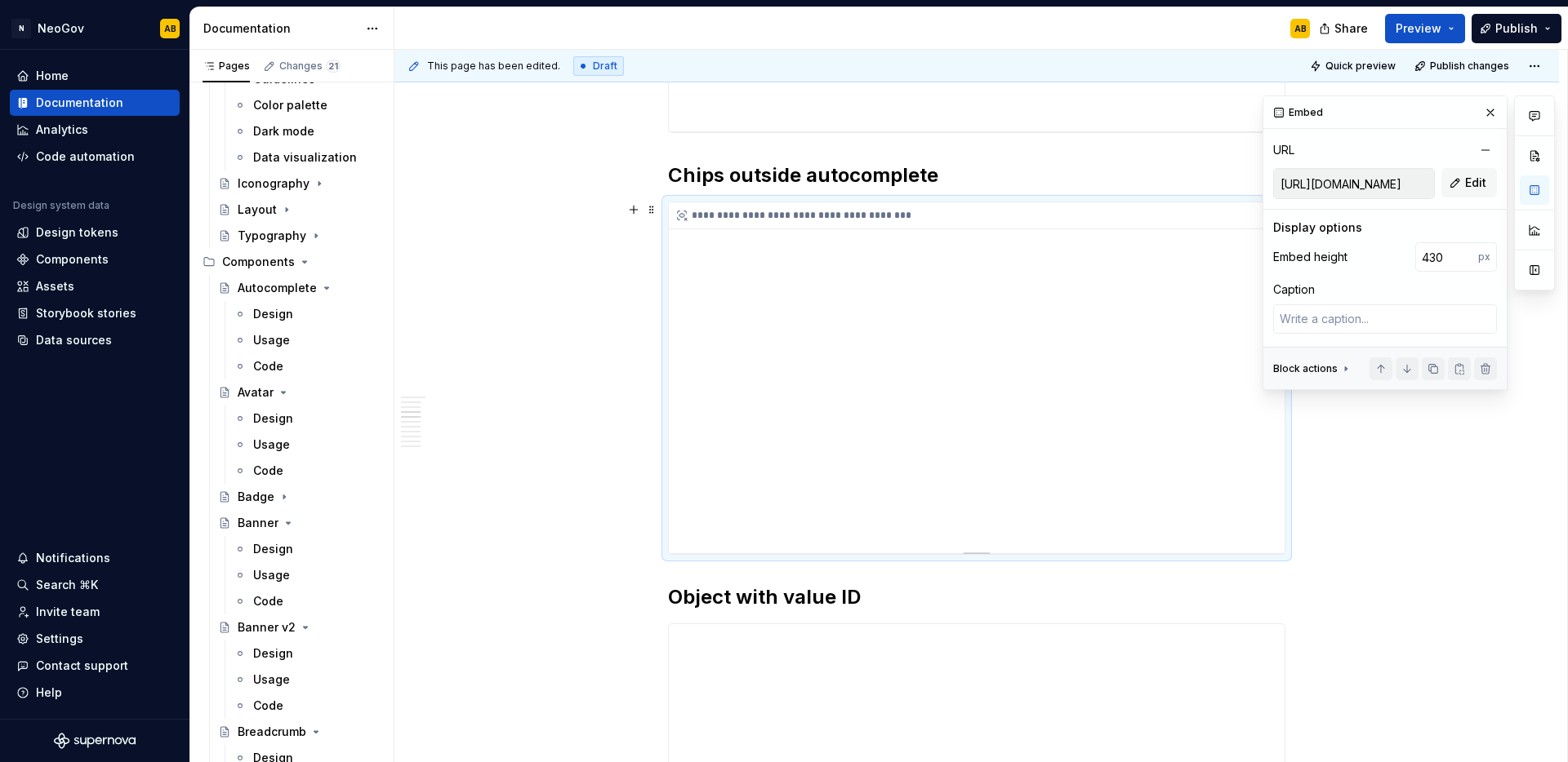
click at [1108, 407] on div "**********" at bounding box center [976, 377] width 616 height 351
drag, startPoint x: 1443, startPoint y: 257, endPoint x: 1403, endPoint y: 257, distance: 40.0
click at [1403, 257] on div "Embed height 430 px" at bounding box center [1384, 257] width 223 height 30
type input "495"
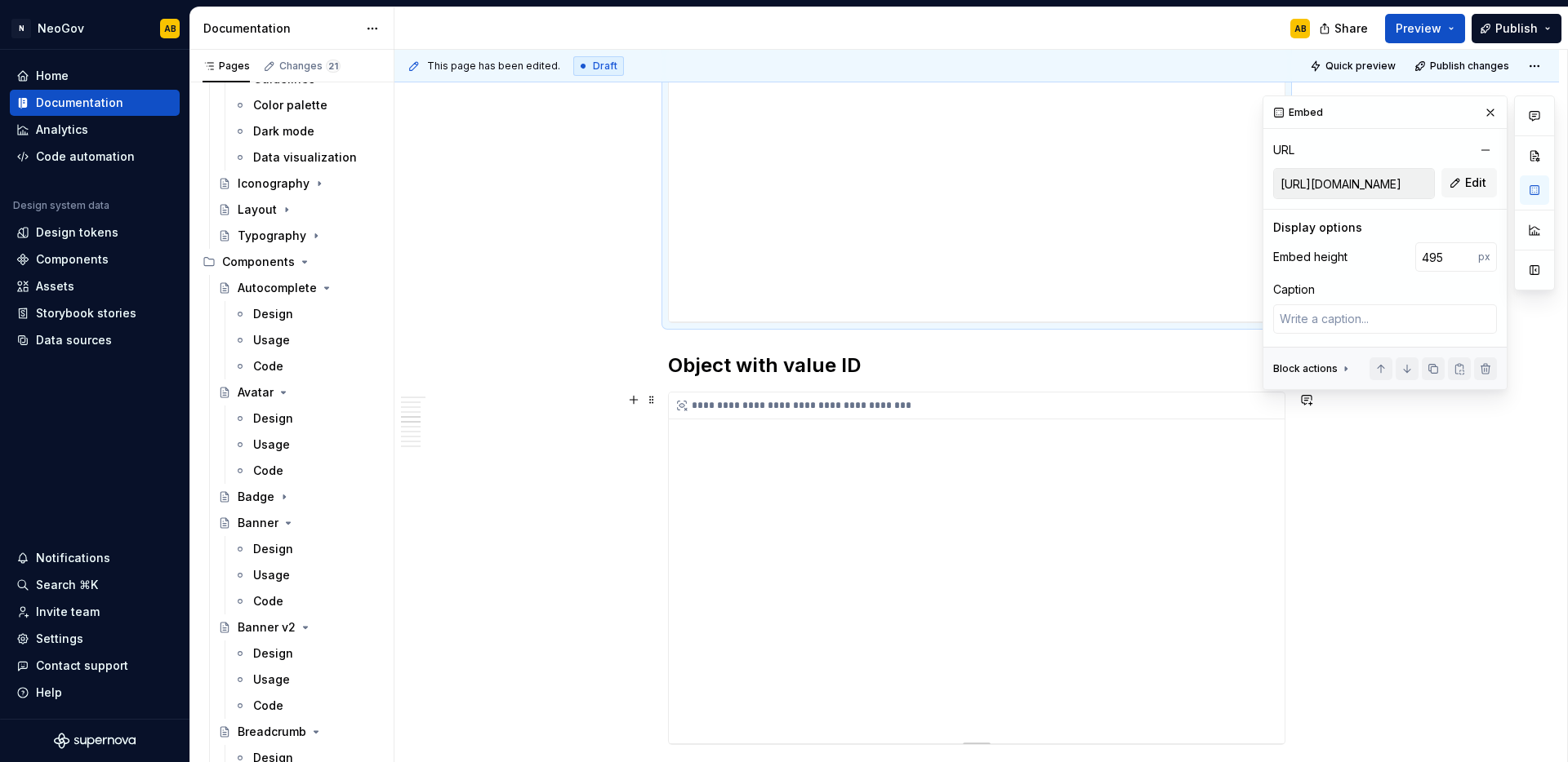
scroll to position [1591, 0]
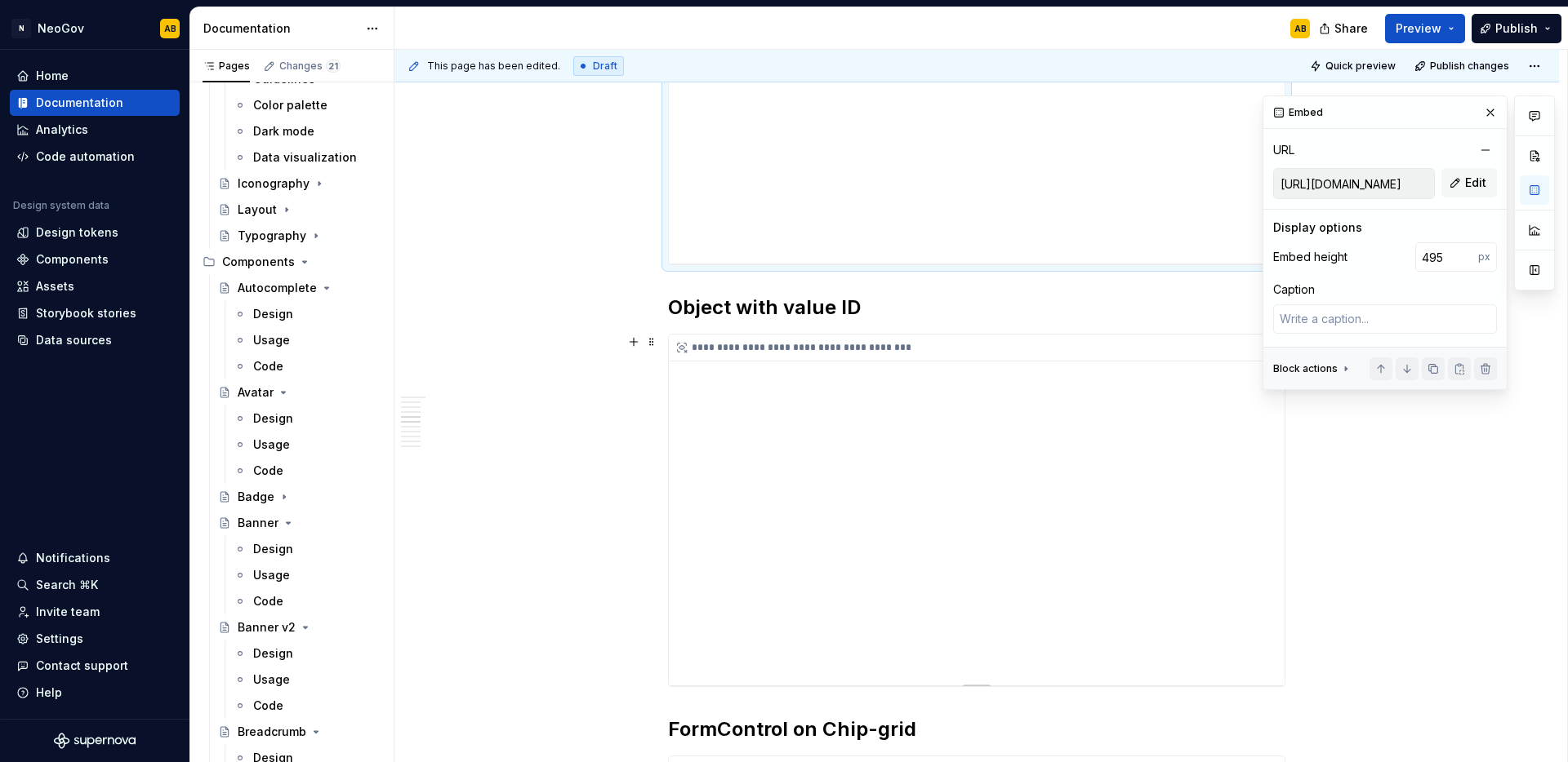
type textarea "*"
type input "[URL][DOMAIN_NAME]"
click at [814, 471] on div "**********" at bounding box center [976, 510] width 616 height 351
drag, startPoint x: 1440, startPoint y: 261, endPoint x: 1413, endPoint y: 261, distance: 27.0
click at [1413, 261] on div "Embed height 430 px" at bounding box center [1384, 257] width 223 height 30
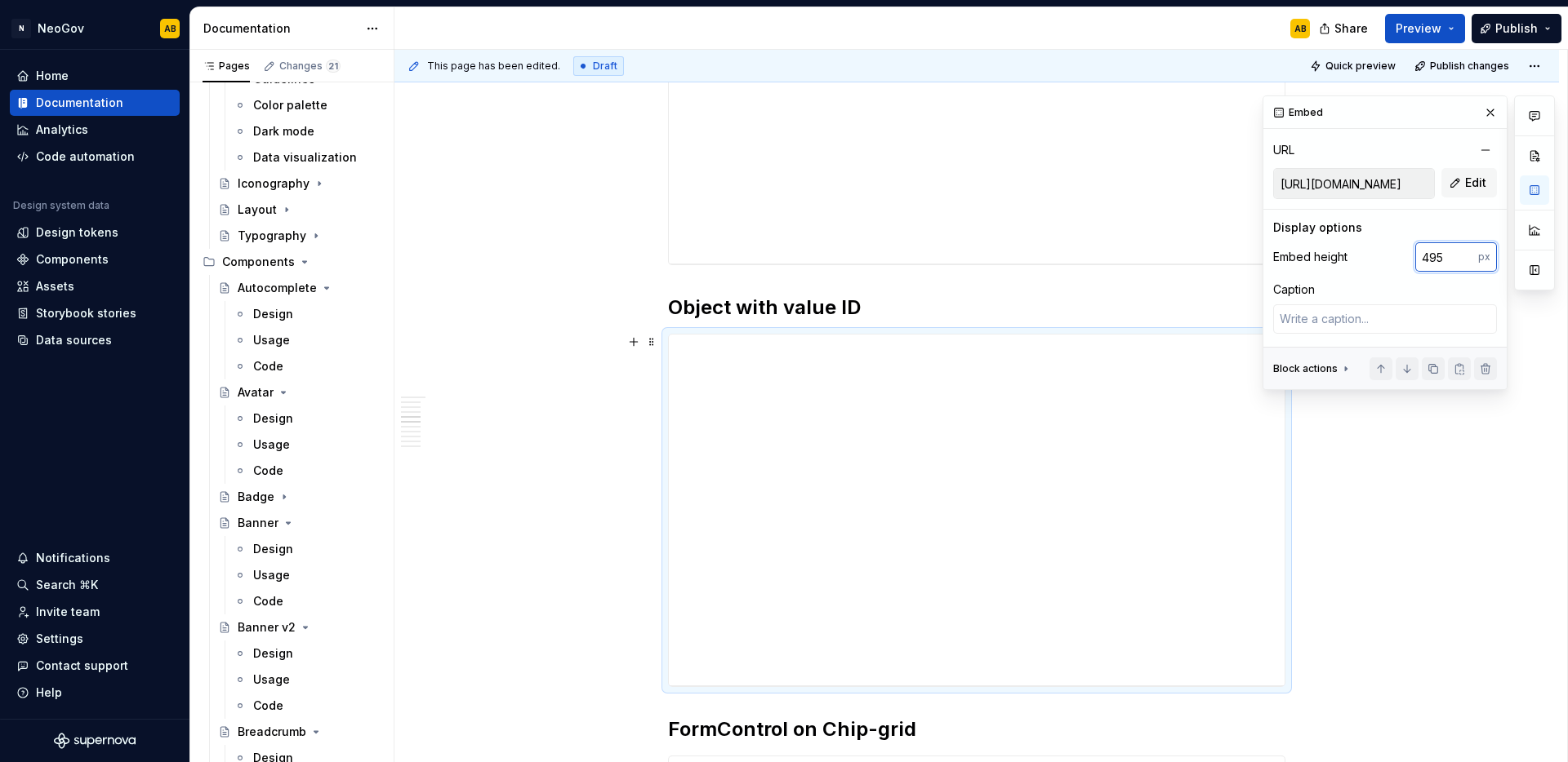
type input "495"
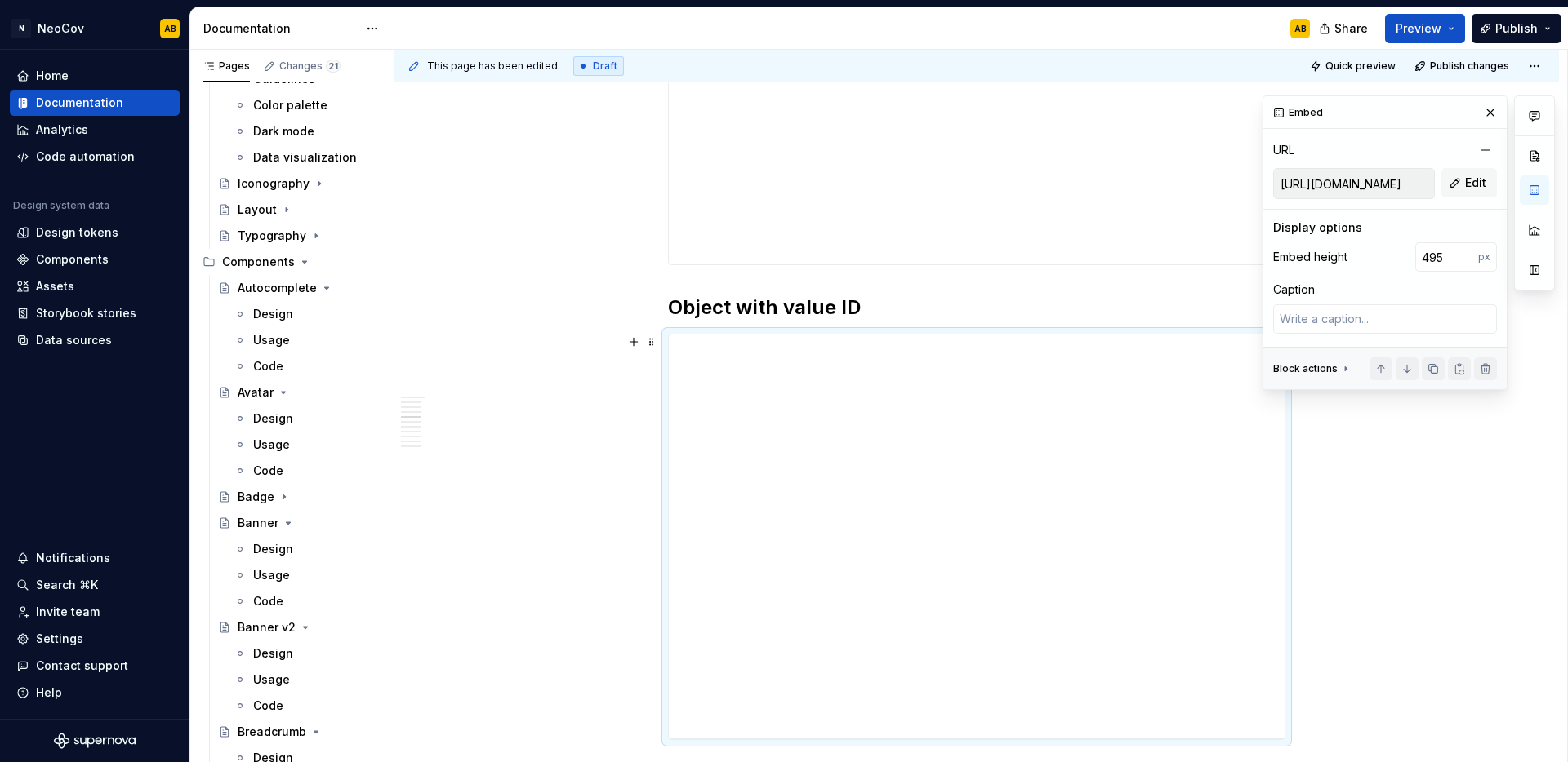
scroll to position [1985, 0]
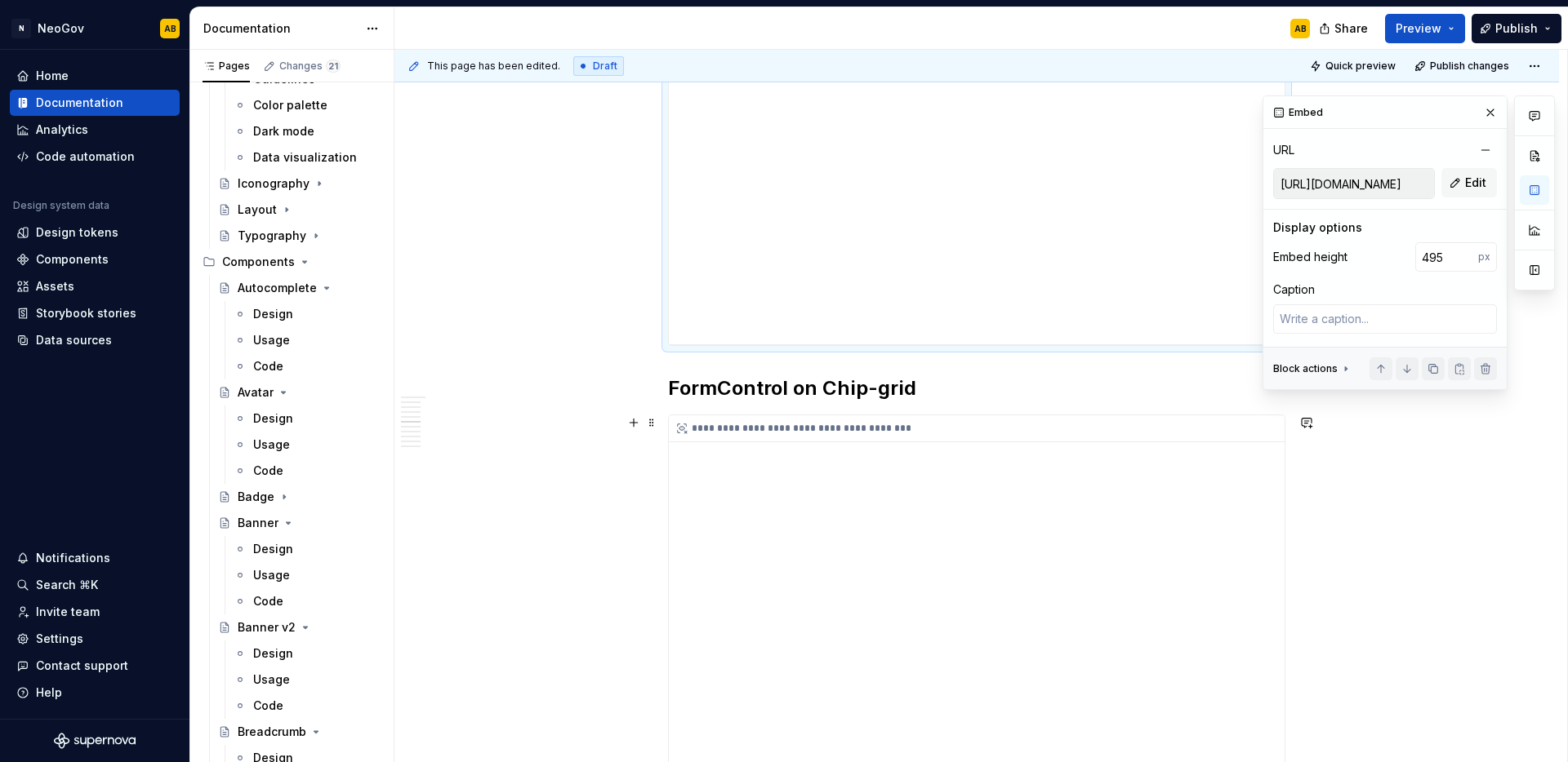
type textarea "*"
type input "[URL][DOMAIN_NAME]"
click at [914, 532] on div "**********" at bounding box center [976, 590] width 616 height 351
drag, startPoint x: 1451, startPoint y: 256, endPoint x: 1406, endPoint y: 259, distance: 45.1
click at [1406, 259] on div "Embed height 430 px" at bounding box center [1384, 257] width 223 height 30
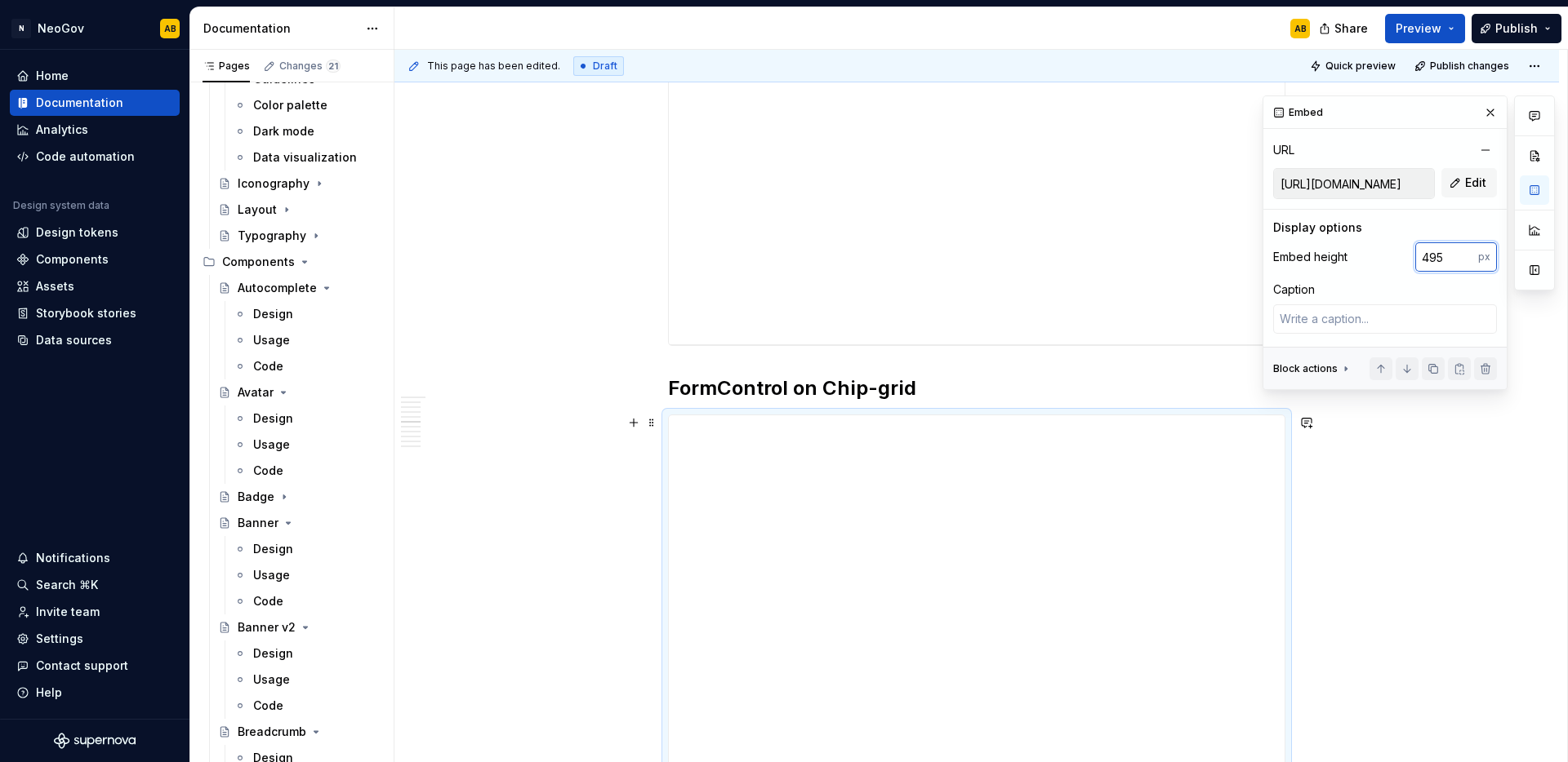
type input "495"
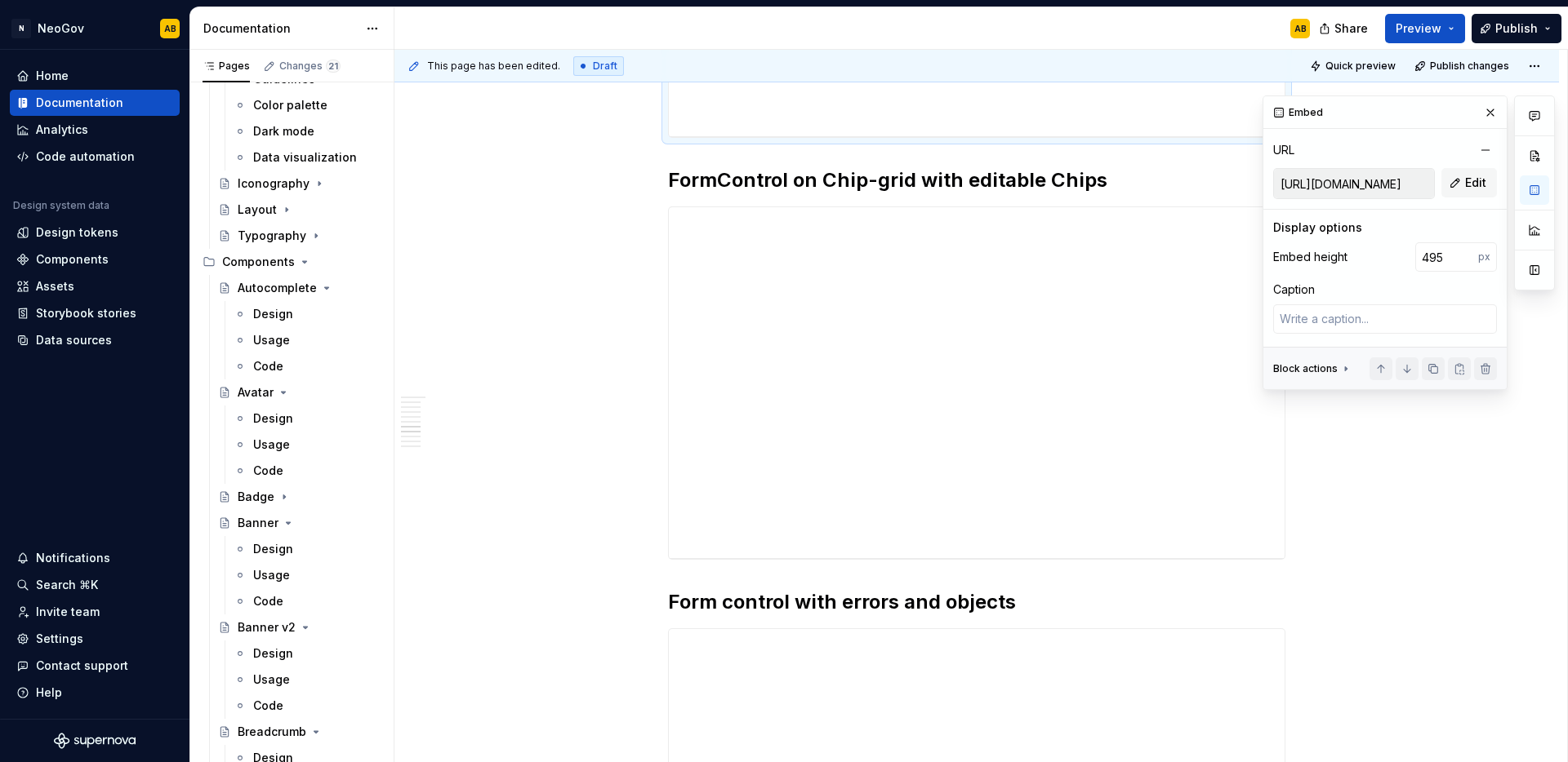
scroll to position [2692, 0]
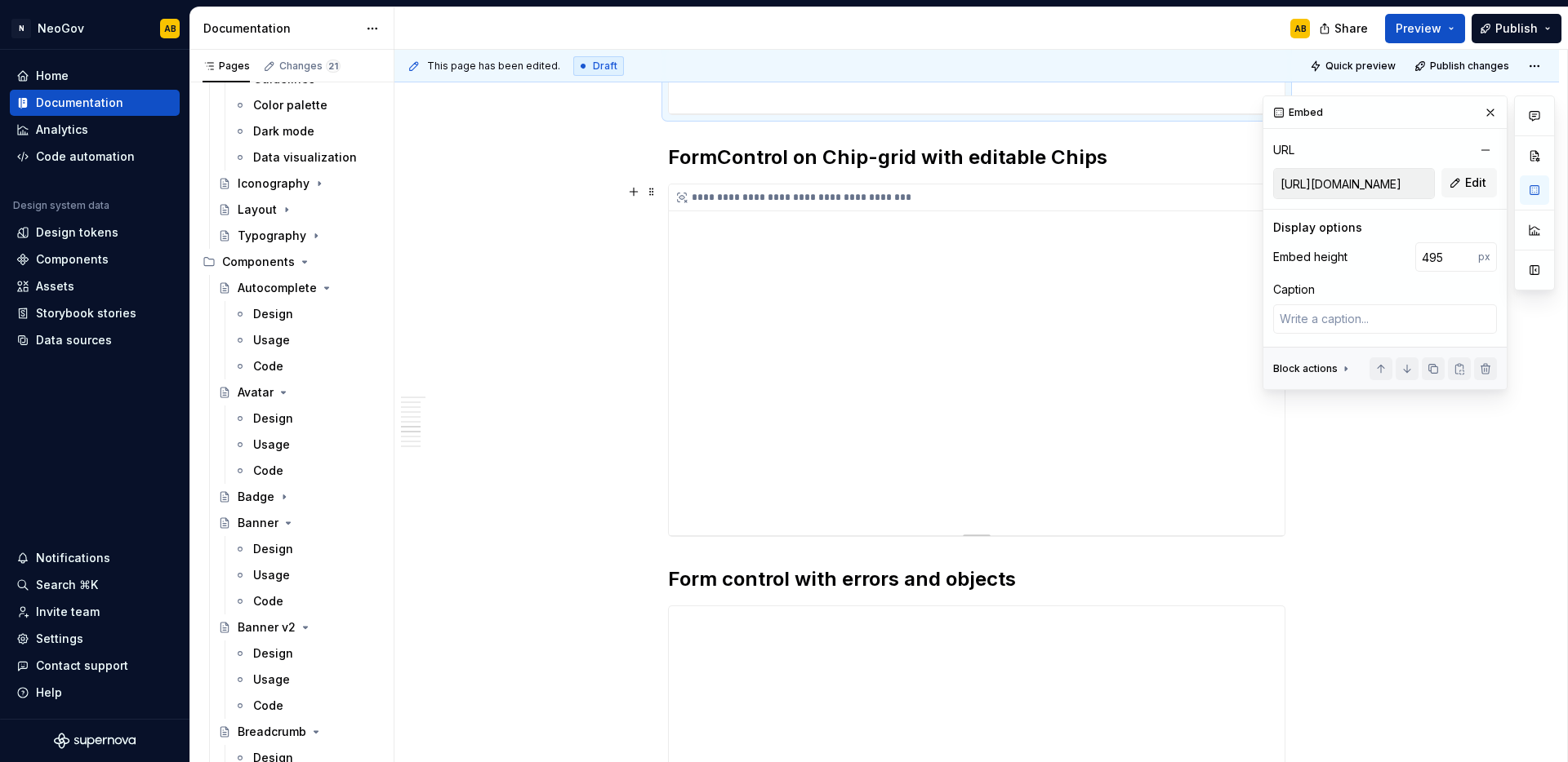
type textarea "*"
type input "[URL][DOMAIN_NAME]"
click at [815, 472] on div "**********" at bounding box center [976, 360] width 616 height 351
drag, startPoint x: 1451, startPoint y: 259, endPoint x: 1419, endPoint y: 261, distance: 32.1
click at [1419, 261] on input "430" at bounding box center [1446, 257] width 63 height 30
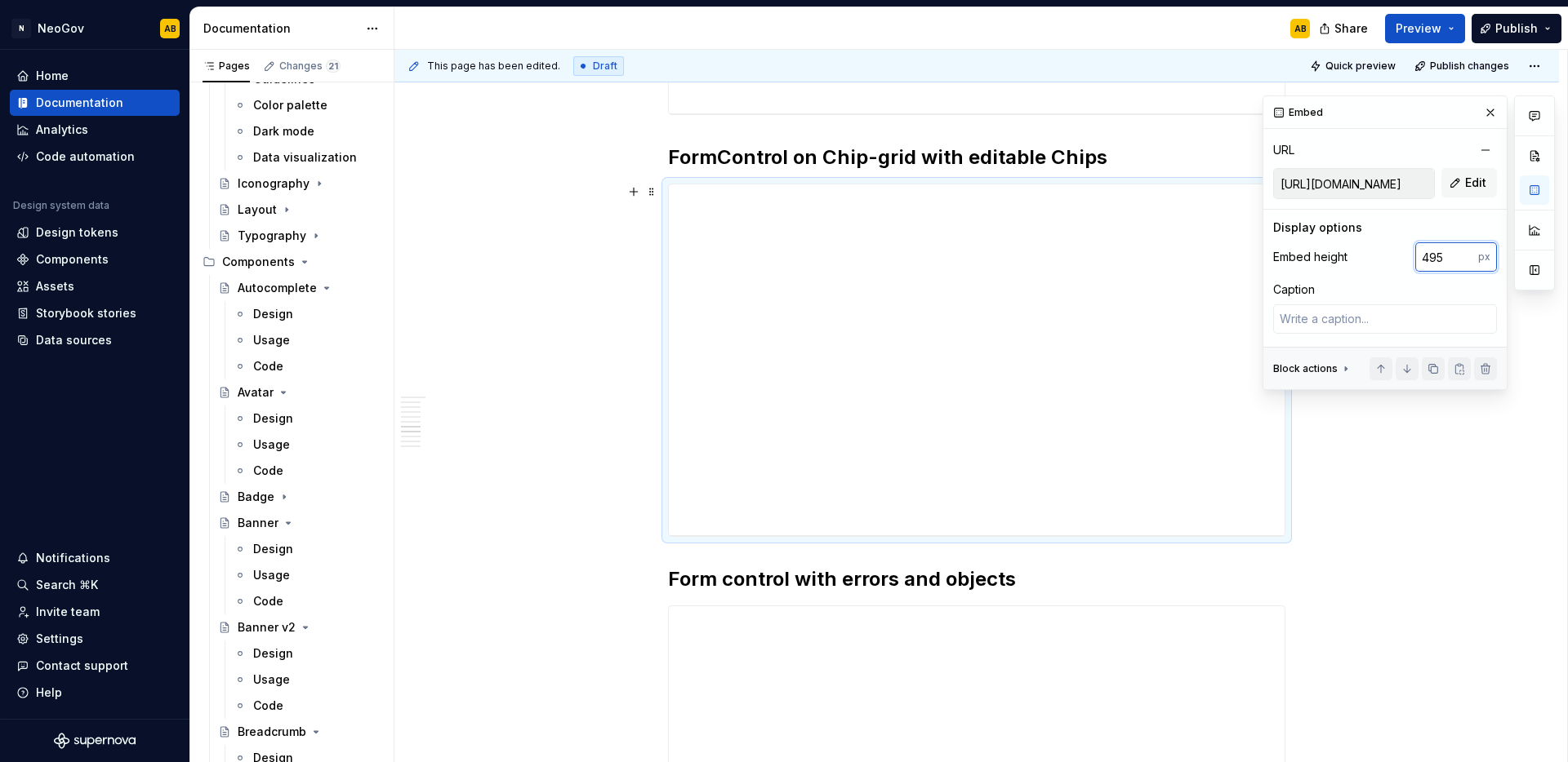
type input "495"
click at [572, 428] on div "**********" at bounding box center [976, 108] width 1165 height 4995
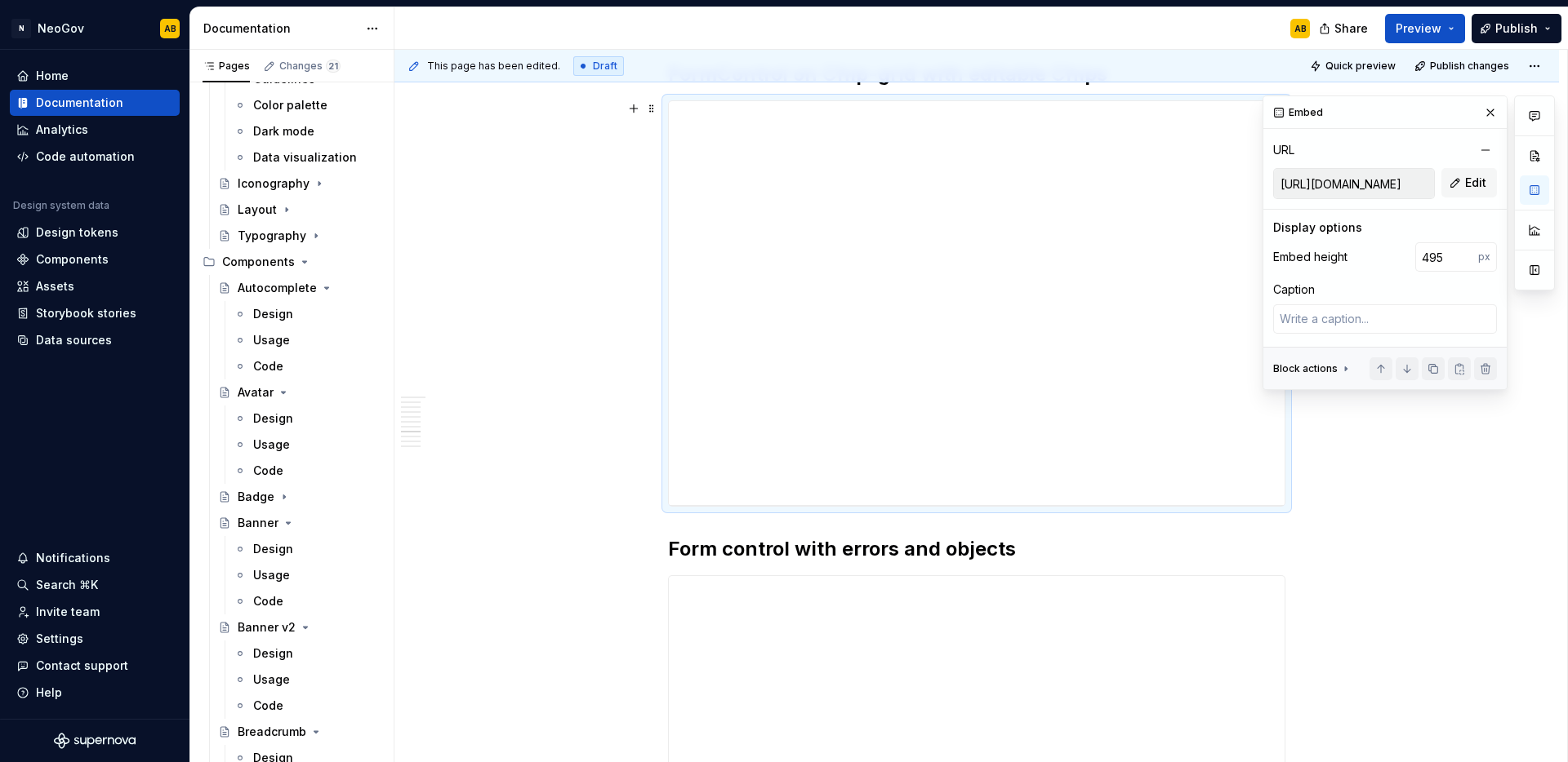
scroll to position [3118, 0]
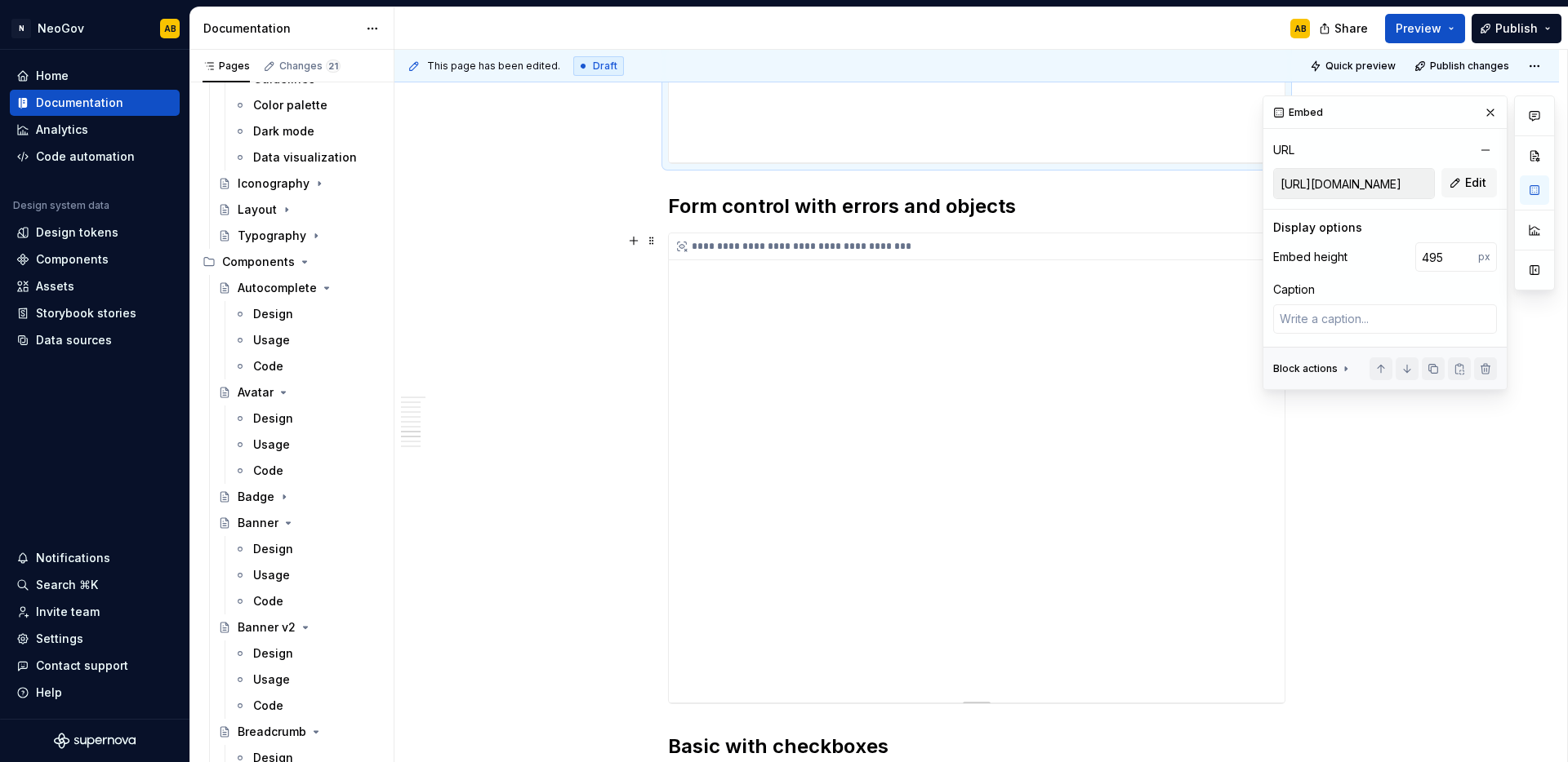
type textarea "*"
type input "[URL][DOMAIN_NAME]"
type input "575"
click at [834, 455] on div "**********" at bounding box center [976, 468] width 616 height 470
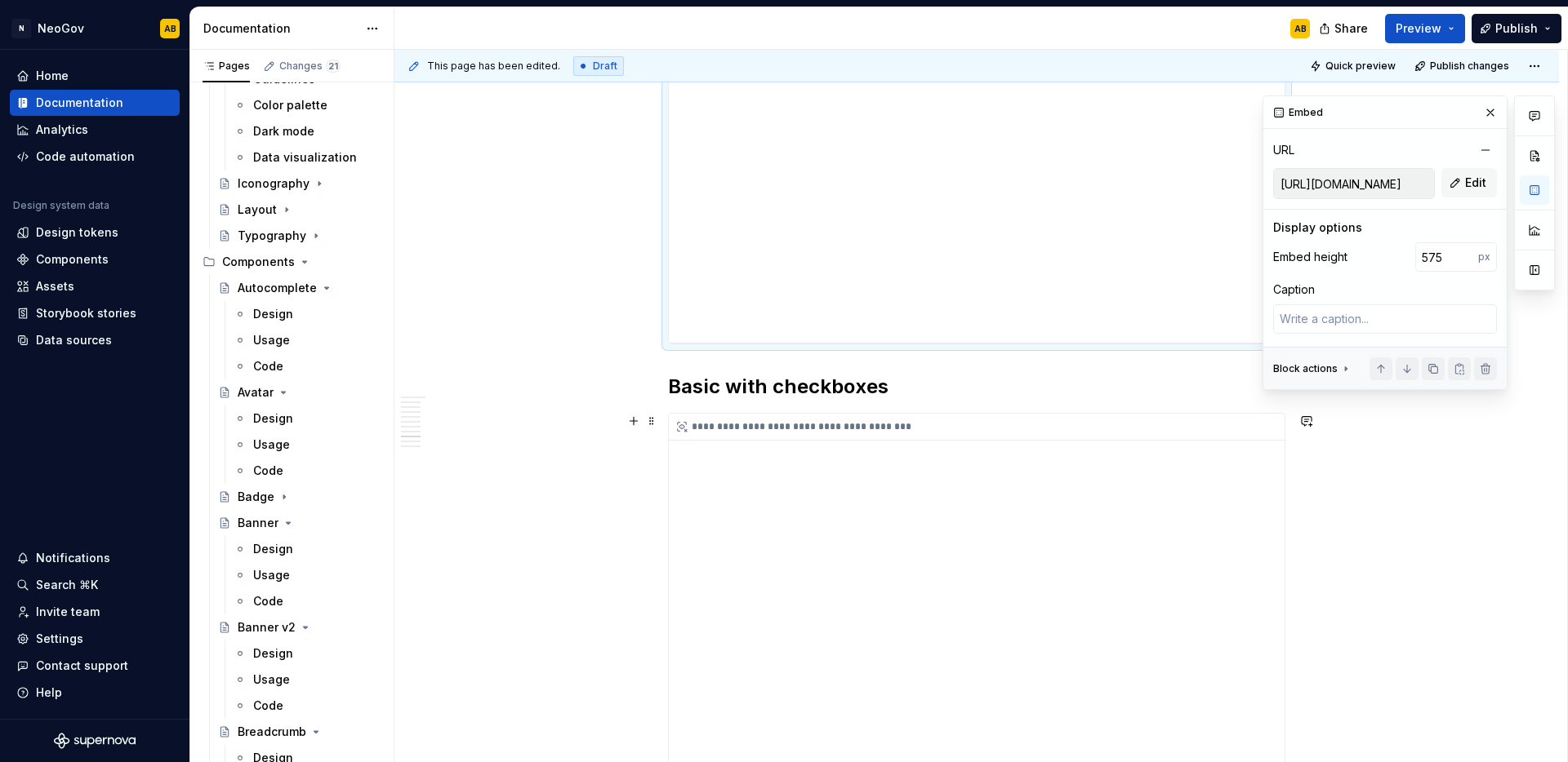
type textarea "*"
type input "[URL][DOMAIN_NAME]"
click at [820, 529] on div "**********" at bounding box center [976, 589] width 616 height 351
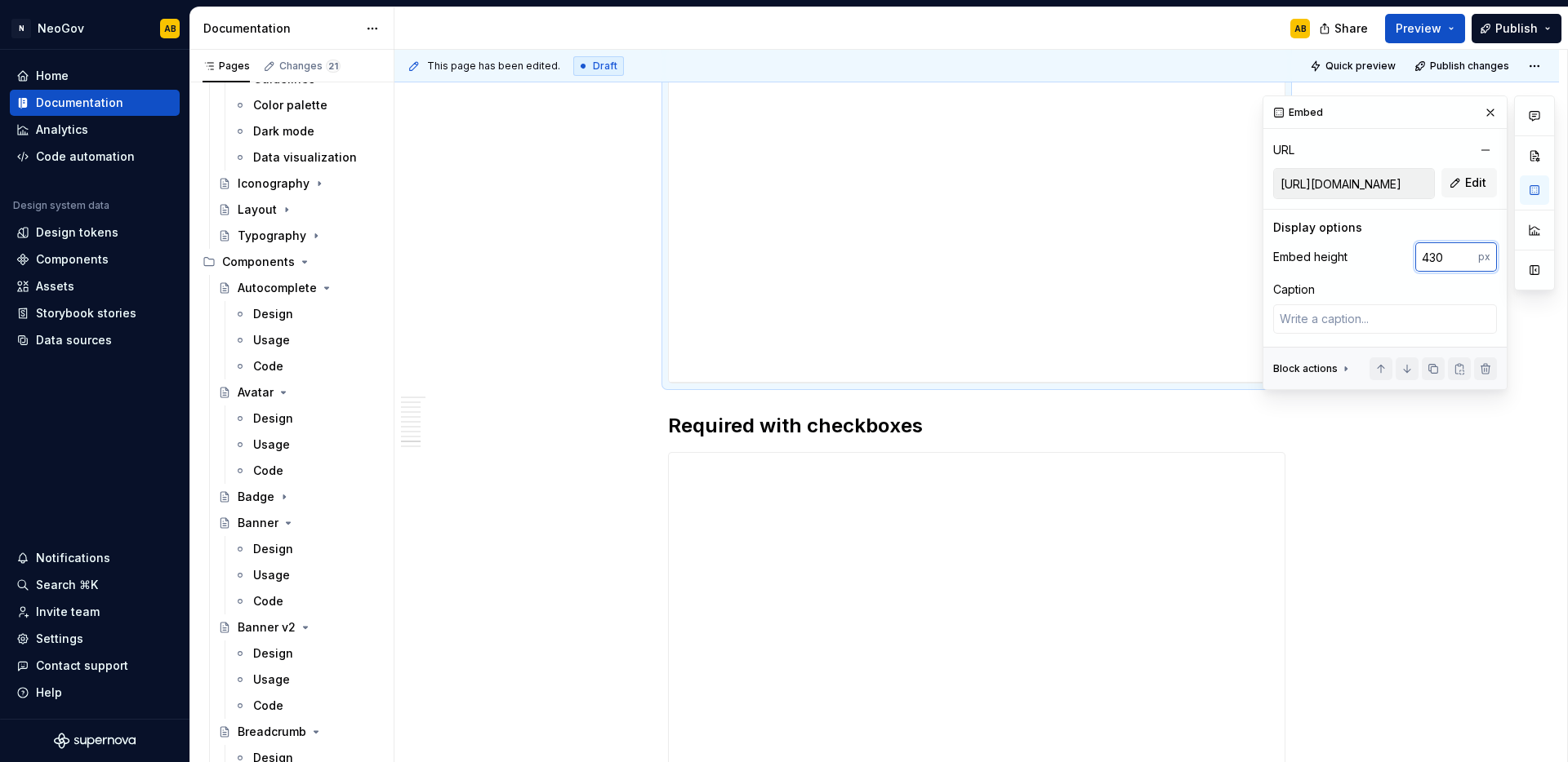
drag, startPoint x: 1448, startPoint y: 256, endPoint x: 1387, endPoint y: 256, distance: 61.0
click at [1387, 256] on div "Embed height 430 px" at bounding box center [1384, 257] width 223 height 30
type input "495"
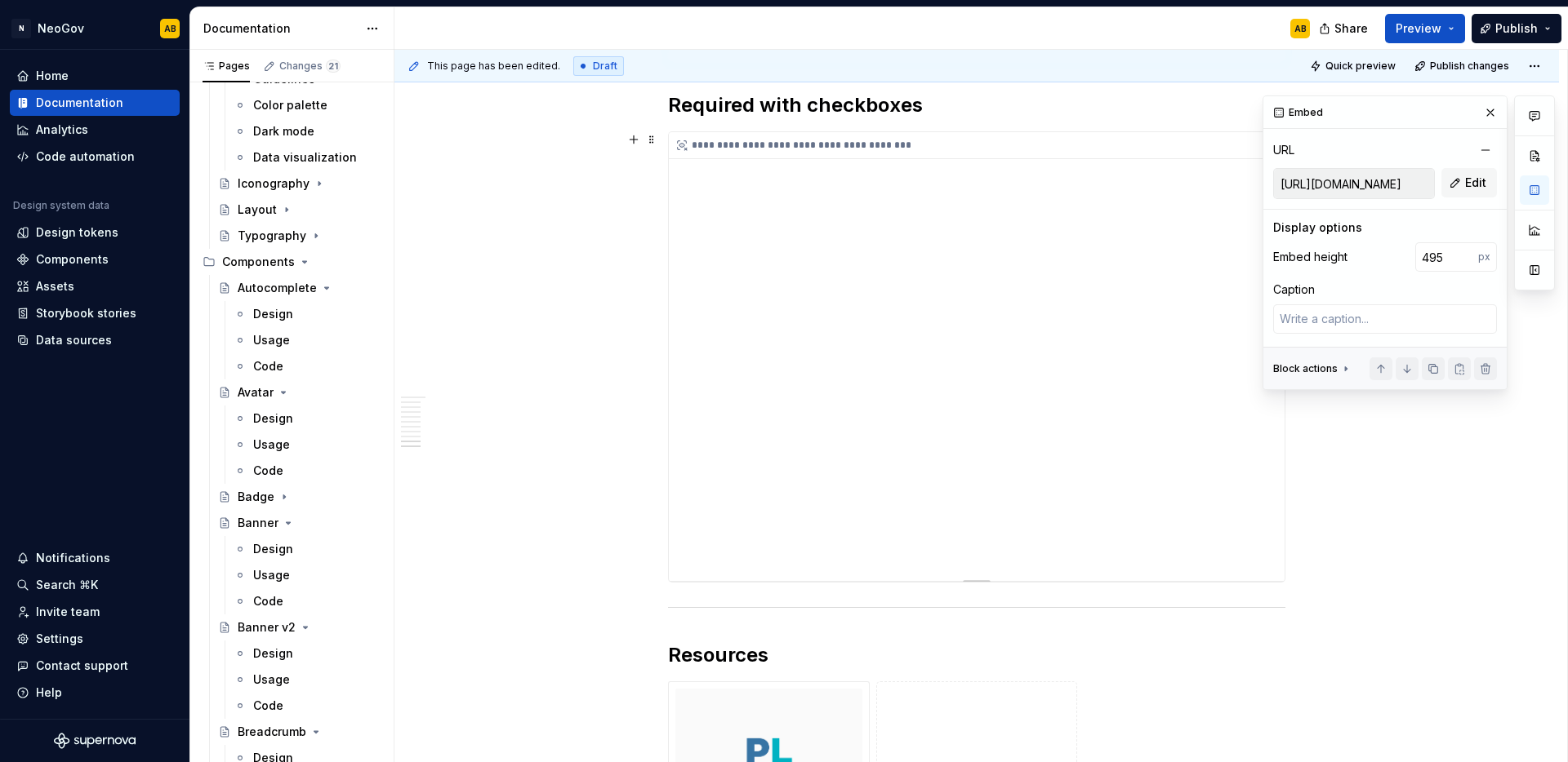
scroll to position [4258, 0]
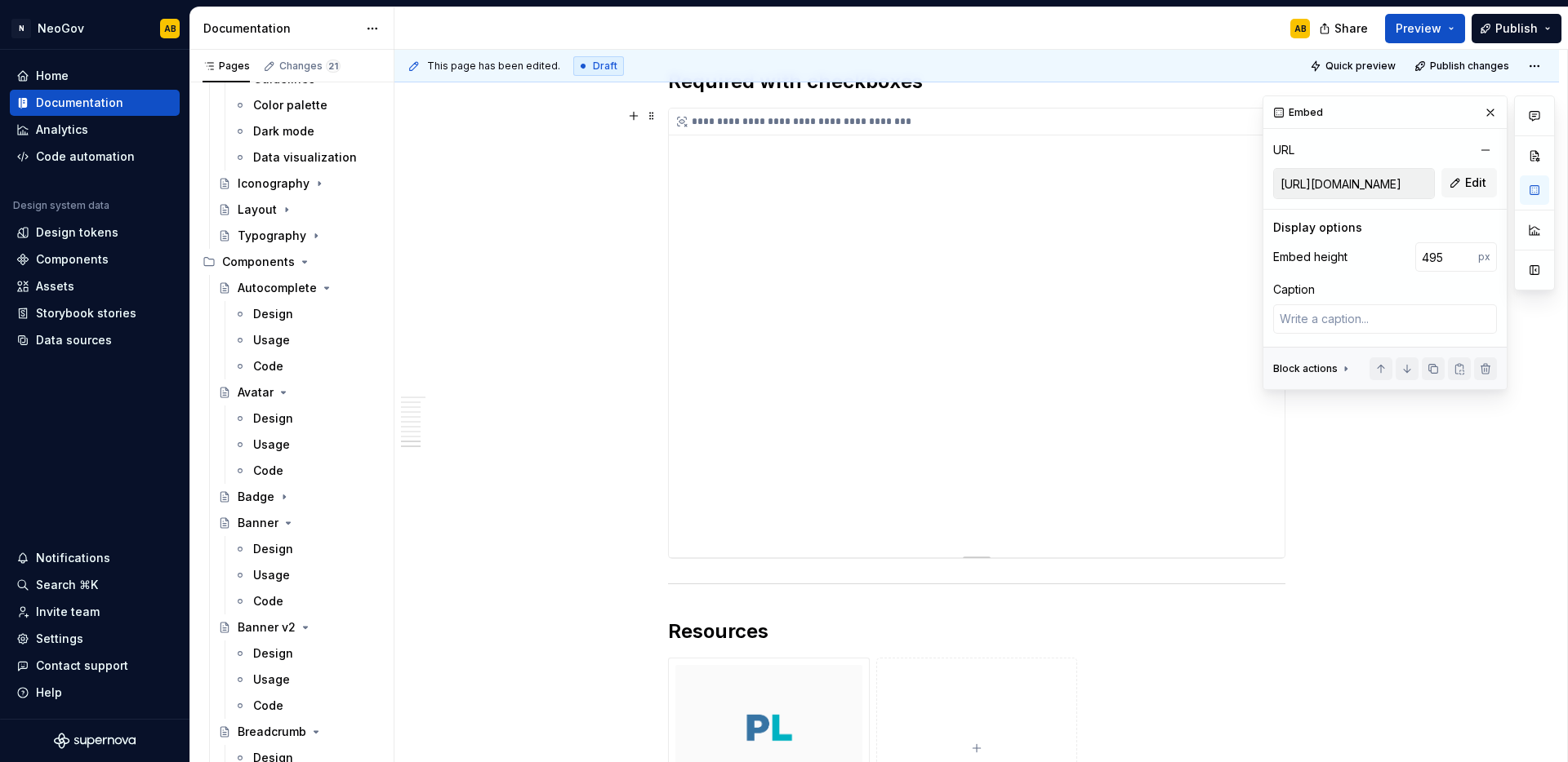
type textarea "*"
type input "[URL][DOMAIN_NAME]"
type input "550"
click at [833, 355] on div "**********" at bounding box center [976, 333] width 616 height 449
click at [1542, 29] on button "Publish" at bounding box center [1515, 29] width 90 height 30
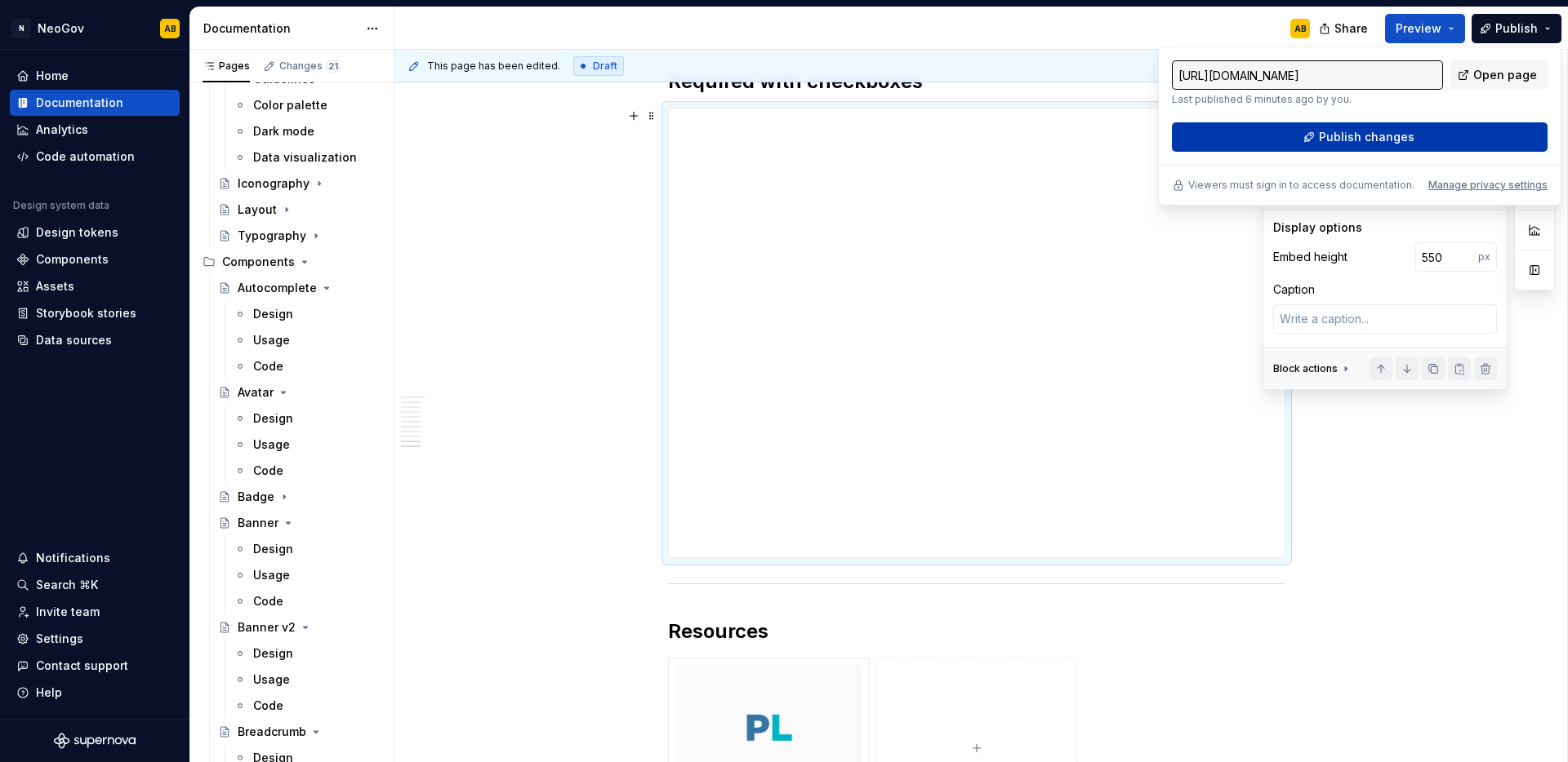
click at [1371, 142] on span "Publish changes" at bounding box center [1367, 137] width 96 height 17
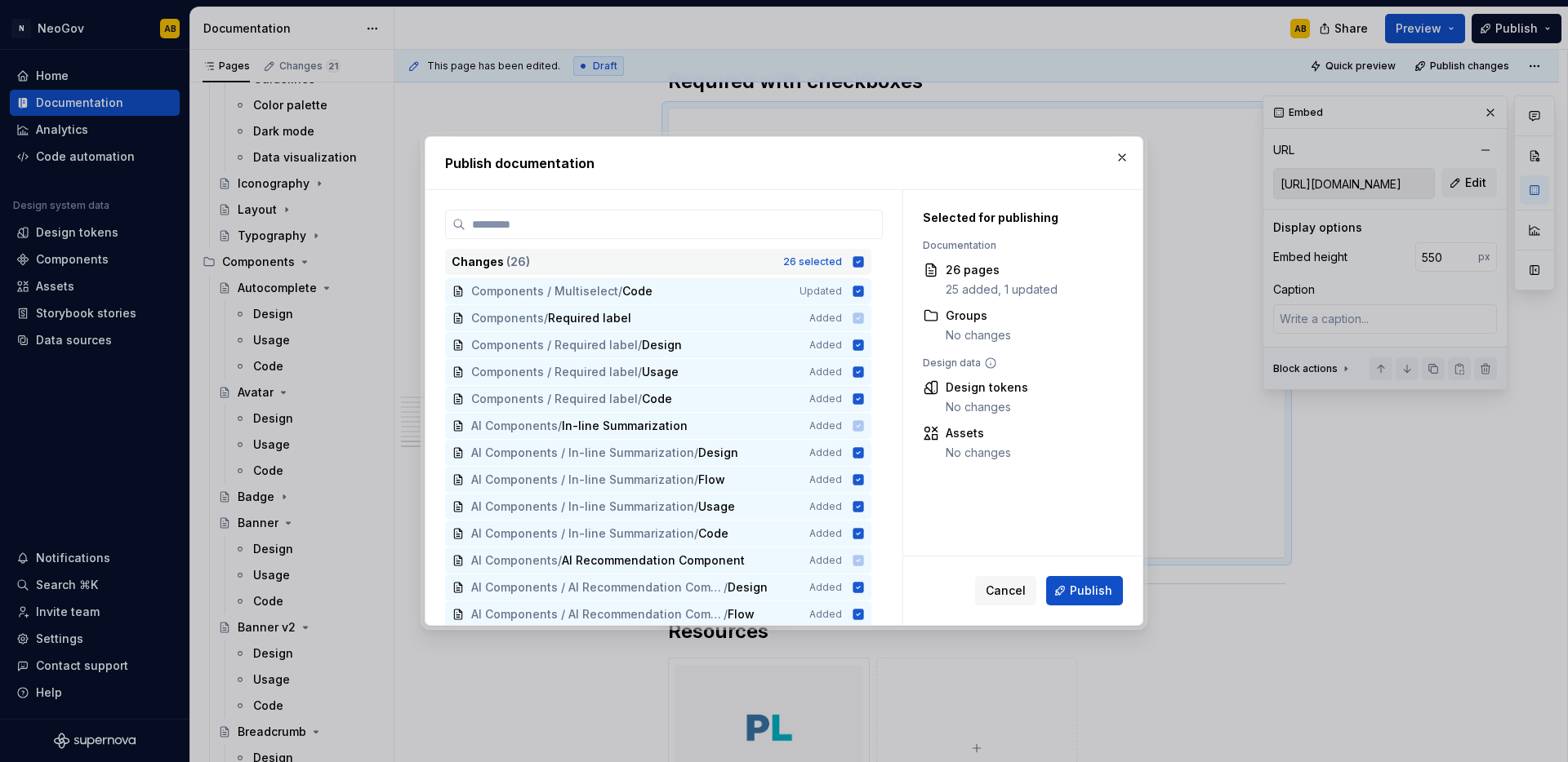
click at [863, 263] on icon at bounding box center [858, 262] width 13 height 13
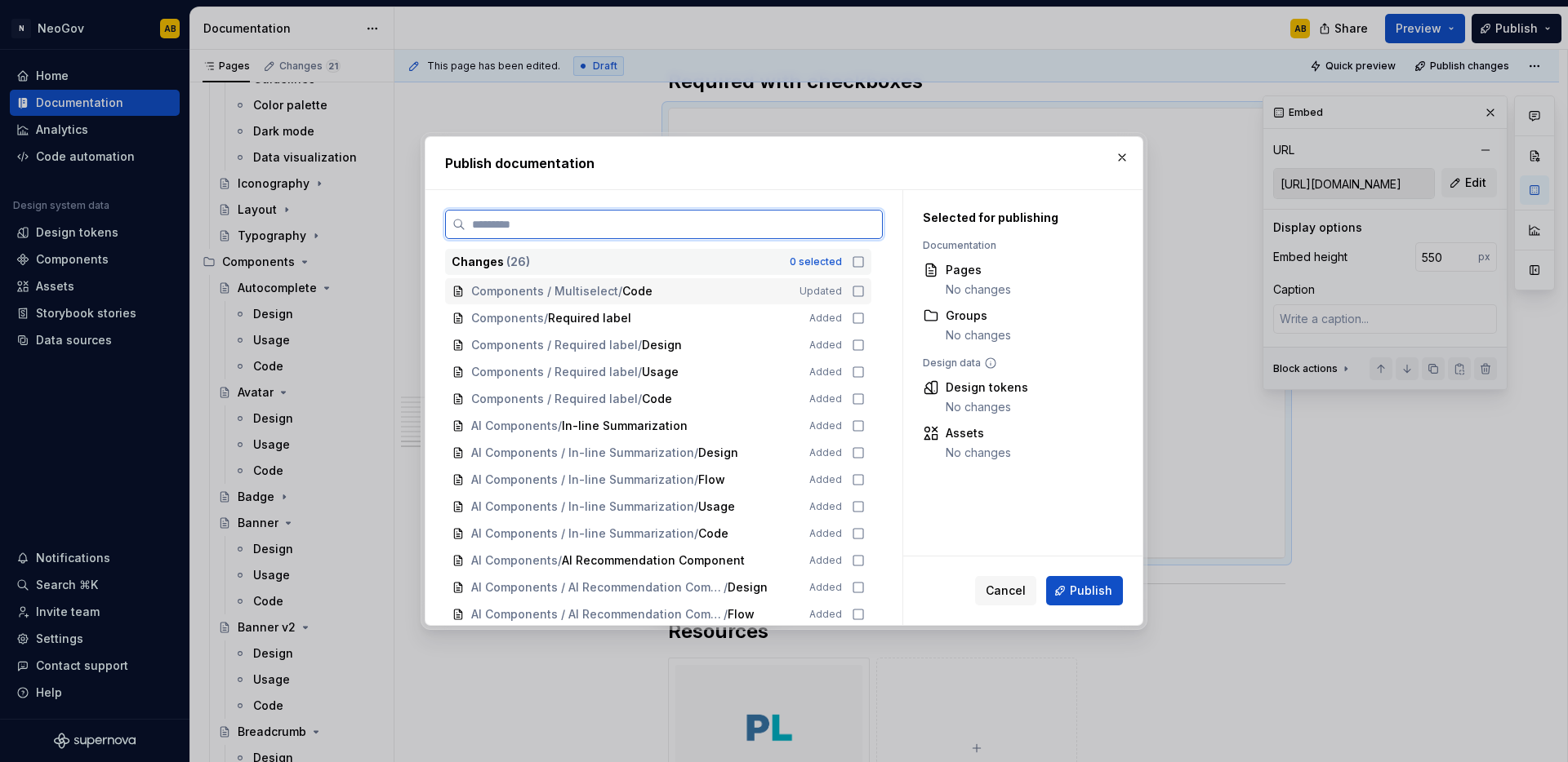
click at [860, 290] on icon at bounding box center [858, 292] width 13 height 13
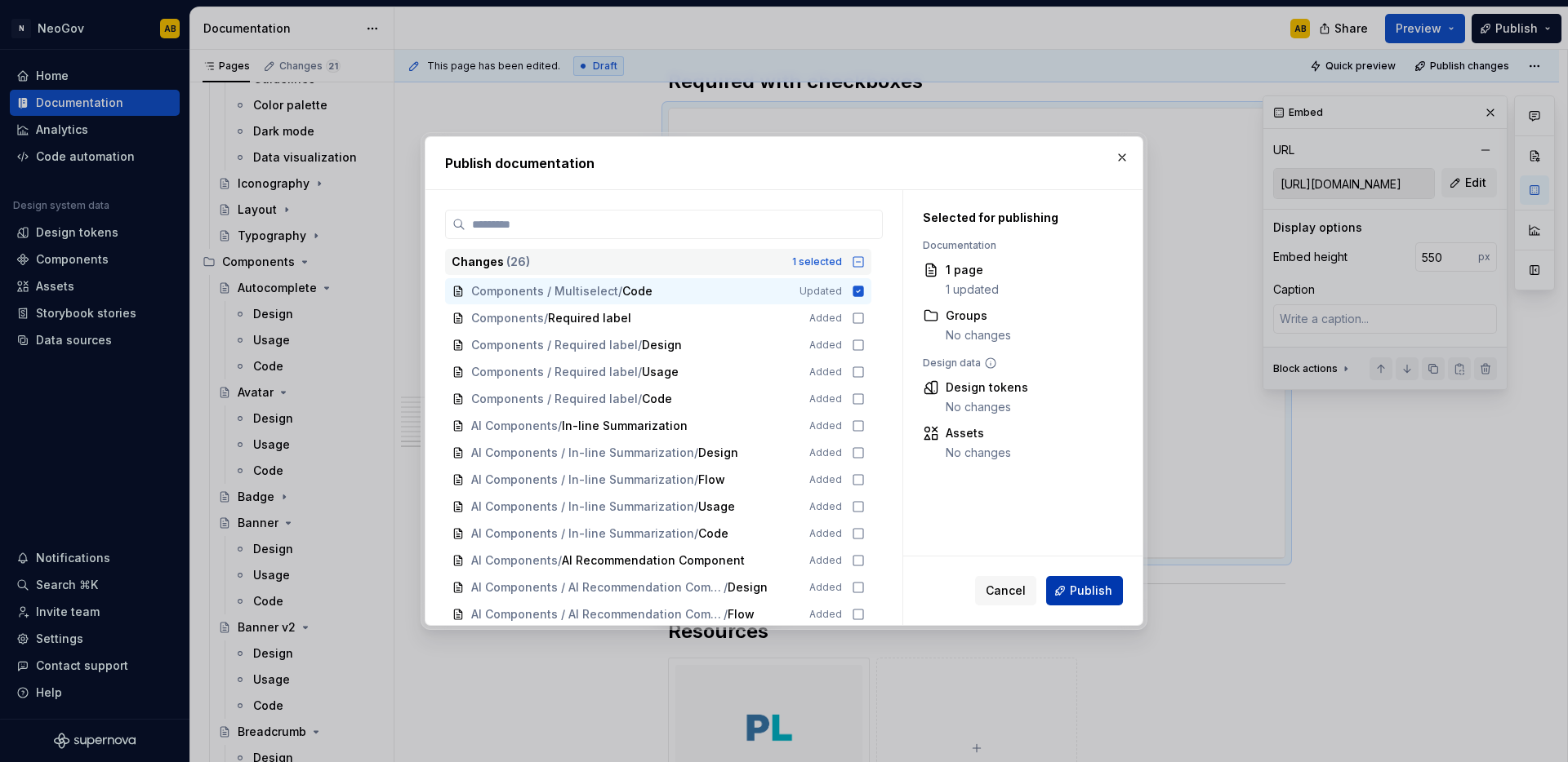
click at [1072, 596] on span "Publish" at bounding box center [1091, 591] width 42 height 17
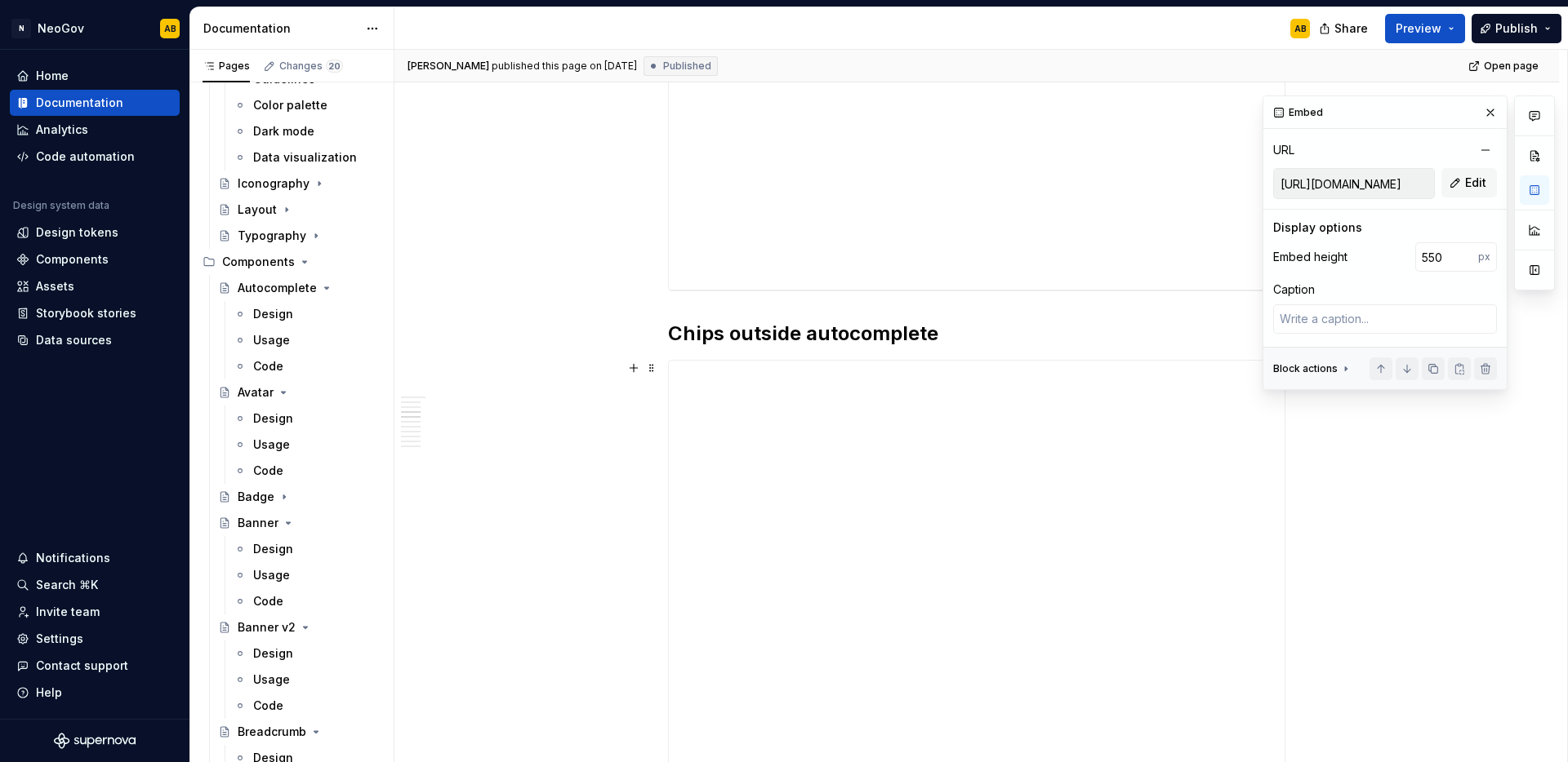
scroll to position [1005, 0]
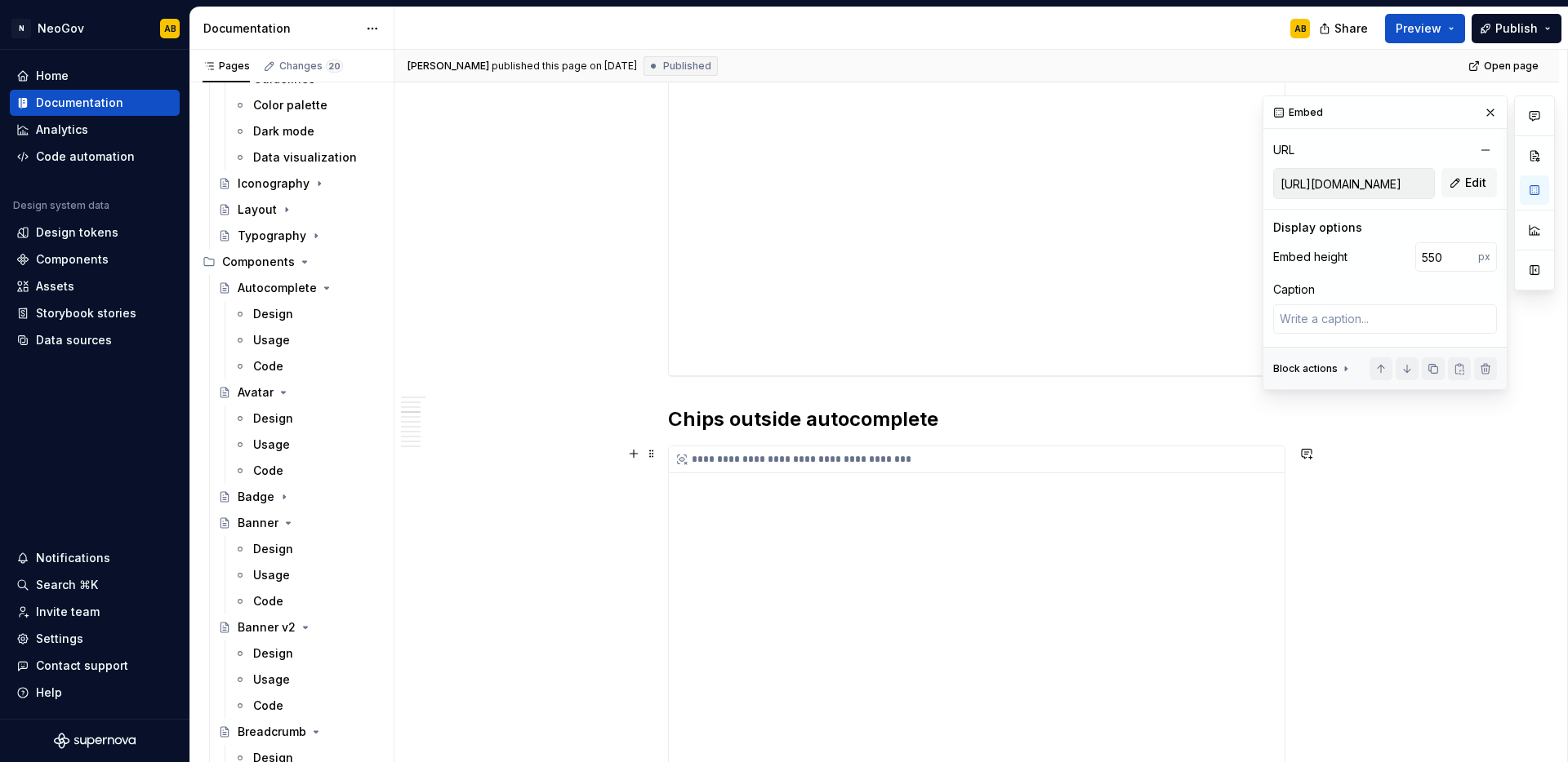
type textarea "*"
type input "[URL][DOMAIN_NAME]"
click at [800, 559] on div "**********" at bounding box center [976, 649] width 616 height 404
drag, startPoint x: 1442, startPoint y: 257, endPoint x: 1419, endPoint y: 256, distance: 23.0
click at [1419, 256] on input "495" at bounding box center [1446, 257] width 63 height 30
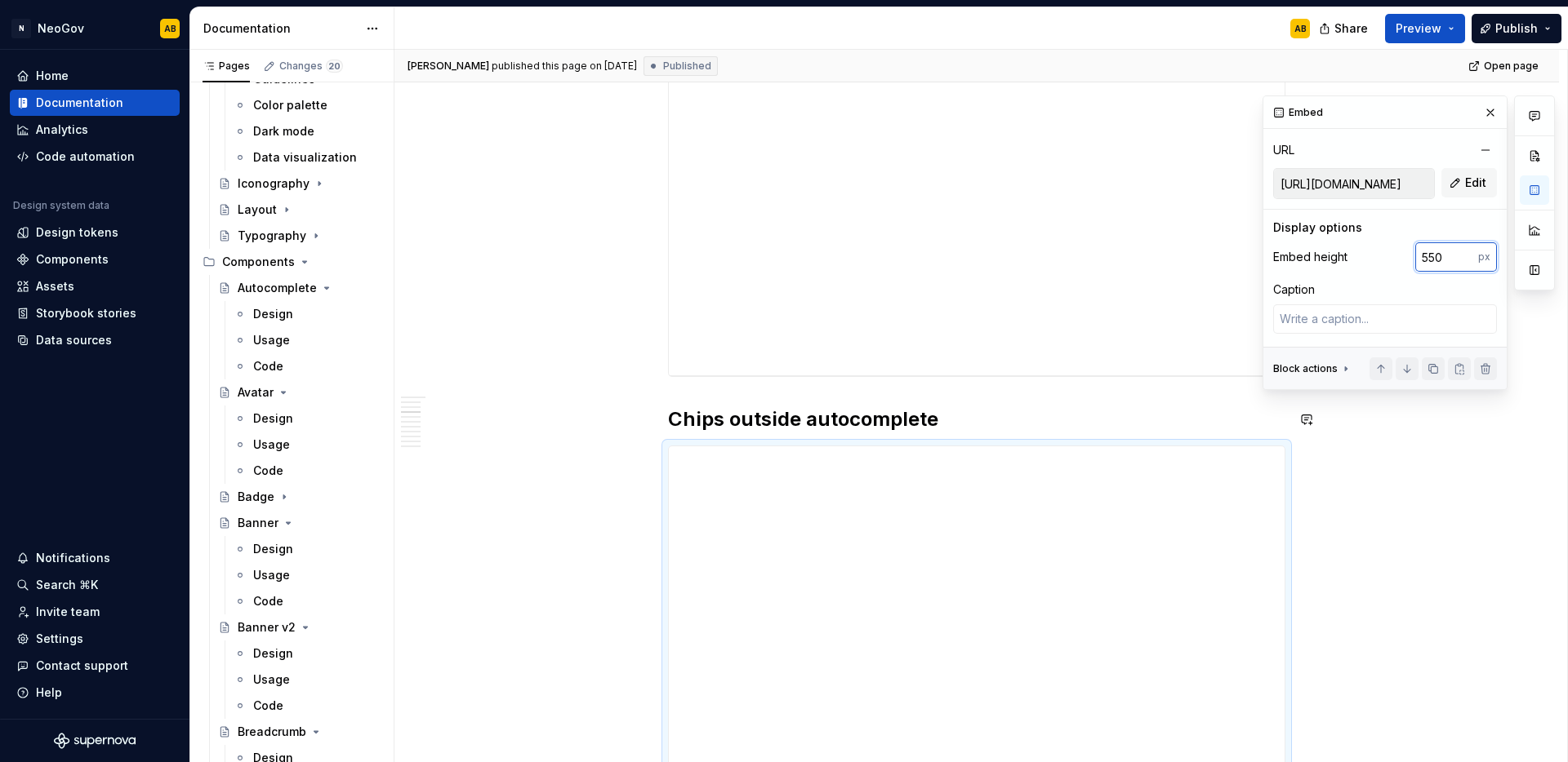
type input "550"
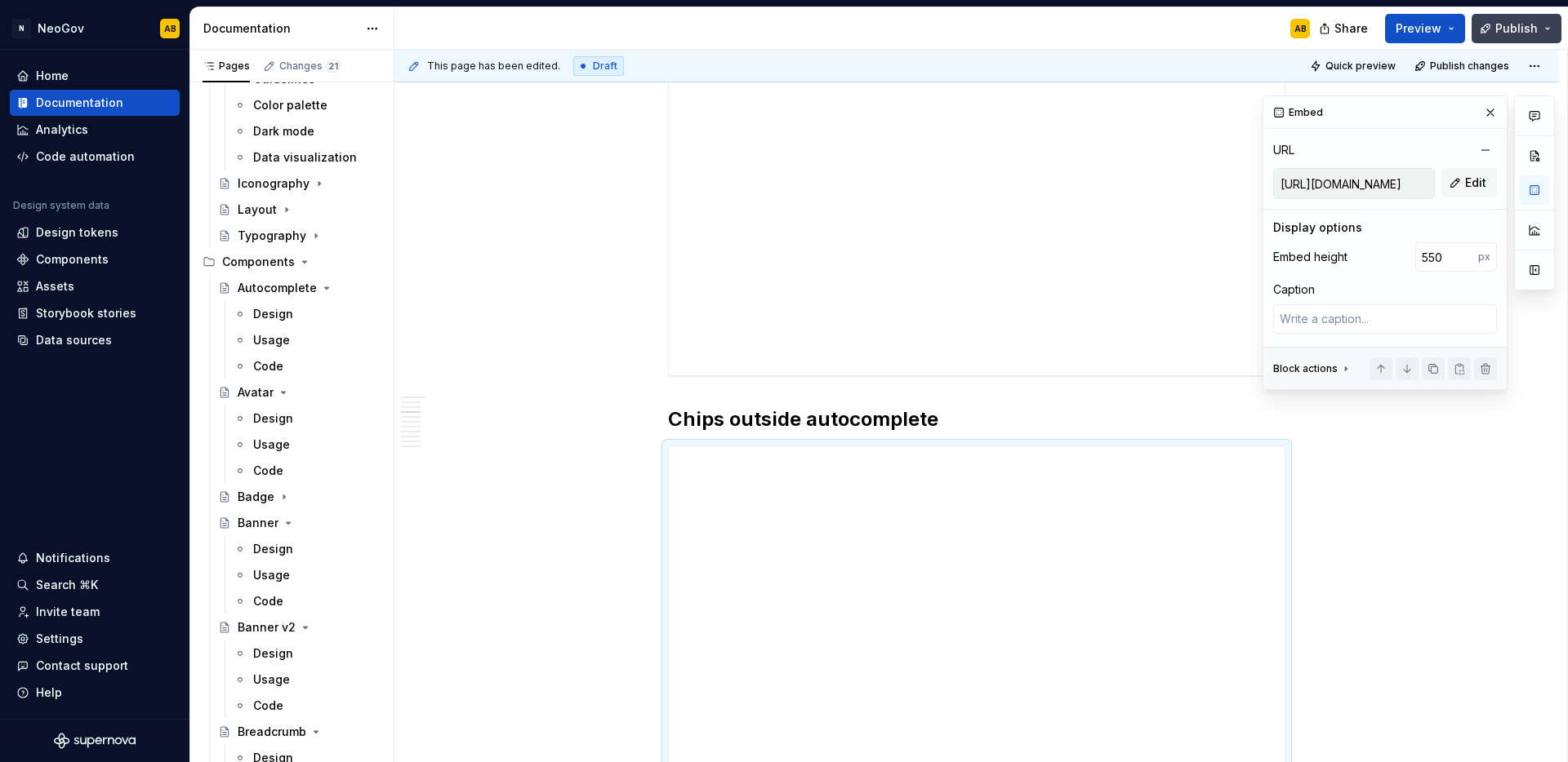
click at [1522, 34] on span "Publish" at bounding box center [1516, 29] width 42 height 17
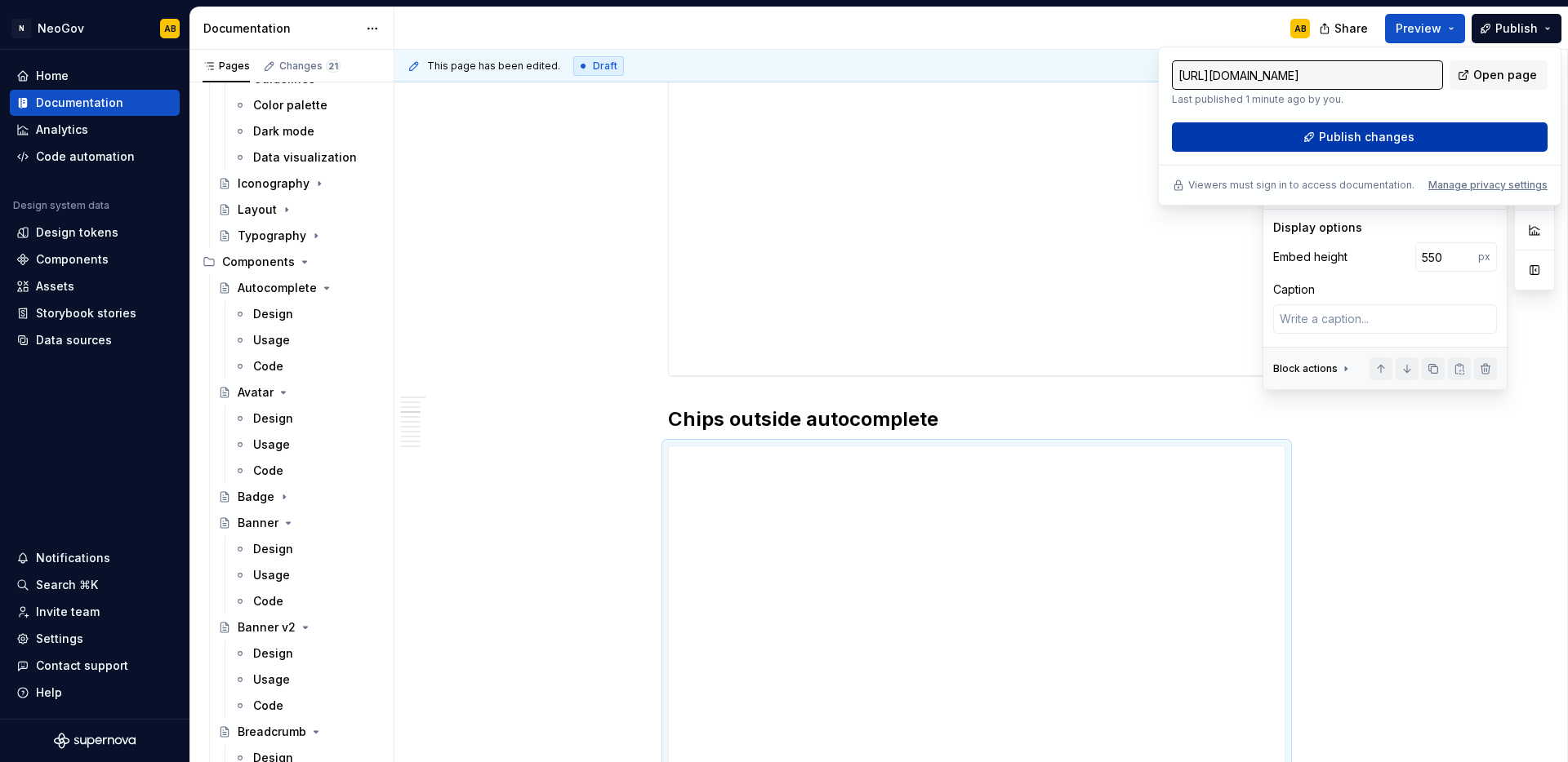
click at [1384, 140] on span "Publish changes" at bounding box center [1367, 137] width 96 height 17
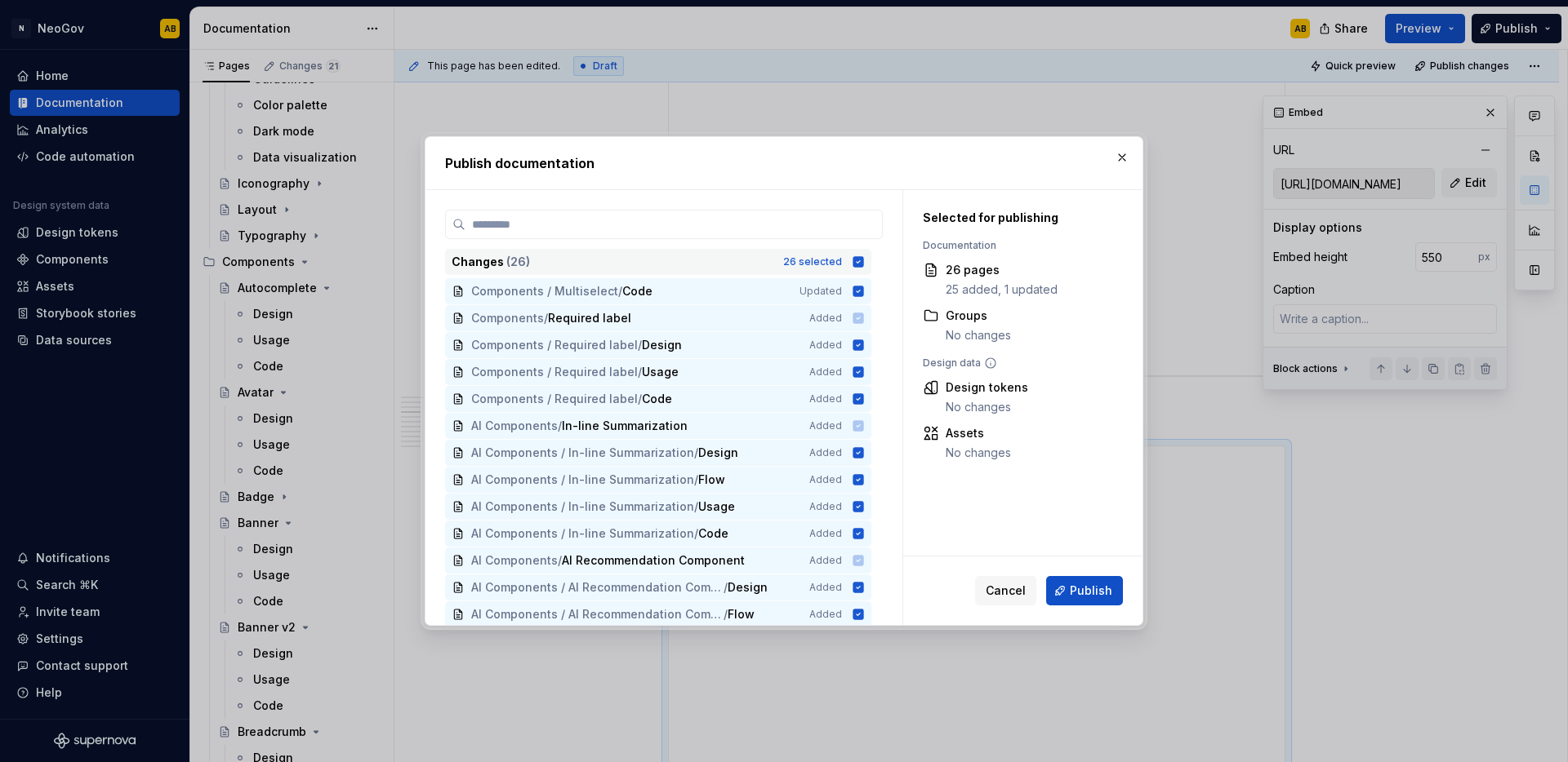
click at [856, 259] on icon at bounding box center [859, 262] width 11 height 11
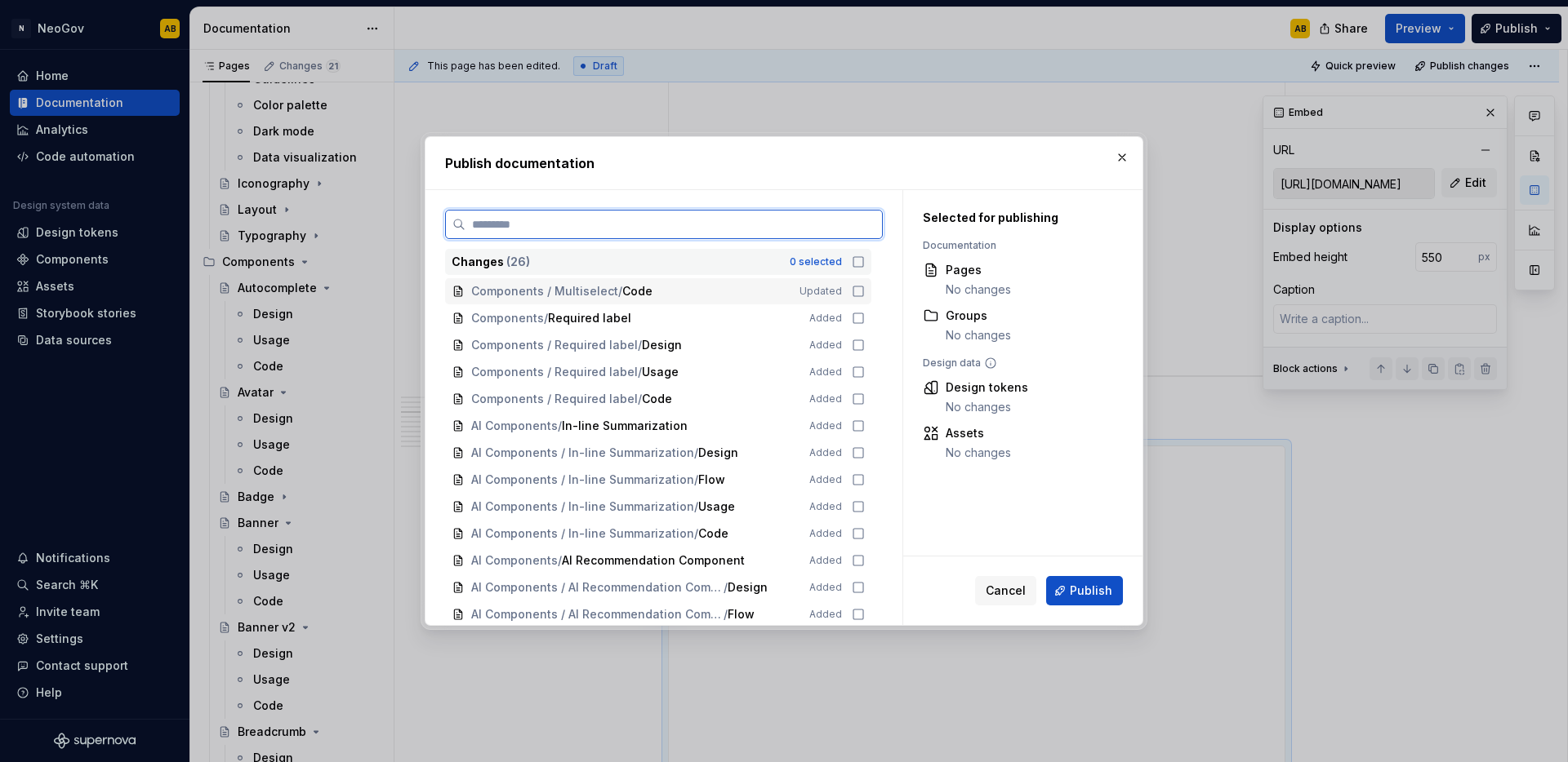
click at [854, 286] on icon at bounding box center [858, 292] width 13 height 13
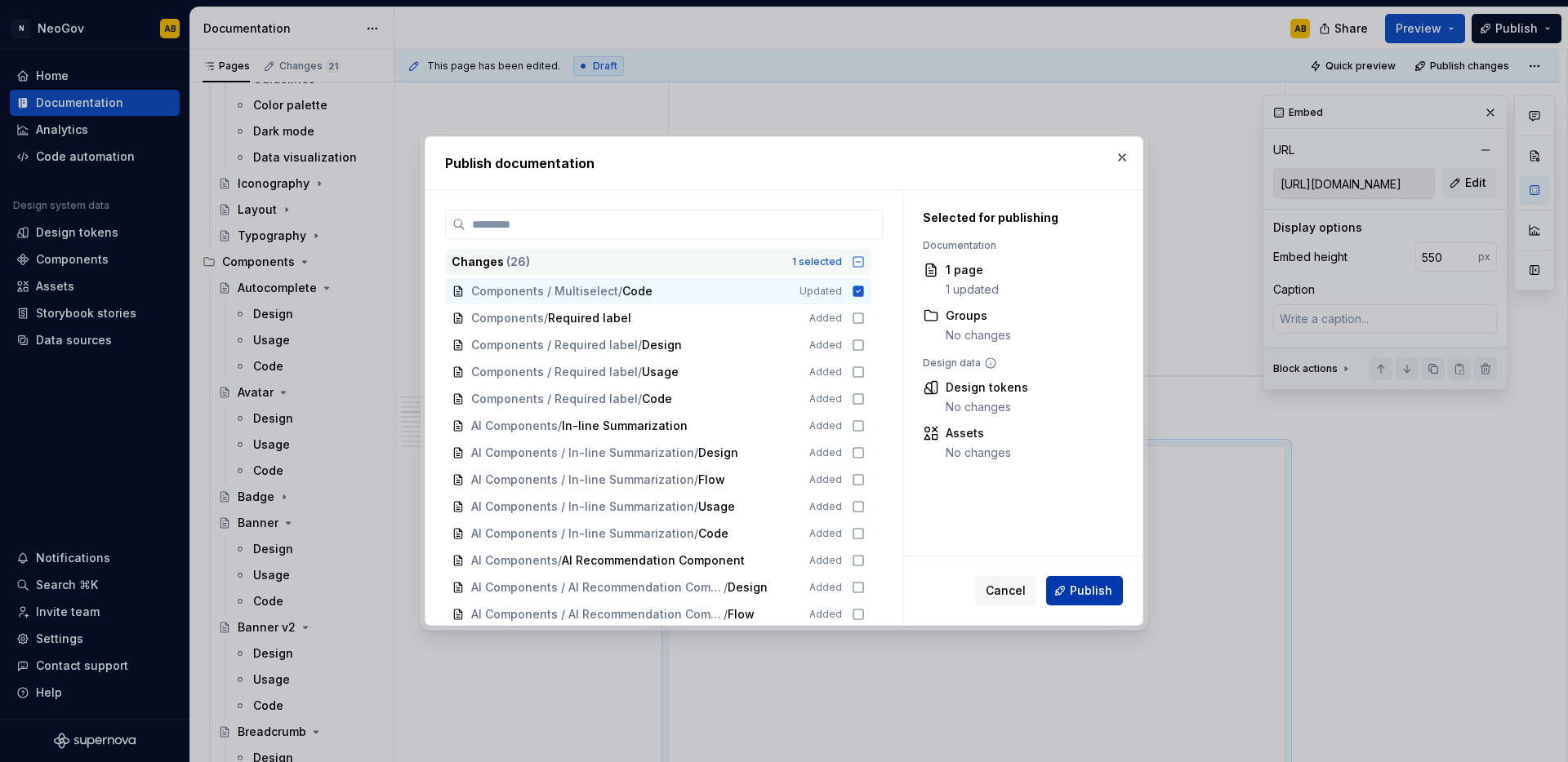
click at [1083, 589] on span "Publish" at bounding box center [1091, 591] width 42 height 17
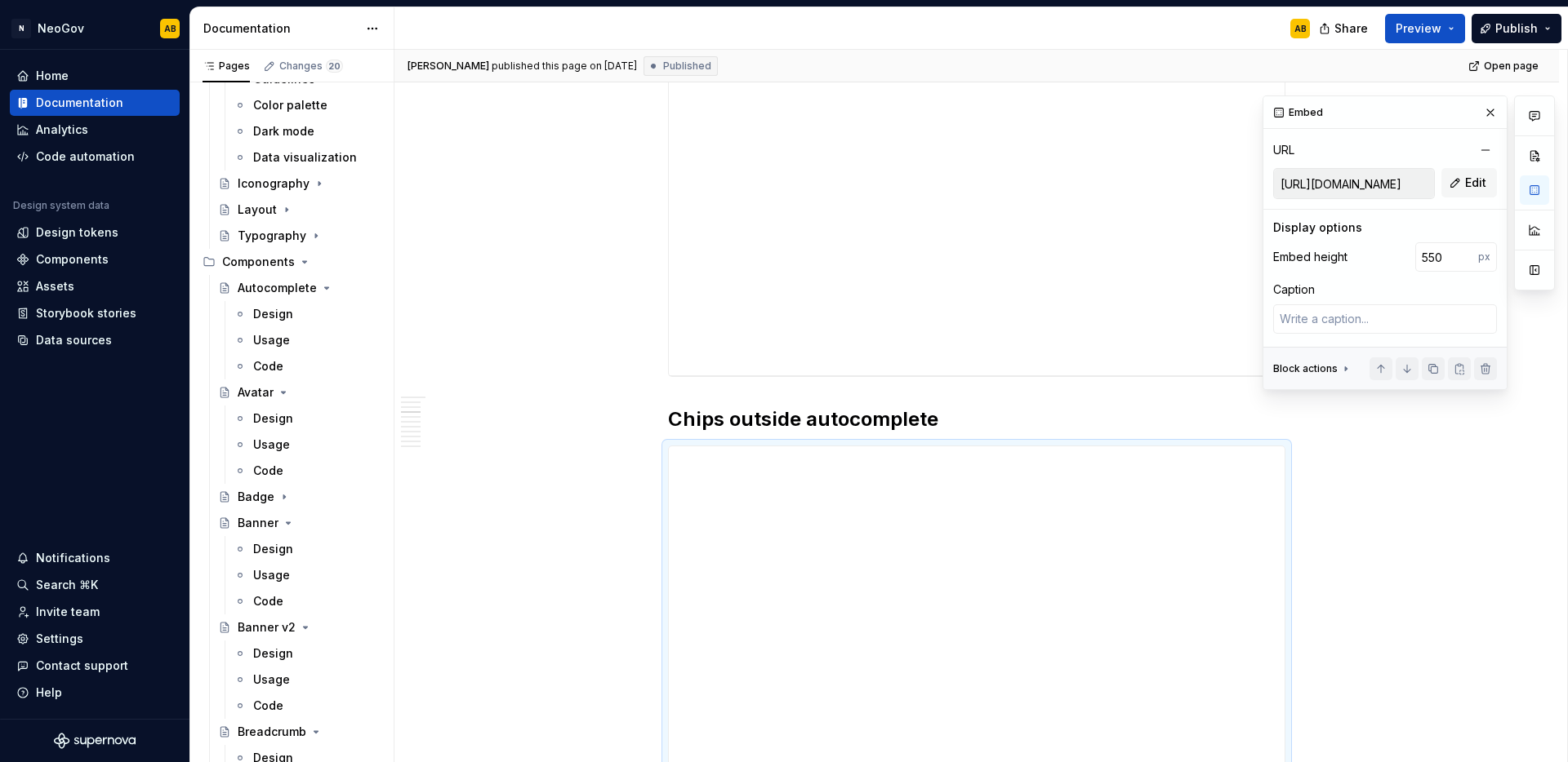
scroll to position [0, 0]
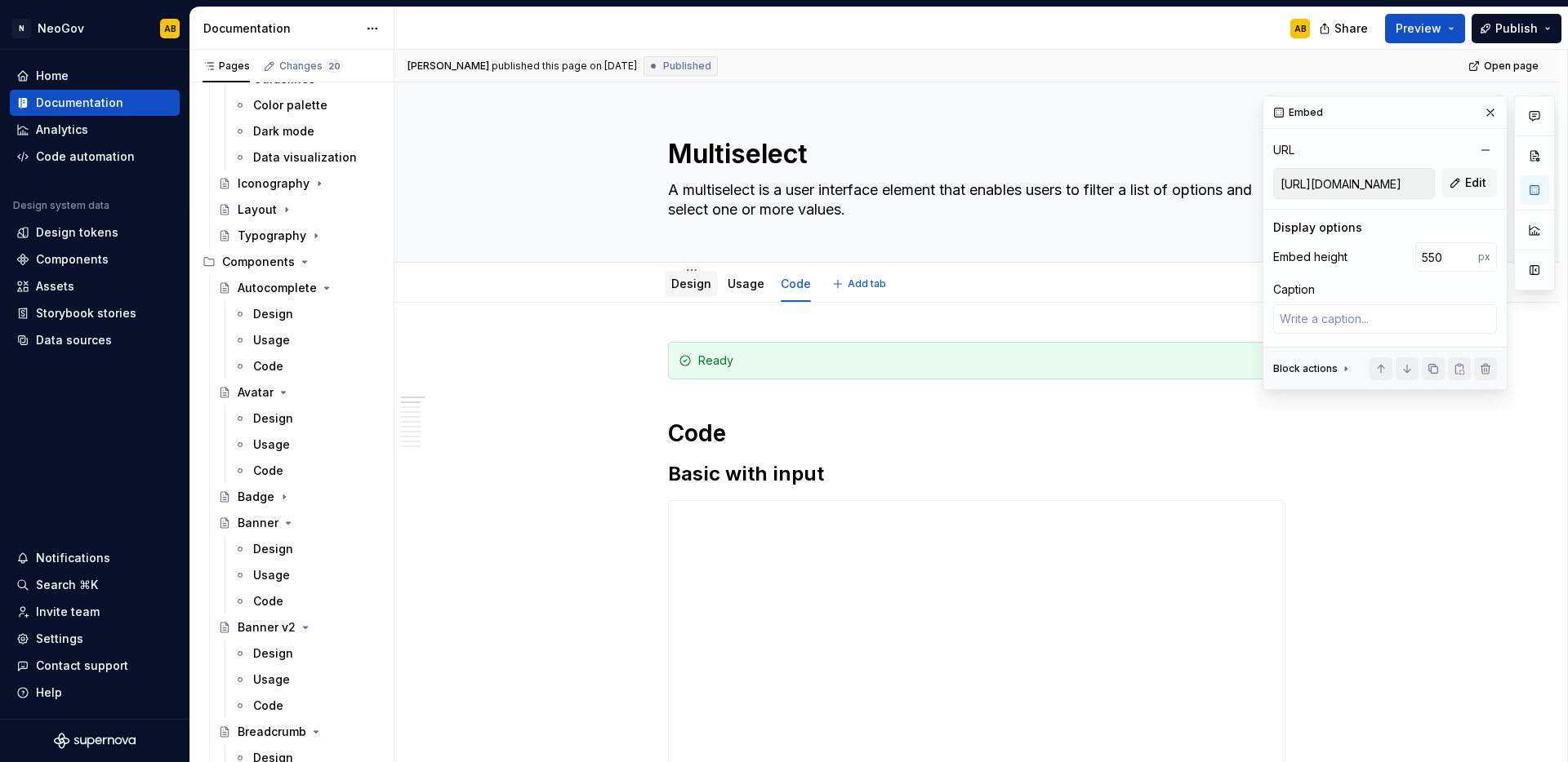
click at [692, 288] on link "Design" at bounding box center [690, 283] width 40 height 14
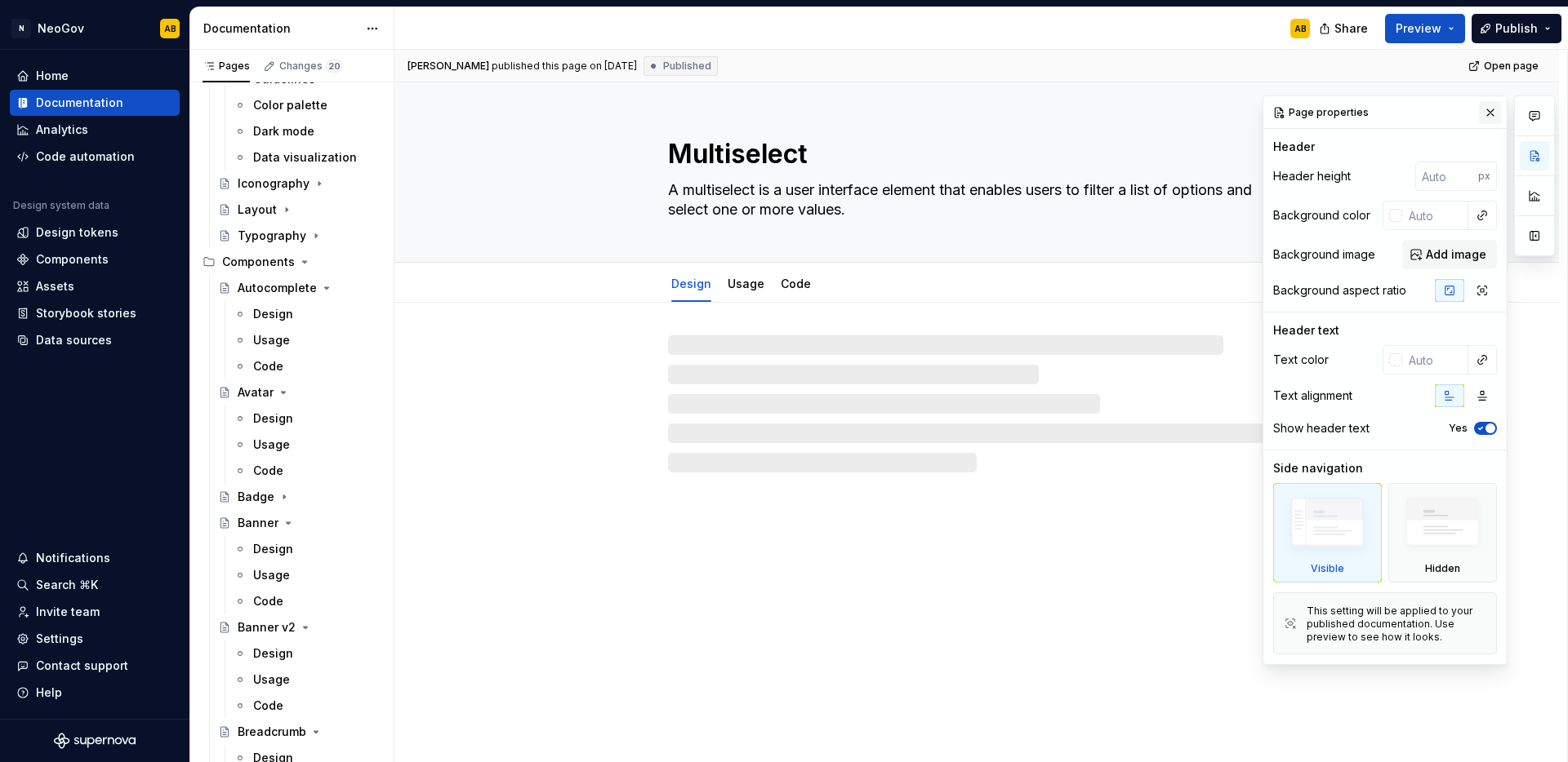
click at [1494, 117] on button "button" at bounding box center [1490, 113] width 23 height 23
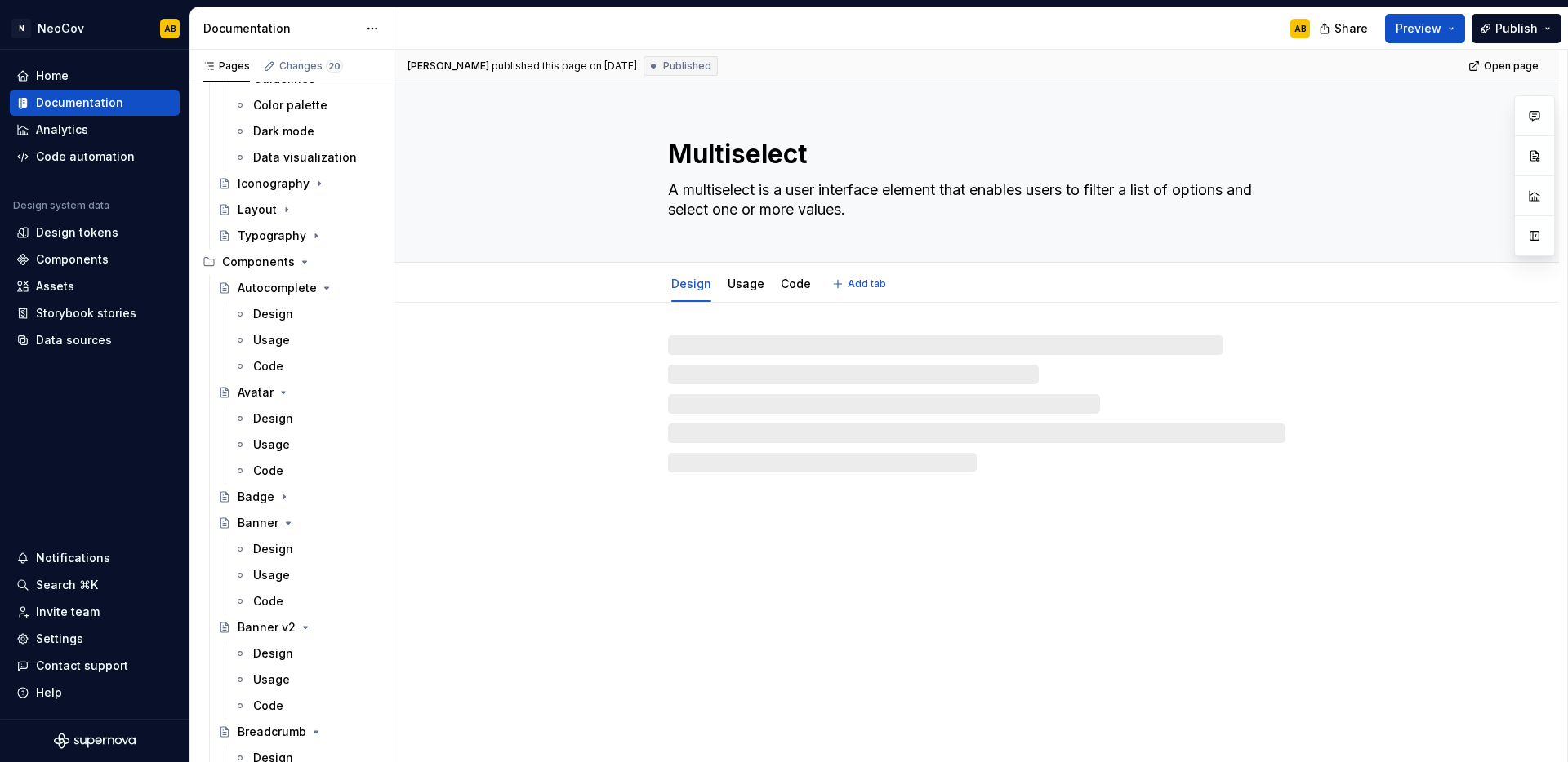
type textarea "*"
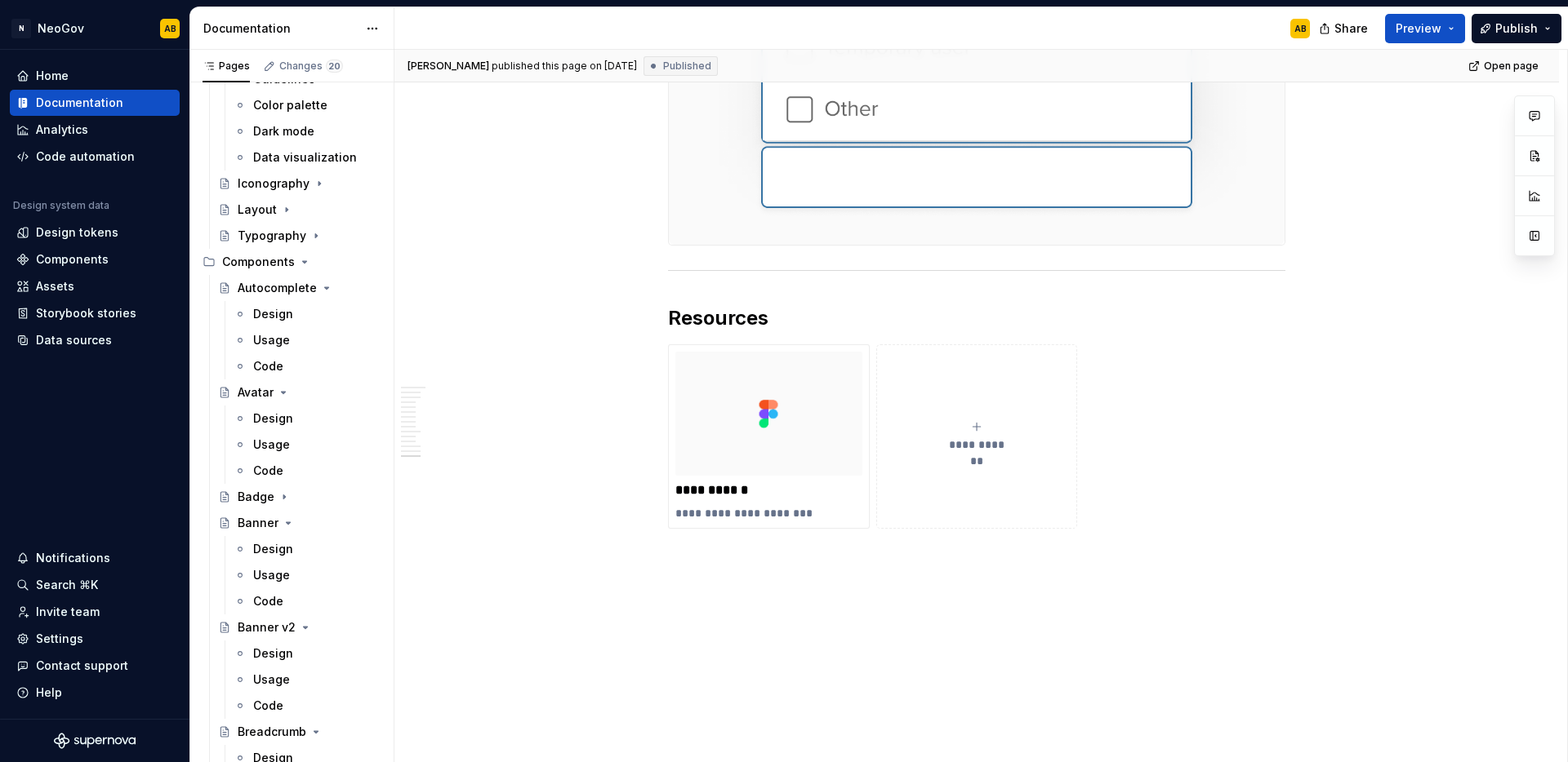
scroll to position [5469, 0]
